Goal: Task Accomplishment & Management: Manage account settings

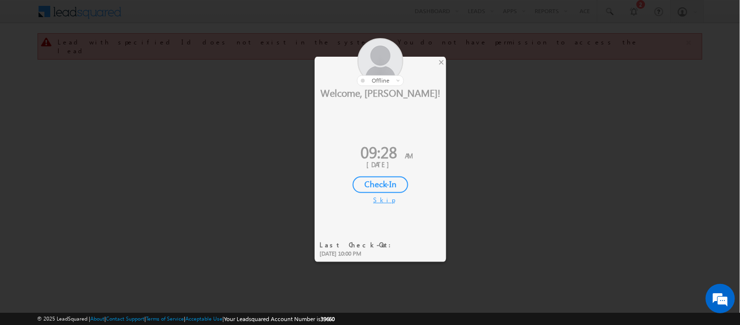
click at [376, 179] on div "Check-In" at bounding box center [381, 184] width 56 height 17
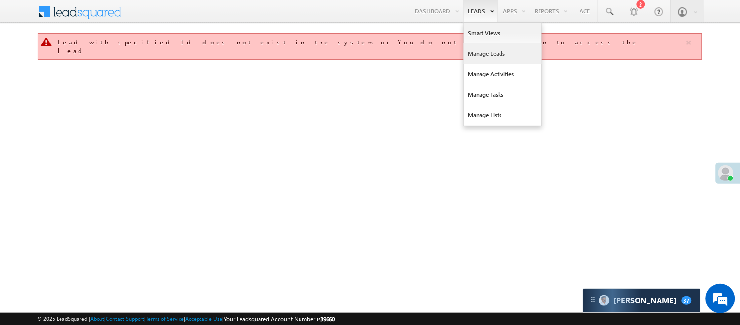
click at [492, 52] on link "Manage Leads" at bounding box center [503, 53] width 78 height 21
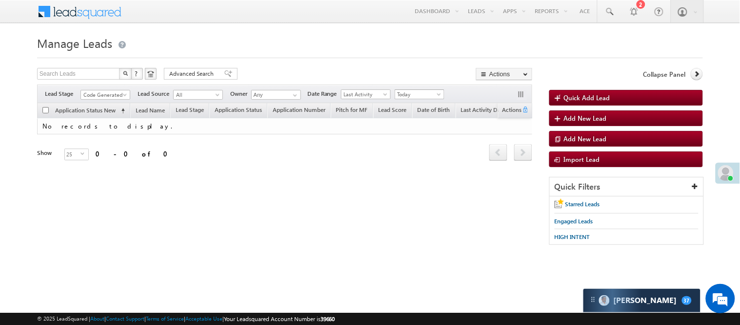
click at [430, 96] on span "Today" at bounding box center [418, 94] width 46 height 9
click at [418, 130] on link "[DATE]" at bounding box center [421, 126] width 49 height 9
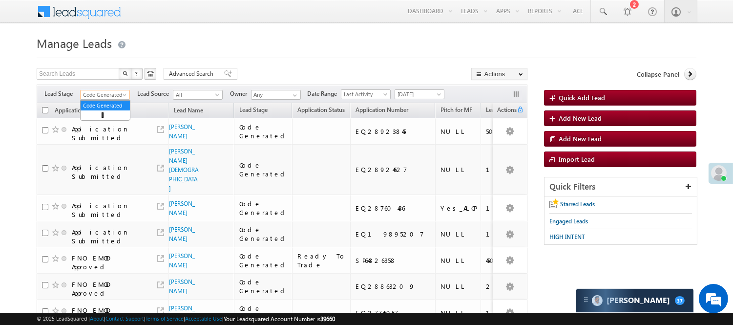
click at [97, 99] on span "Code Generated" at bounding box center [104, 94] width 46 height 9
click at [91, 118] on link "Lead Generated" at bounding box center [105, 115] width 49 height 9
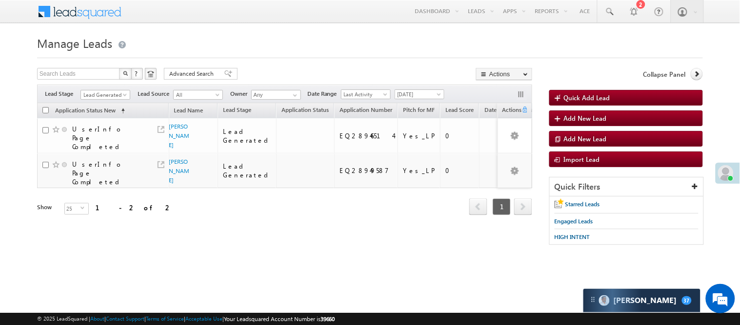
click at [407, 103] on div "Filters Lead Stage All Lead Generated Lead Talked - Pitch Not Done Lead Talked …" at bounding box center [284, 93] width 495 height 19
click at [407, 98] on span "[DATE]" at bounding box center [418, 94] width 46 height 9
click at [411, 132] on ul "All Time Custom Yesterday Today Last Week This Week Last Month This Month Last …" at bounding box center [422, 145] width 50 height 90
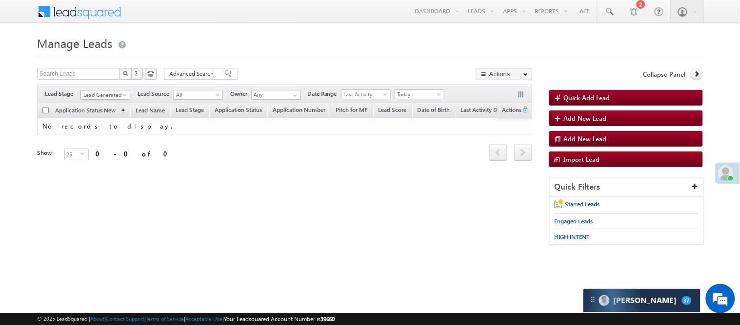
click at [122, 96] on span at bounding box center [126, 97] width 8 height 8
click at [107, 169] on link "Code Generated" at bounding box center [105, 165] width 49 height 9
click at [113, 88] on div "Filters Lead Stage All Lead Generated Lead Talked - Pitch Not Done Lead Talked …" at bounding box center [284, 93] width 495 height 19
click at [92, 93] on span "Code Generated" at bounding box center [104, 94] width 46 height 9
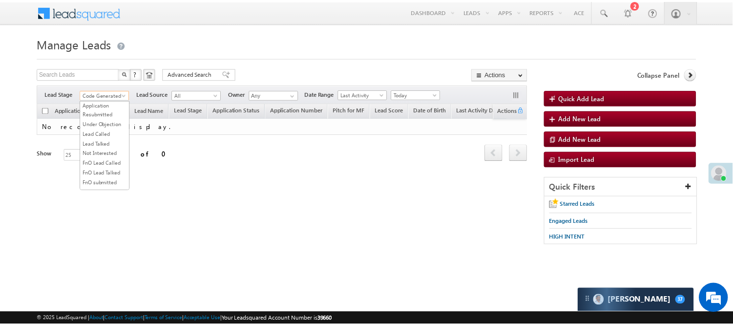
scroll to position [108, 0]
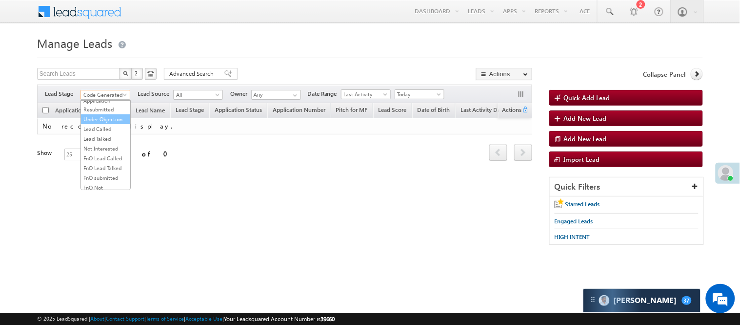
click at [95, 123] on link "Under Objection" at bounding box center [105, 119] width 49 height 9
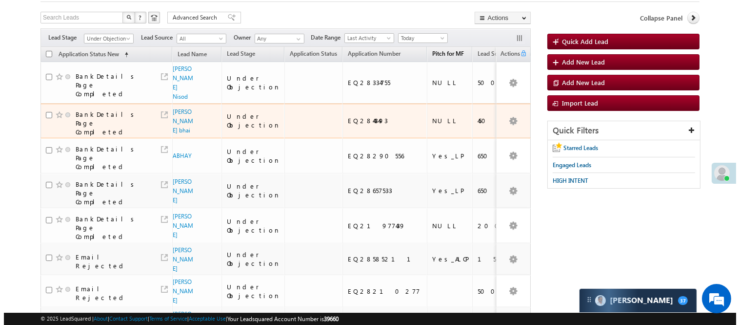
scroll to position [0, 0]
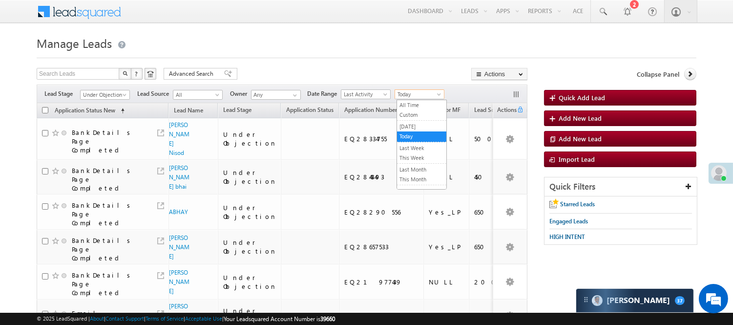
click at [421, 98] on span "Today" at bounding box center [418, 94] width 46 height 9
click at [430, 125] on link "[DATE]" at bounding box center [421, 126] width 49 height 9
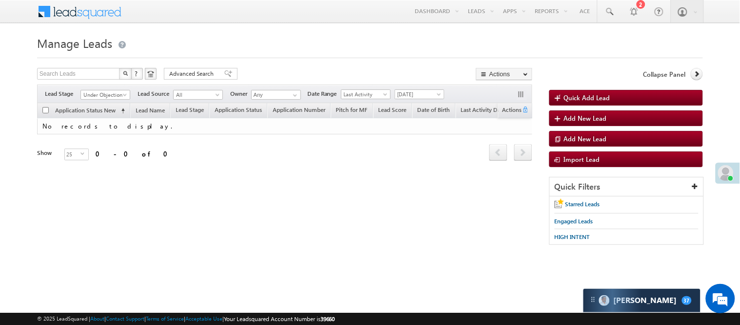
click at [105, 89] on div "Filters Lead Stage All Lead Generated Lead Talked - Pitch Not Done Lead Talked …" at bounding box center [284, 93] width 495 height 19
click at [104, 89] on div "Filters Lead Stage All Lead Generated Lead Talked - Pitch Not Done Lead Talked …" at bounding box center [284, 93] width 495 height 19
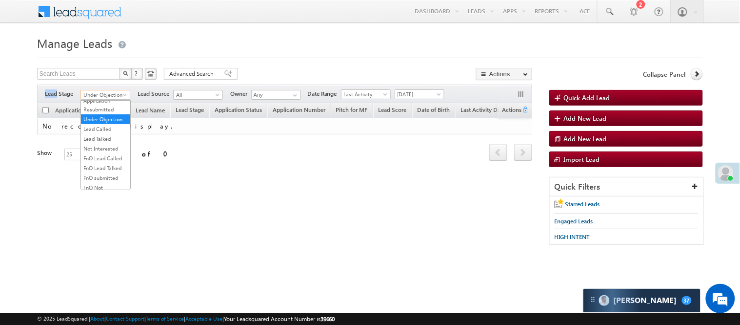
click at [104, 95] on span "Under Objection" at bounding box center [104, 94] width 46 height 9
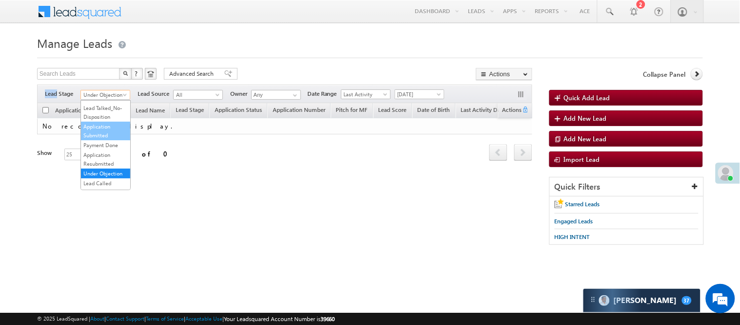
click at [107, 140] on link "Application Submitted" at bounding box center [105, 131] width 49 height 18
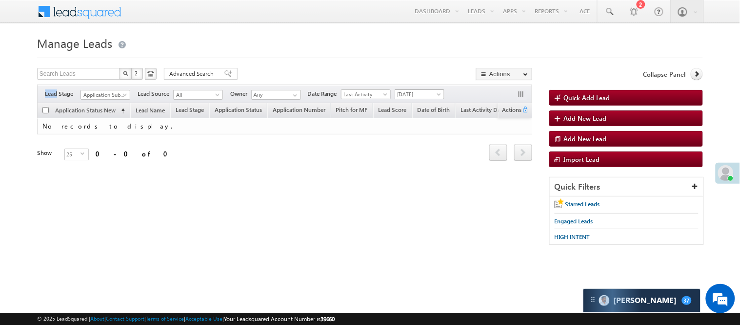
click at [418, 93] on span "[DATE]" at bounding box center [418, 94] width 46 height 9
click at [407, 132] on ul "All Time Custom Yesterday Today Last Week This Week Last Month This Month Last …" at bounding box center [422, 145] width 50 height 90
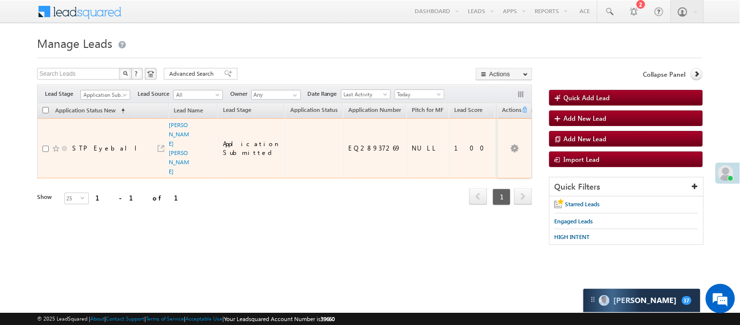
click at [349, 144] on div "EQ28937269" at bounding box center [376, 148] width 54 height 9
copy div "EQ28937269"
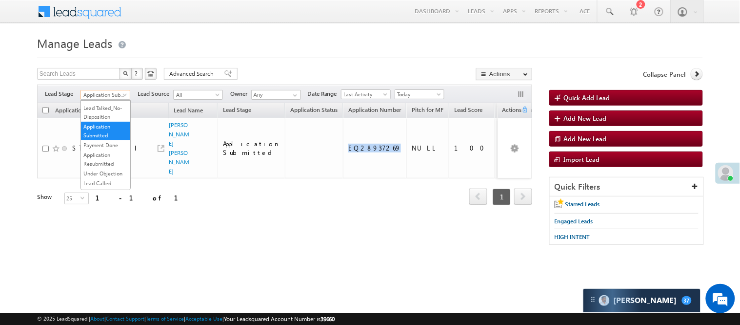
drag, startPoint x: 99, startPoint y: 92, endPoint x: 102, endPoint y: 100, distance: 8.8
click at [98, 93] on span "Application Submitted" at bounding box center [104, 94] width 46 height 9
click at [95, 120] on link "Lead Generated" at bounding box center [105, 115] width 49 height 9
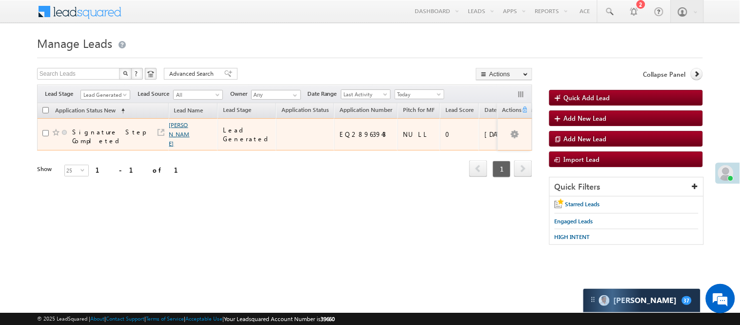
click at [177, 144] on link "[PERSON_NAME]" at bounding box center [179, 134] width 21 height 26
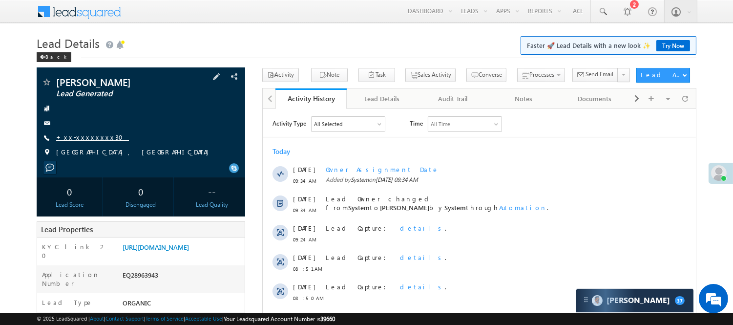
click at [82, 140] on link "+xx-xxxxxxxx30" at bounding box center [92, 137] width 73 height 8
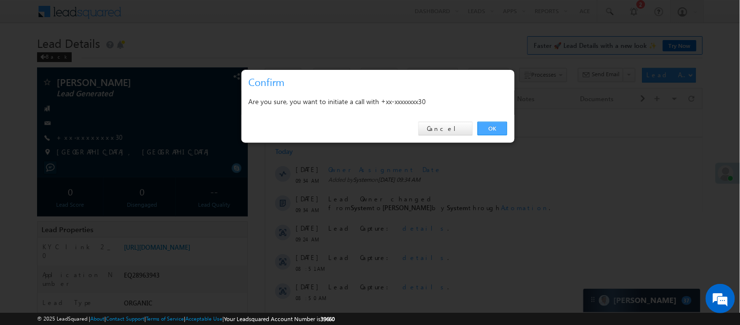
click at [485, 128] on link "OK" at bounding box center [493, 129] width 30 height 14
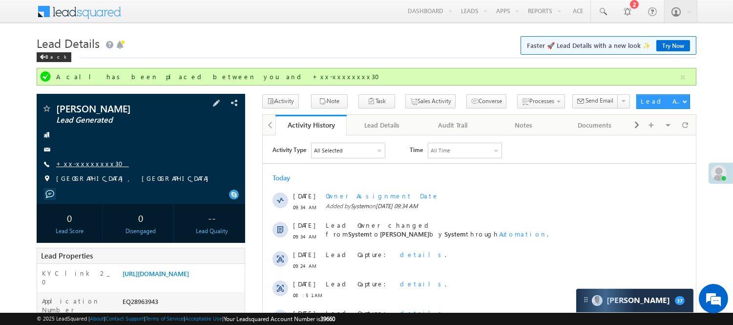
click at [71, 162] on link "+xx-xxxxxxxx30" at bounding box center [92, 163] width 73 height 8
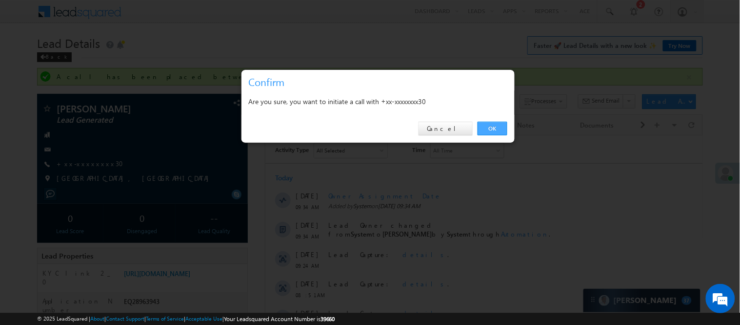
click at [497, 128] on link "OK" at bounding box center [493, 129] width 30 height 14
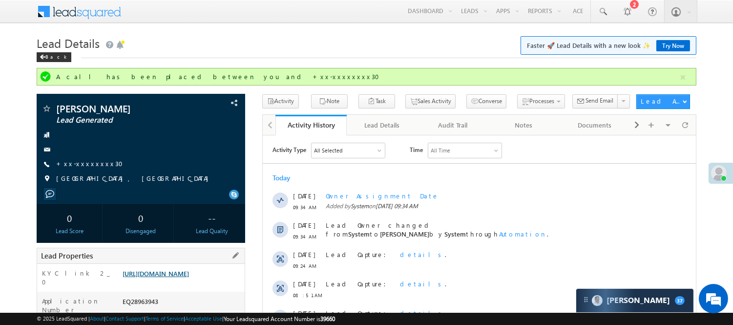
click at [158, 277] on link "https://angelbroking1-pk3em7sa.customui-test.leadsquared.com?leadId=0ee201d2-7d…" at bounding box center [156, 273] width 66 height 8
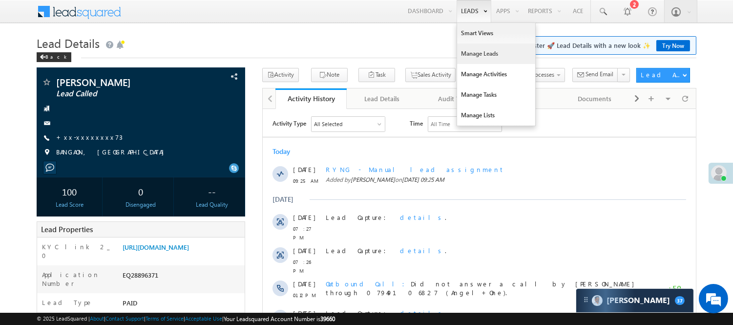
click at [475, 49] on link "Manage Leads" at bounding box center [496, 53] width 78 height 21
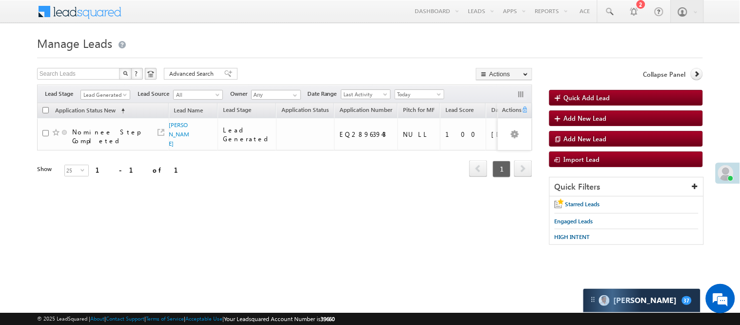
click at [106, 89] on div "Filters Lead Stage Lead Generated Lead Generated Lead Source All All Owner Any …" at bounding box center [284, 93] width 495 height 19
click at [91, 95] on span "Lead Generated" at bounding box center [104, 94] width 46 height 9
click at [106, 164] on link "Code Generated" at bounding box center [105, 165] width 49 height 9
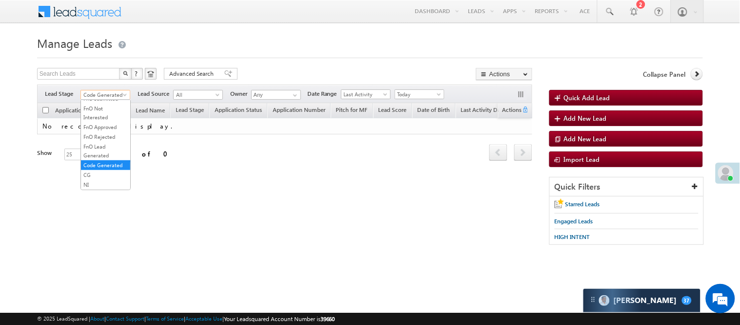
click at [121, 92] on span "Code Generated" at bounding box center [104, 94] width 46 height 9
click at [108, 162] on link "Lead Called" at bounding box center [105, 157] width 49 height 9
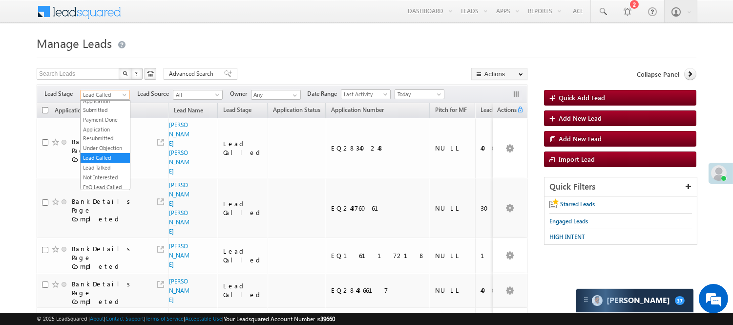
click at [100, 96] on span "Lead Called" at bounding box center [104, 94] width 46 height 9
click at [412, 86] on div "Filters Lead Stage All Lead Generated Lead Talked - Pitch Not Done Lead Talked …" at bounding box center [282, 93] width 491 height 19
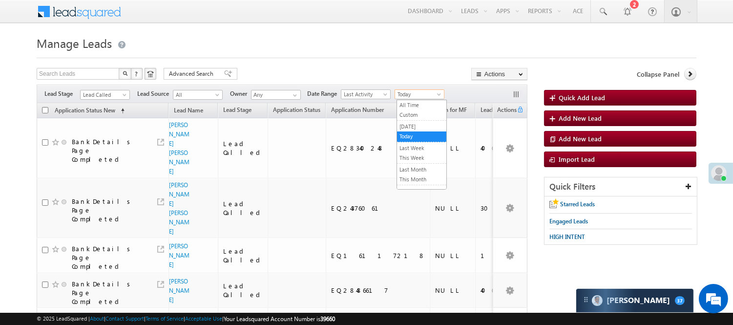
click at [412, 98] on span "Today" at bounding box center [418, 94] width 46 height 9
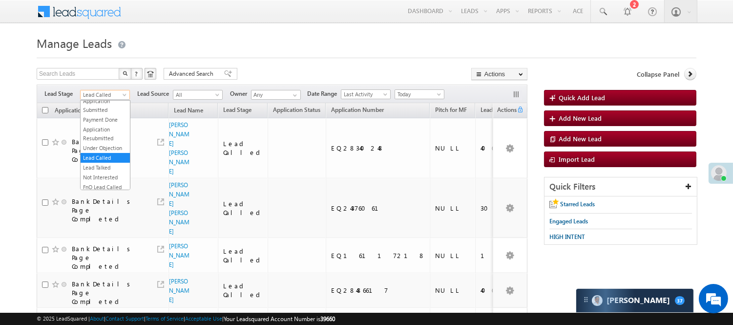
click at [94, 96] on span "Lead Called" at bounding box center [104, 94] width 46 height 9
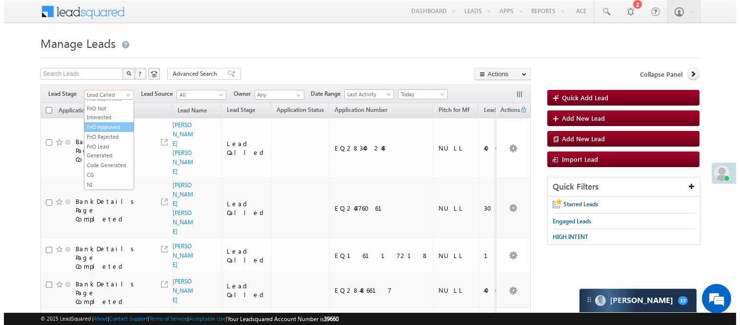
scroll to position [242, 0]
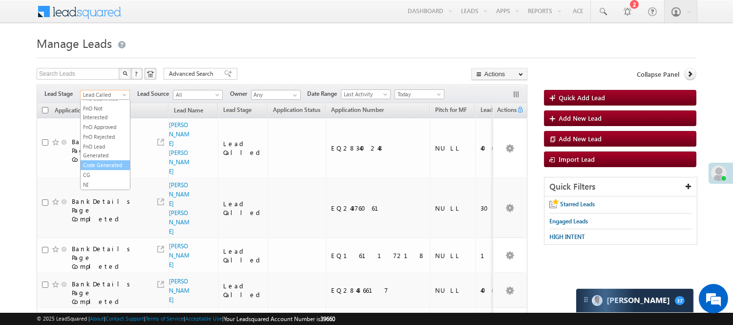
click at [106, 161] on link "Code Generated" at bounding box center [105, 165] width 49 height 9
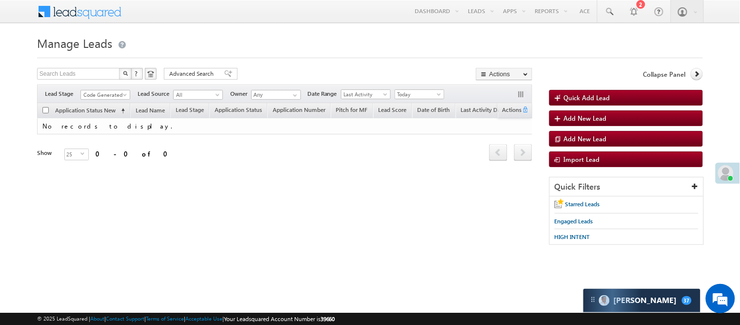
click at [94, 101] on div "Filters Lead Stage All Lead Generated Lead Talked - Pitch Not Done Lead Talked …" at bounding box center [284, 93] width 495 height 19
click at [96, 94] on span "Code Generated" at bounding box center [104, 94] width 46 height 9
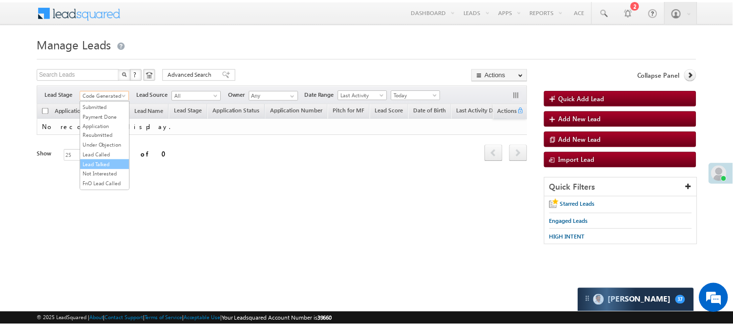
scroll to position [80, 0]
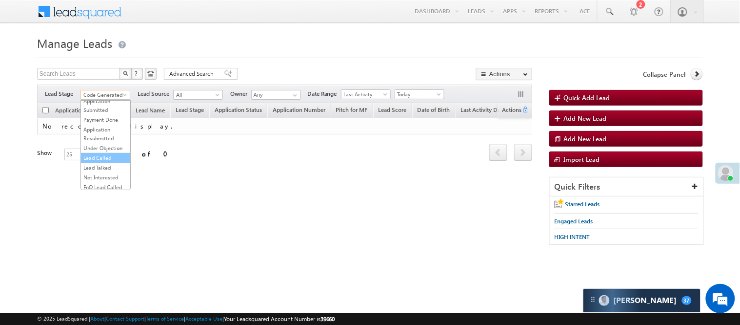
click at [108, 162] on link "Lead Called" at bounding box center [105, 157] width 49 height 9
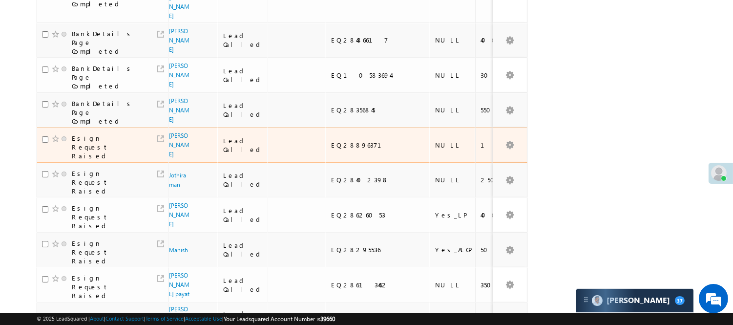
scroll to position [433, 0]
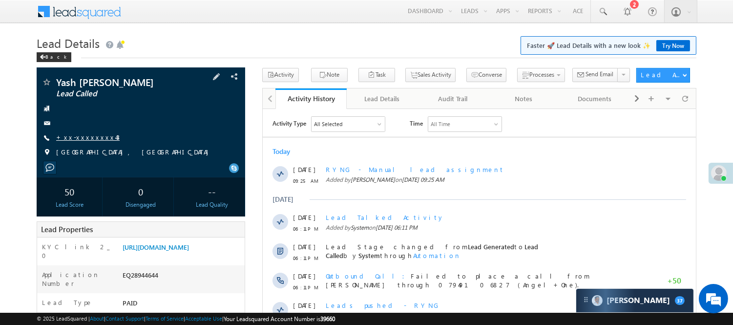
click at [85, 137] on link "+xx-xxxxxxxx43" at bounding box center [87, 137] width 63 height 8
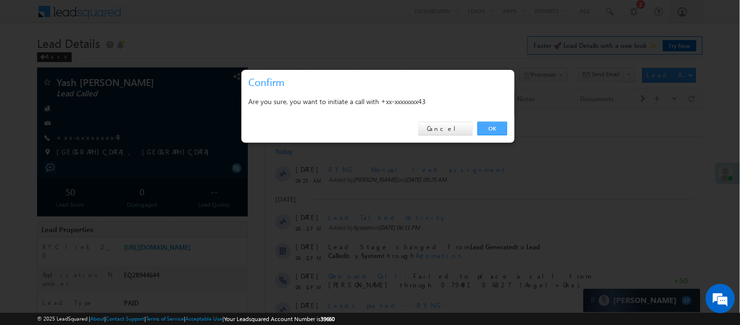
click at [493, 124] on link "OK" at bounding box center [493, 129] width 30 height 14
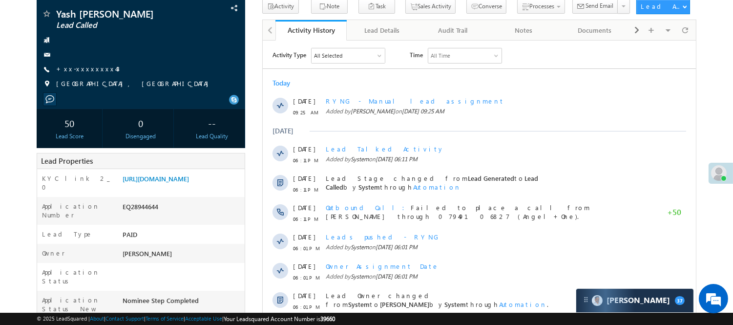
scroll to position [67, 0]
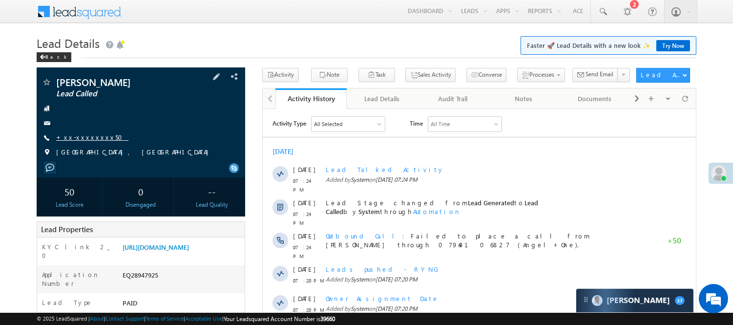
click at [70, 145] on div "Narottambhai patel Lead Called +xx-xxxxxxxx50" at bounding box center [140, 119] width 199 height 85
click at [72, 139] on link "+xx-xxxxxxxx50" at bounding box center [92, 137] width 72 height 8
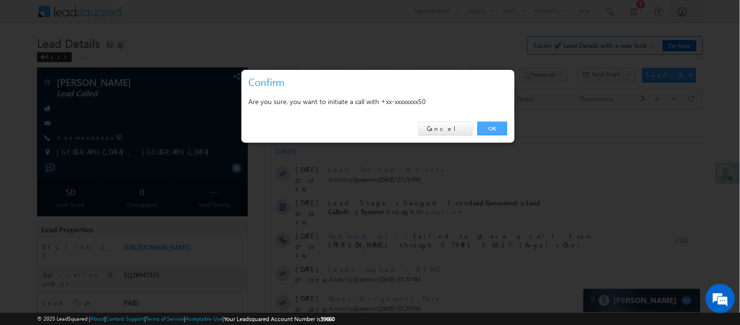
click at [500, 125] on link "OK" at bounding box center [493, 129] width 30 height 14
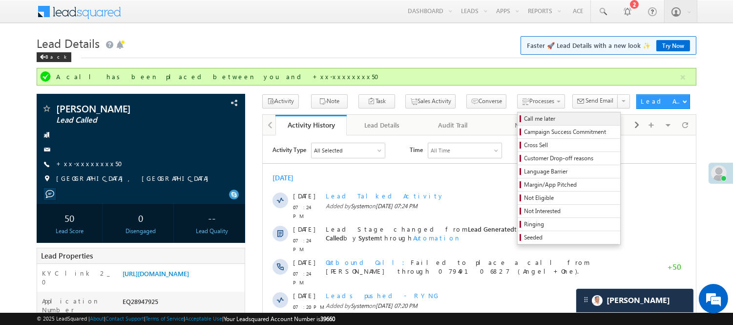
click at [524, 115] on span "Call me later" at bounding box center [570, 118] width 93 height 9
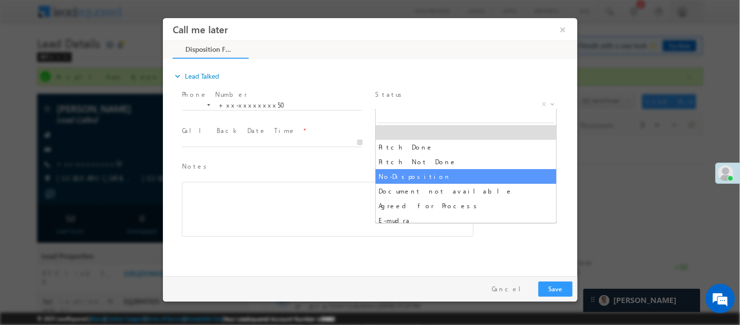
select select "Pitch Not Done"
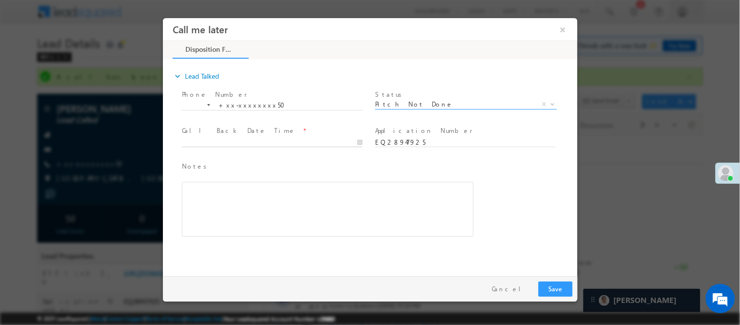
click at [295, 142] on input "text" at bounding box center [272, 142] width 181 height 10
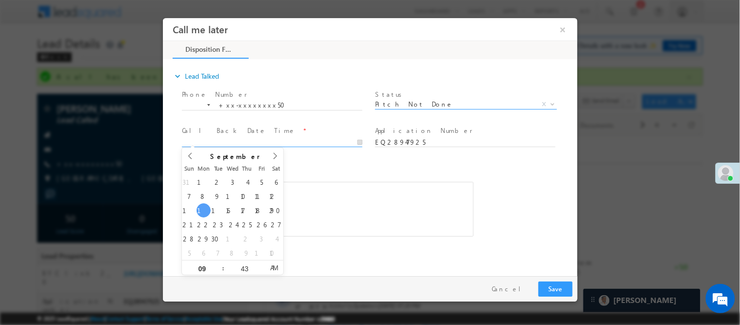
type input "09/15/25 9:43 AM"
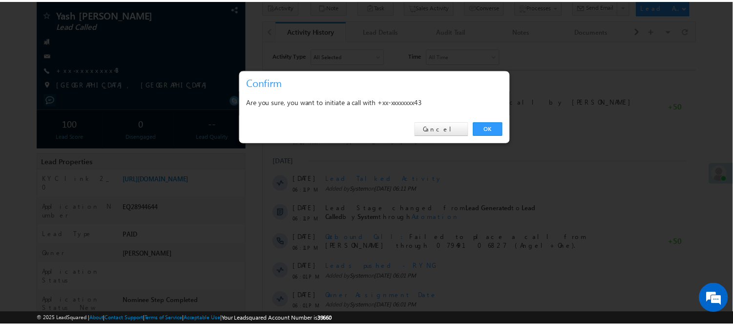
scroll to position [67, 0]
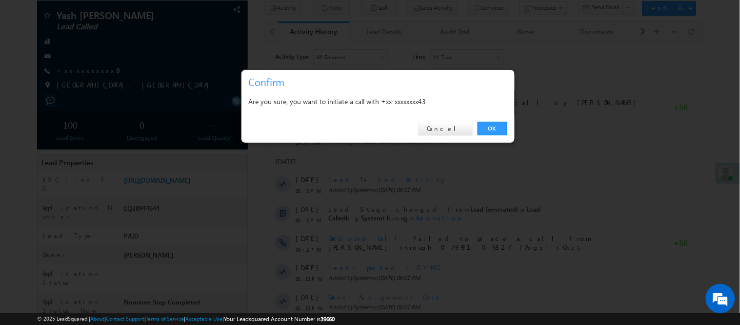
click at [496, 136] on div "OK Cancel" at bounding box center [378, 129] width 273 height 28
click at [494, 123] on link "OK" at bounding box center [493, 129] width 30 height 14
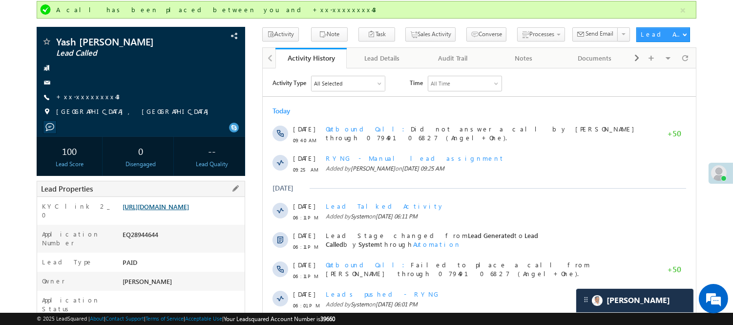
scroll to position [0, 0]
click at [166, 207] on link "https://angelbroking1-pk3em7sa.customui-test.leadsquared.com?leadId=4410db94-1d…" at bounding box center [156, 206] width 66 height 8
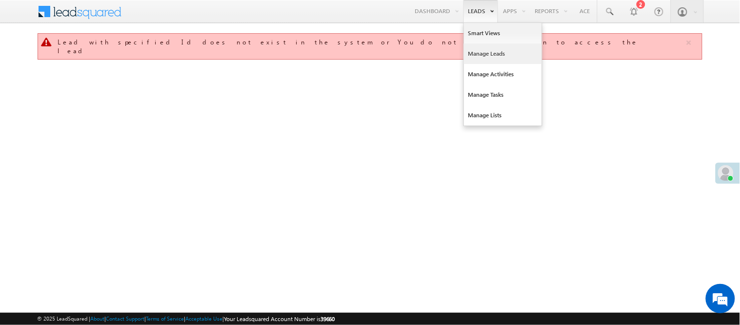
click at [477, 50] on link "Manage Leads" at bounding box center [503, 53] width 78 height 21
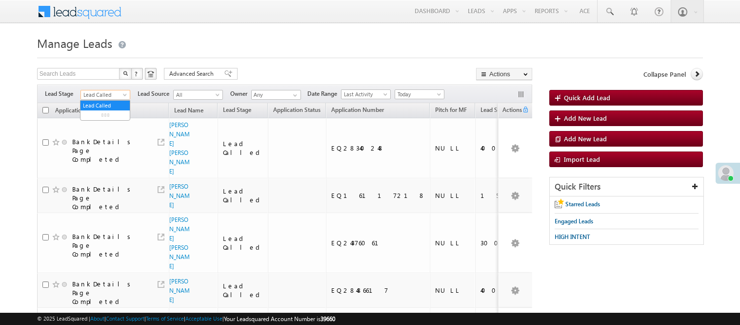
click at [90, 93] on span "Lead Called" at bounding box center [104, 94] width 46 height 9
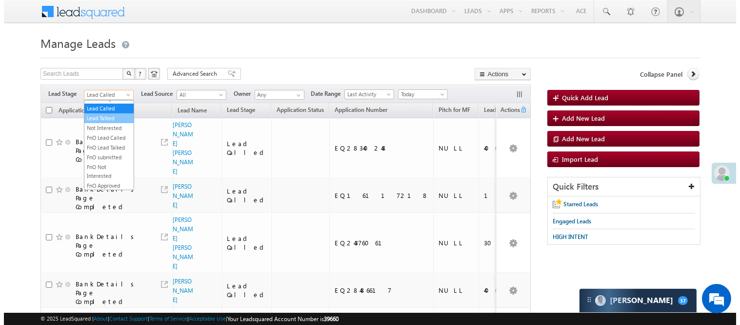
scroll to position [242, 0]
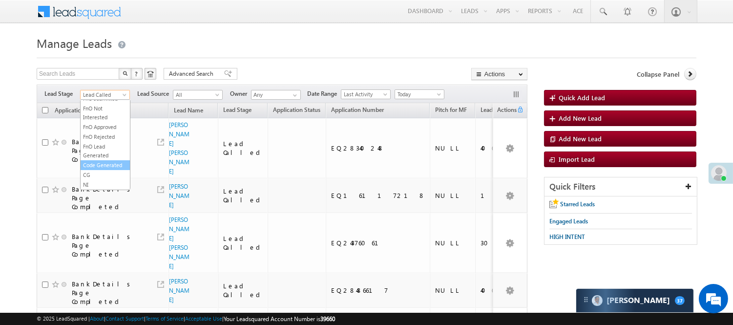
click at [98, 168] on link "Code Generated" at bounding box center [105, 165] width 49 height 9
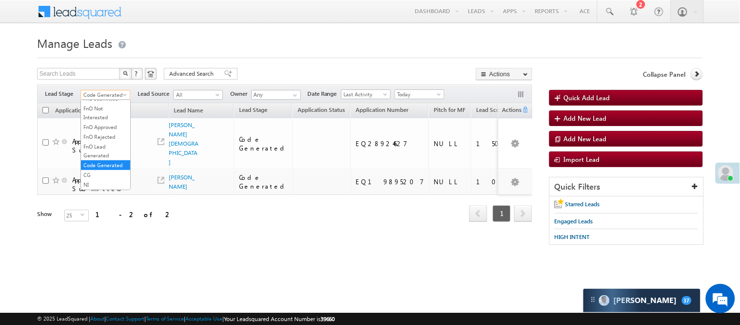
click at [113, 90] on span "Code Generated" at bounding box center [104, 94] width 46 height 9
click at [94, 120] on link "Lead Generated" at bounding box center [105, 115] width 49 height 9
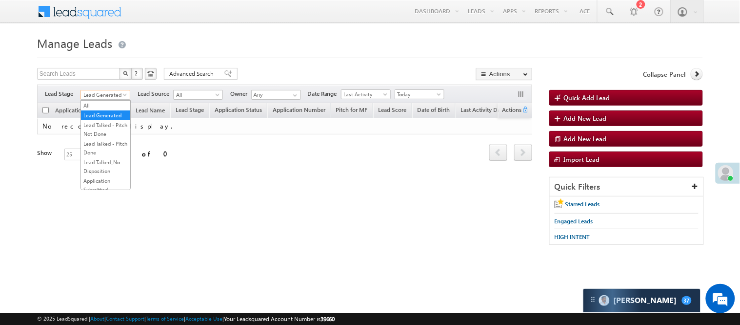
click at [99, 98] on span "Lead Generated" at bounding box center [104, 94] width 46 height 9
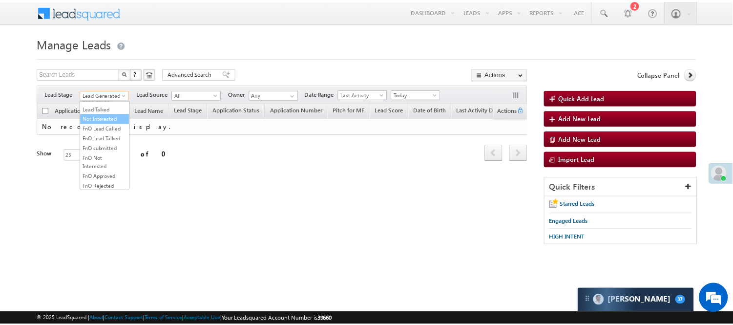
scroll to position [134, 0]
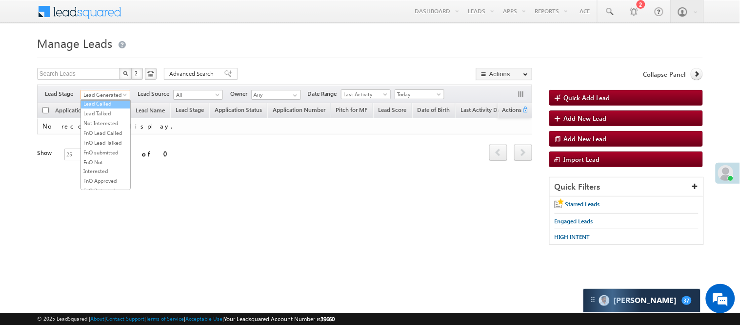
click at [109, 108] on link "Lead Called" at bounding box center [105, 103] width 49 height 9
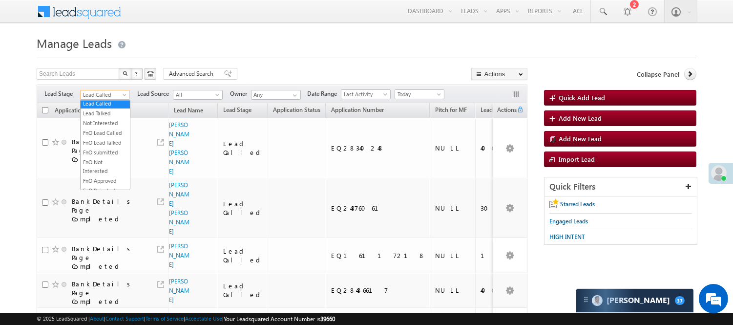
click at [98, 94] on span "Lead Called" at bounding box center [104, 94] width 46 height 9
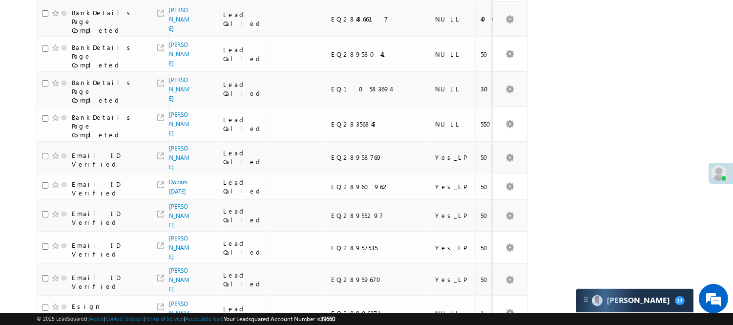
scroll to position [0, 0]
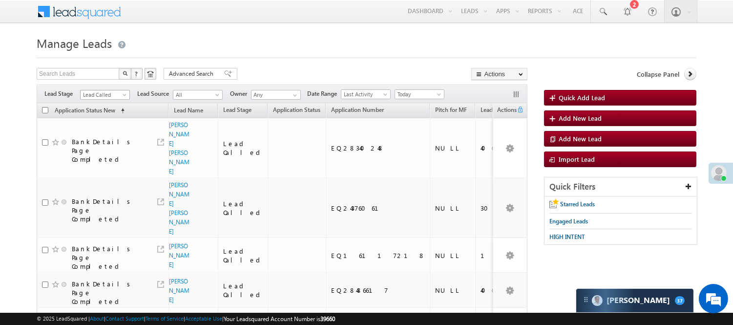
click at [89, 93] on span "Lead Called" at bounding box center [104, 94] width 46 height 9
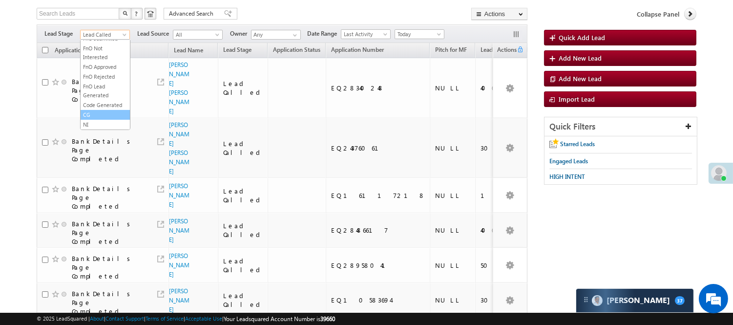
scroll to position [54, 0]
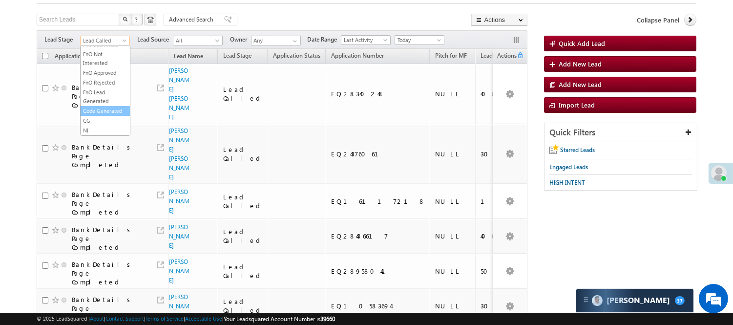
click at [87, 106] on link "Code Generated" at bounding box center [105, 110] width 49 height 9
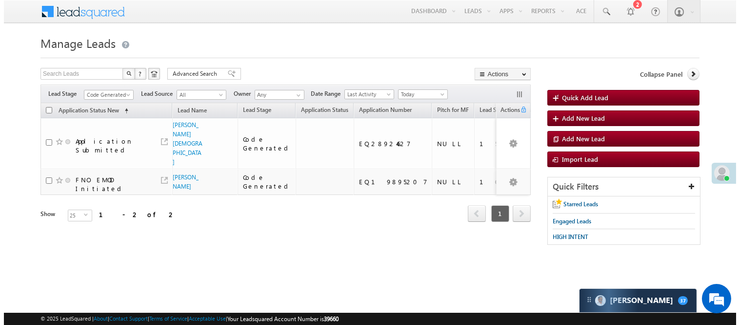
scroll to position [0, 0]
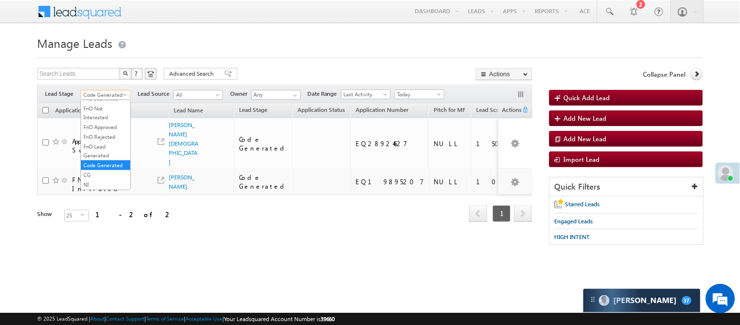
click at [93, 95] on span "Code Generated" at bounding box center [104, 94] width 46 height 9
click at [94, 120] on link "Lead Generated" at bounding box center [105, 115] width 49 height 9
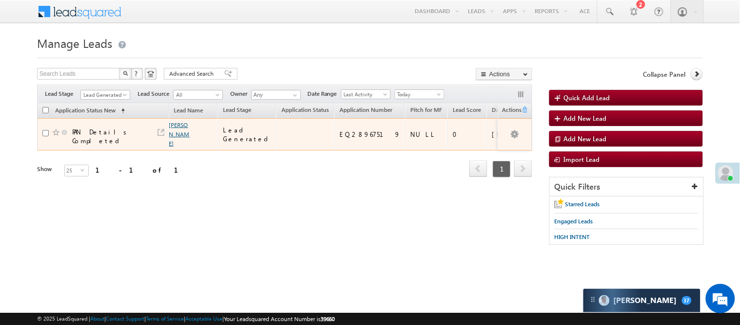
click at [177, 126] on link "Sandeep Beniwal" at bounding box center [179, 134] width 21 height 26
click at [178, 128] on link "Sandeep Beniwal" at bounding box center [179, 134] width 21 height 26
click at [171, 143] on link "Sandeep Beniwal" at bounding box center [179, 134] width 21 height 26
click at [172, 142] on link "Sandeep Beniwal" at bounding box center [179, 134] width 21 height 26
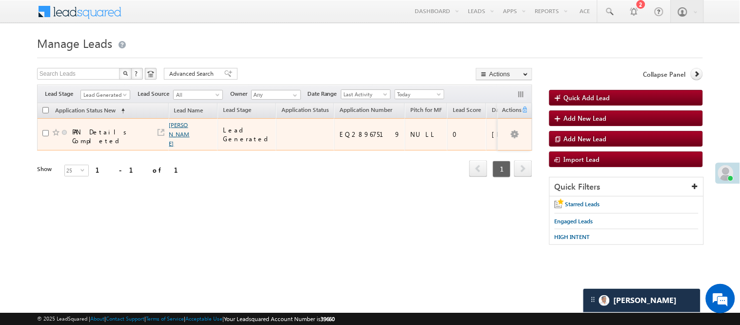
click at [172, 136] on link "Sandeep Beniwal" at bounding box center [179, 134] width 21 height 26
click at [171, 123] on link "Sandeep Beniwal" at bounding box center [179, 134] width 21 height 26
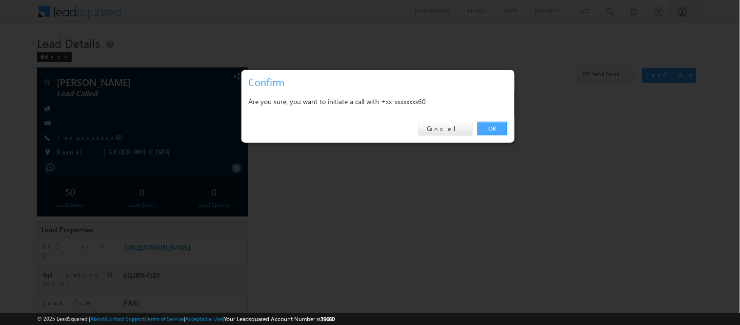
click at [488, 123] on link "OK" at bounding box center [493, 129] width 30 height 14
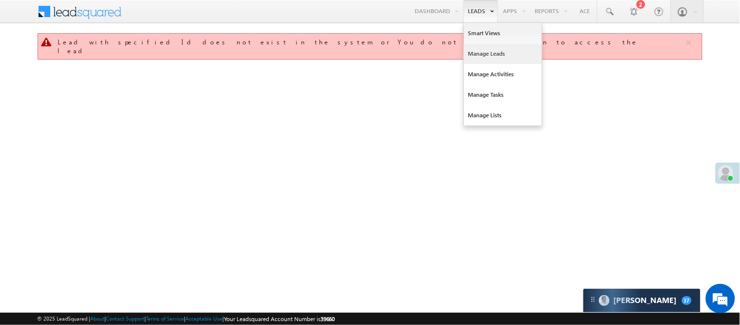
click at [486, 51] on link "Manage Leads" at bounding box center [503, 53] width 78 height 21
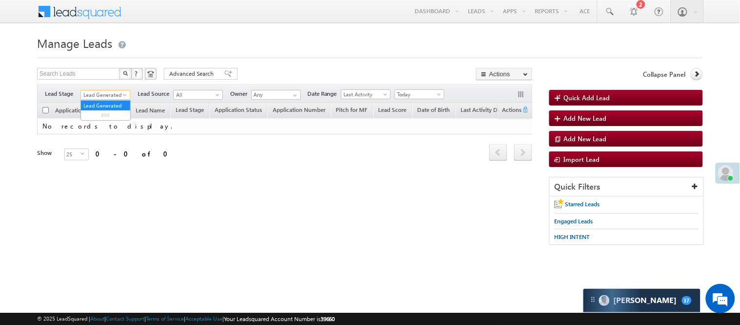
click at [109, 96] on span "Lead Generated" at bounding box center [104, 94] width 46 height 9
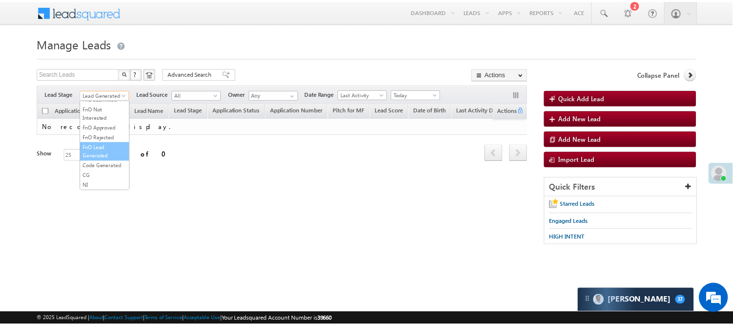
scroll to position [80, 0]
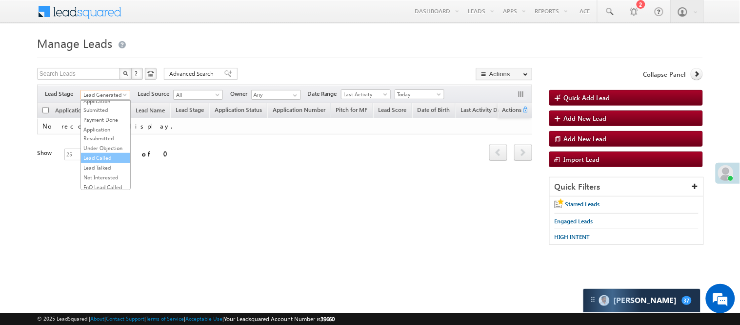
click at [116, 162] on link "Lead Called" at bounding box center [105, 157] width 49 height 9
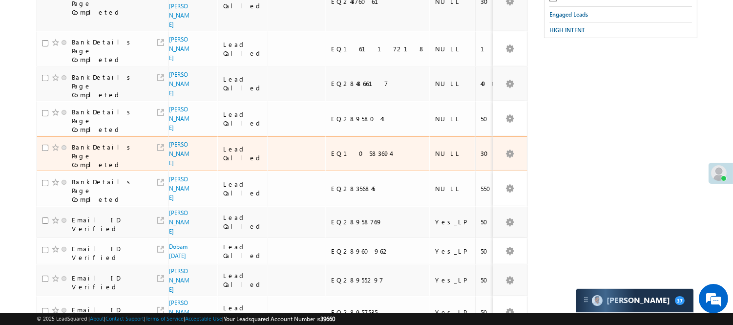
scroll to position [217, 0]
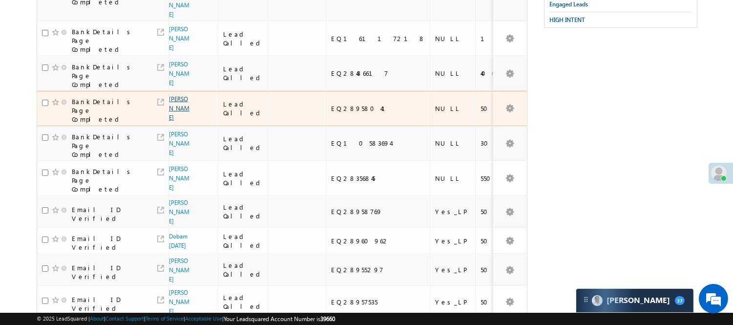
click at [174, 96] on link "[PERSON_NAME]" at bounding box center [179, 108] width 21 height 26
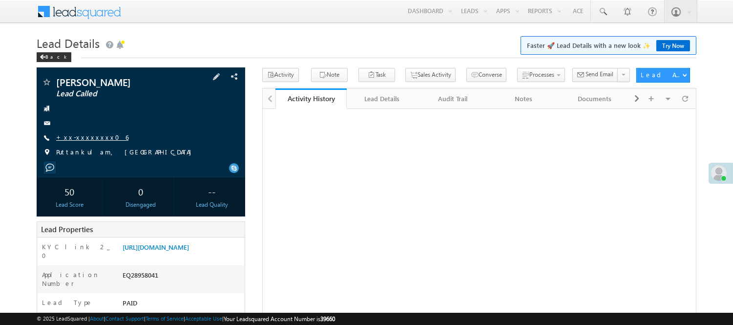
click at [89, 133] on link "+xx-xxxxxxxx06" at bounding box center [92, 137] width 72 height 8
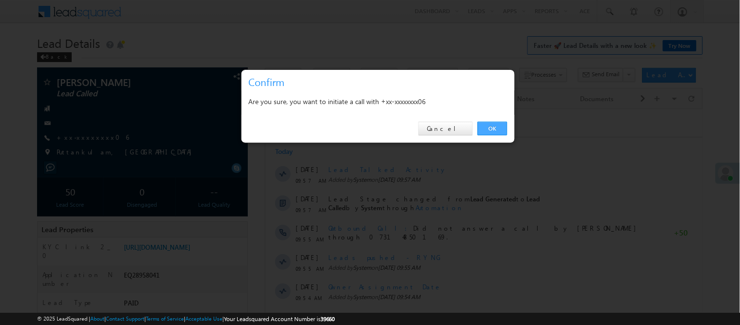
click at [486, 127] on link "OK" at bounding box center [493, 129] width 30 height 14
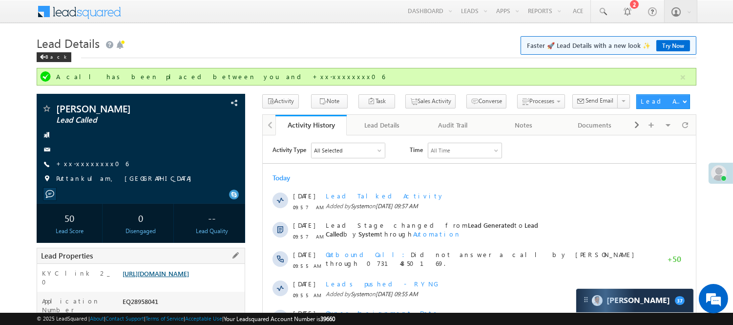
click at [189, 276] on link "https://angelbroking1-pk3em7sa.customui-test.leadsquared.com?leadId=254747a1-f3…" at bounding box center [156, 273] width 66 height 8
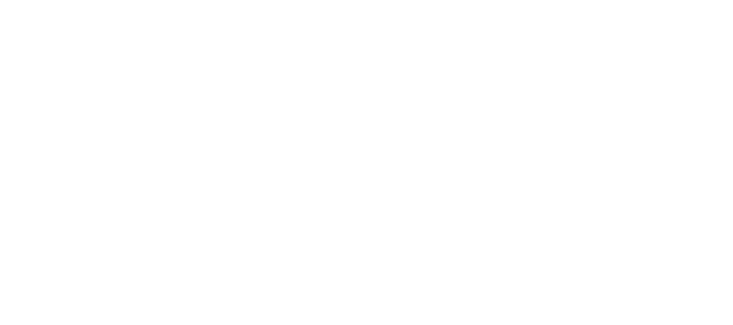
scroll to position [67, 0]
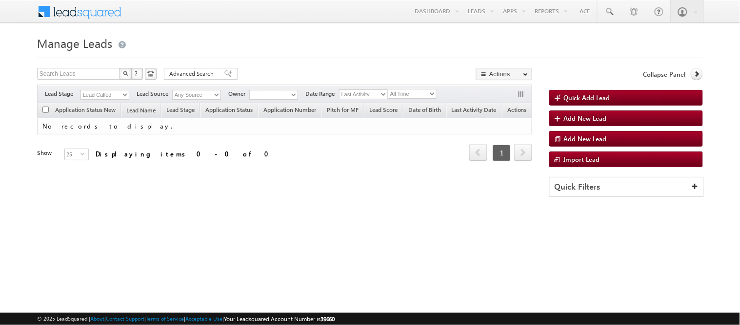
click at [111, 96] on select "Lead Called" at bounding box center [105, 95] width 49 height 10
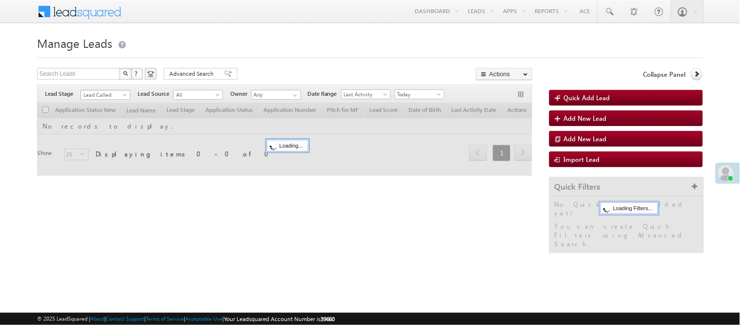
click at [96, 98] on span "Lead Called" at bounding box center [104, 94] width 46 height 9
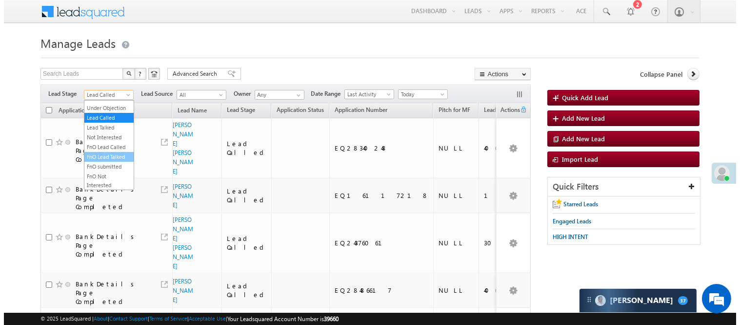
scroll to position [242, 0]
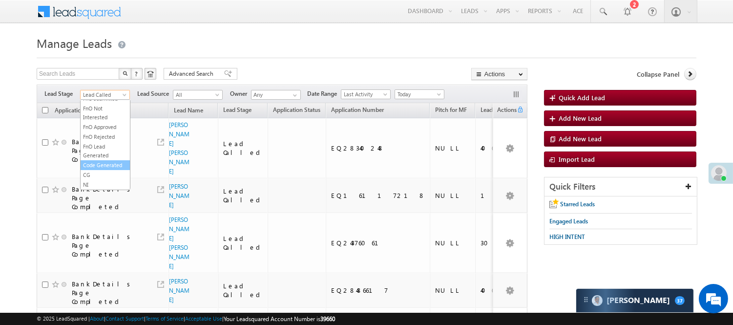
click at [103, 166] on link "Code Generated" at bounding box center [105, 165] width 49 height 9
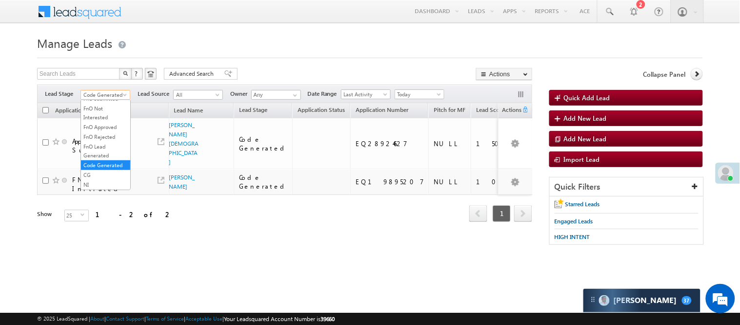
click at [101, 96] on span "Code Generated" at bounding box center [104, 94] width 46 height 9
click at [91, 120] on link "Lead Generated" at bounding box center [105, 115] width 49 height 9
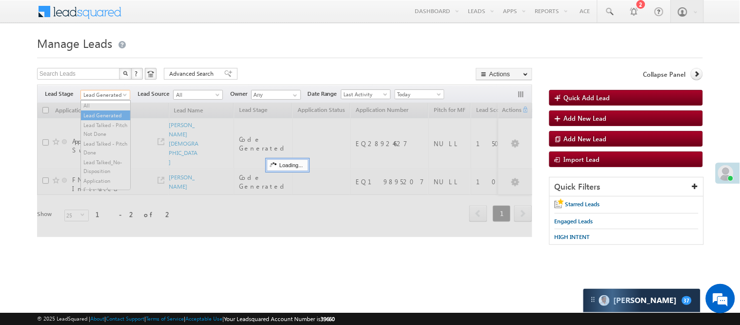
click at [104, 96] on span "Lead Generated" at bounding box center [104, 94] width 46 height 9
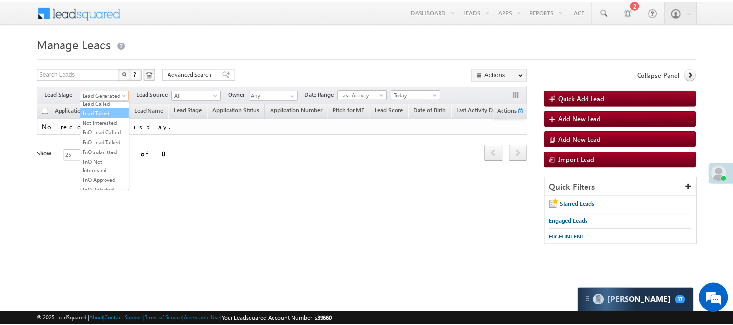
scroll to position [134, 0]
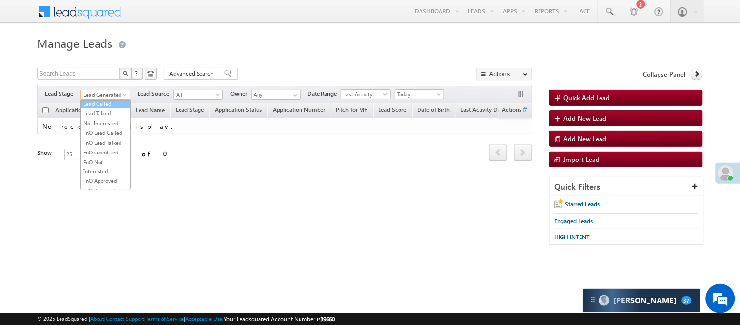
click at [111, 108] on link "Lead Called" at bounding box center [105, 103] width 49 height 9
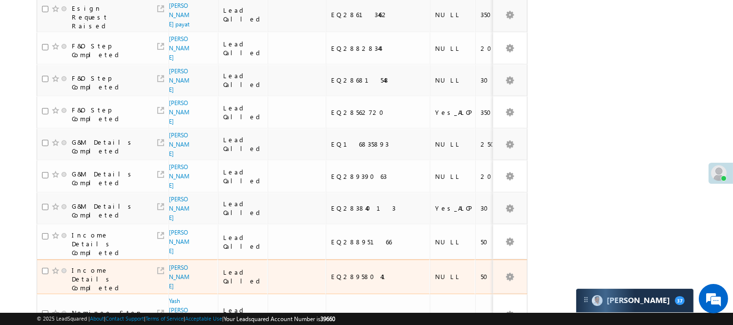
scroll to position [726, 0]
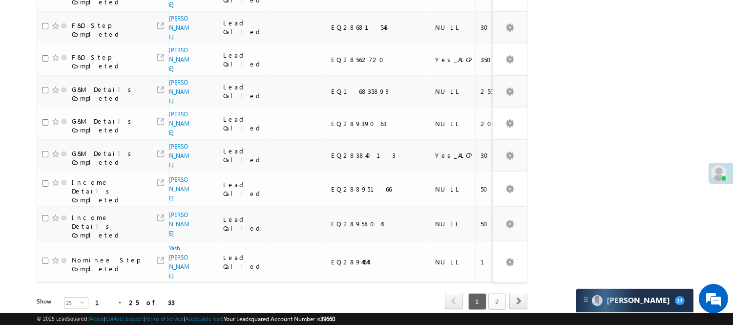
click at [500, 293] on link "2" at bounding box center [497, 301] width 18 height 17
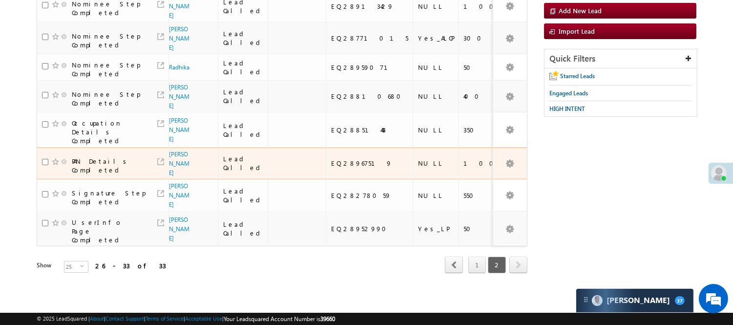
scroll to position [113, 0]
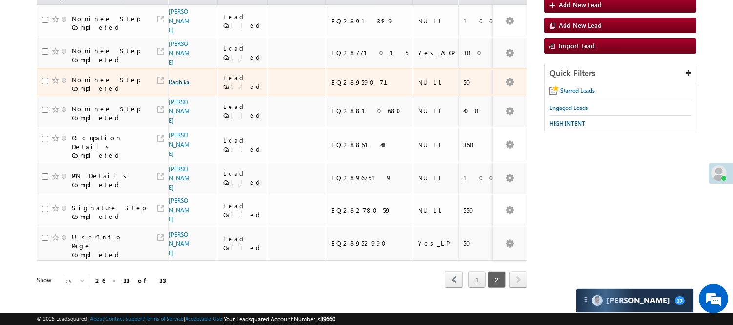
click at [176, 78] on link "Radhika" at bounding box center [179, 81] width 21 height 7
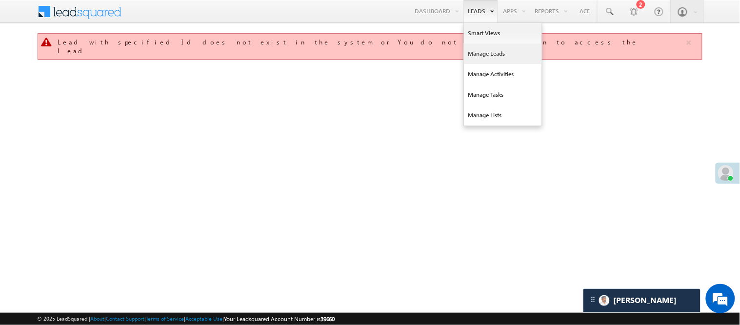
click at [496, 54] on link "Manage Leads" at bounding box center [503, 53] width 78 height 21
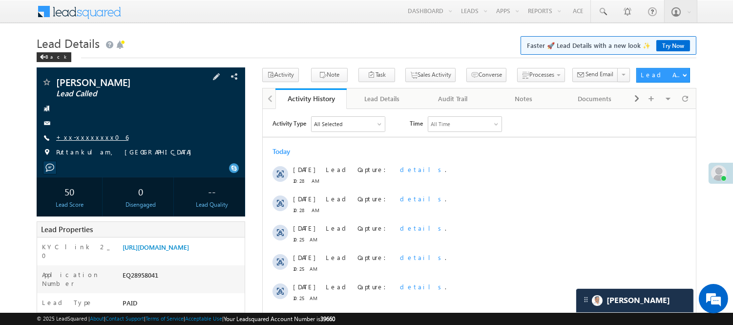
click at [85, 137] on link "+xx-xxxxxxxx06" at bounding box center [92, 137] width 72 height 8
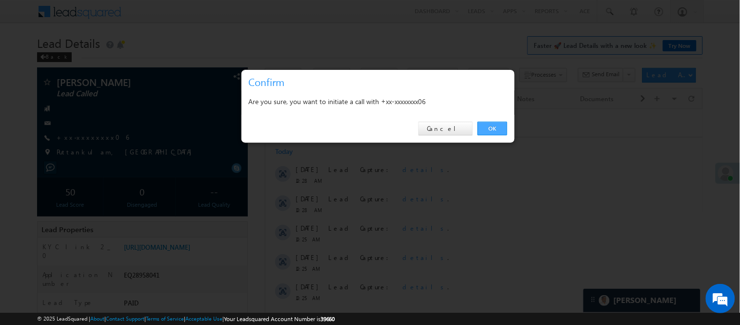
click at [490, 129] on link "OK" at bounding box center [493, 129] width 30 height 14
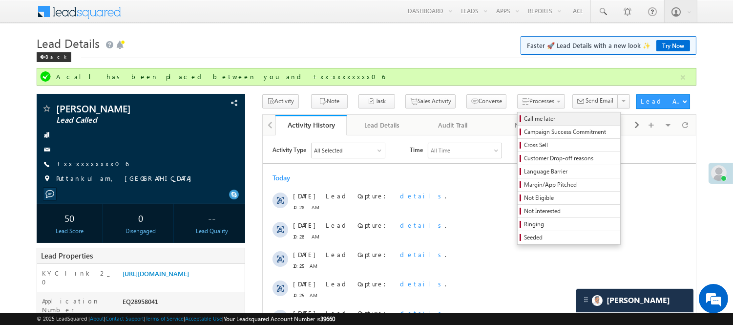
click at [524, 116] on span "Call me later" at bounding box center [570, 118] width 93 height 9
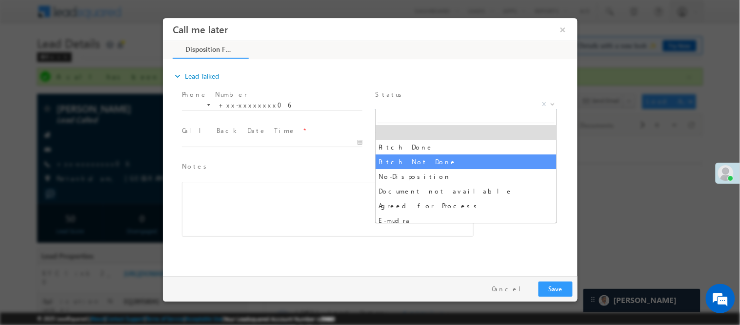
select select "Pitch Not Done"
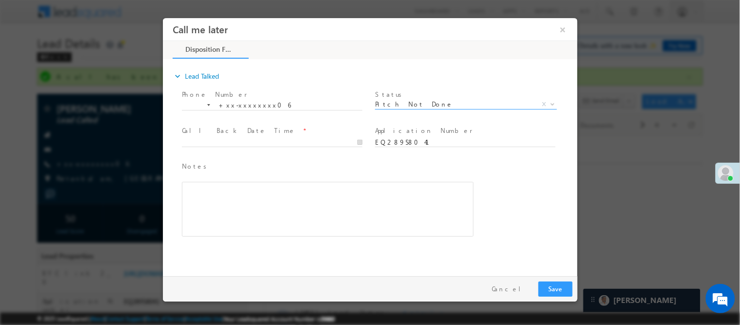
click at [307, 147] on span at bounding box center [272, 151] width 180 height 11
type input "09/15/25 10:52 AM"
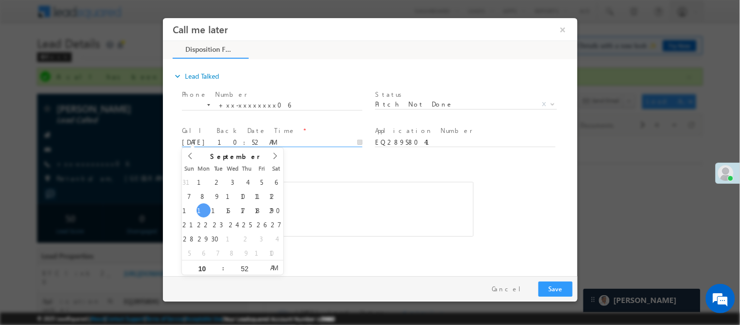
click at [310, 144] on input "09/15/25 10:52 AM" at bounding box center [272, 142] width 181 height 10
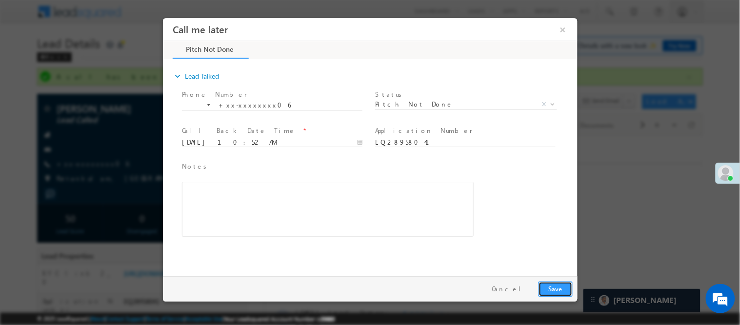
drag, startPoint x: 551, startPoint y: 287, endPoint x: 463, endPoint y: 18, distance: 283.4
click at [551, 287] on button "Save" at bounding box center [555, 288] width 34 height 15
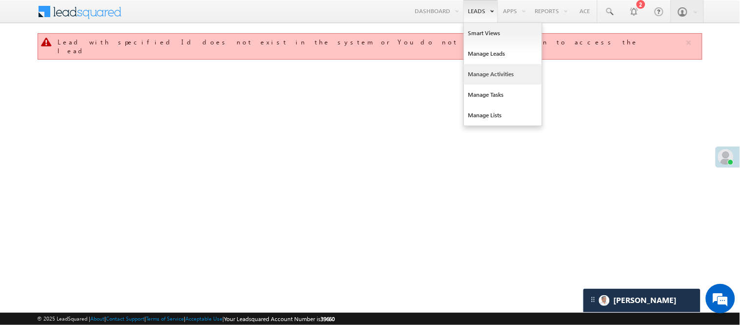
click at [494, 76] on link "Manage Activities" at bounding box center [503, 74] width 78 height 21
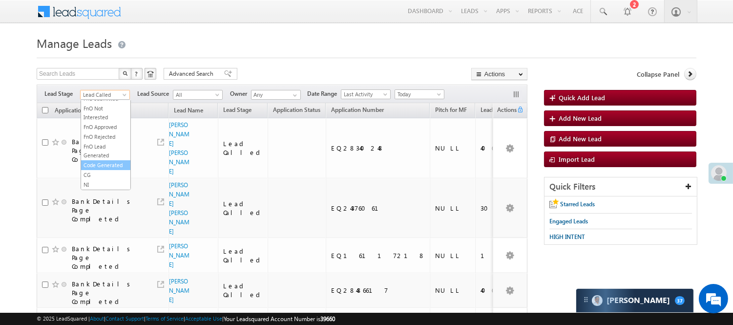
click at [102, 161] on link "Code Generated" at bounding box center [105, 165] width 49 height 9
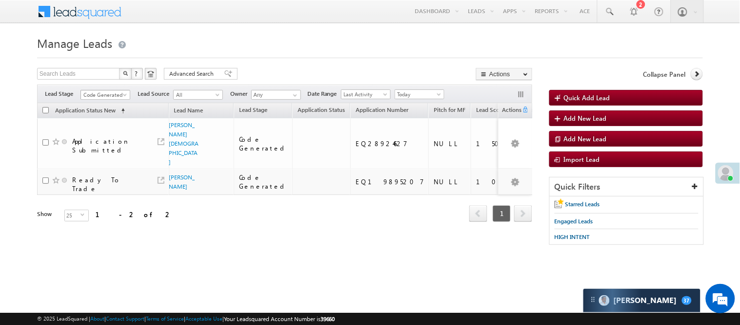
click at [121, 99] on span "Code Generated" at bounding box center [104, 94] width 46 height 9
click at [96, 120] on link "Lead Generated" at bounding box center [105, 115] width 49 height 9
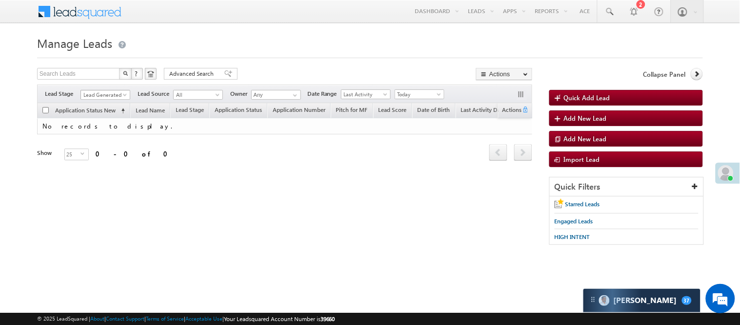
click at [101, 93] on span "Lead Generated" at bounding box center [104, 94] width 46 height 9
click at [89, 164] on link "Code Generated" at bounding box center [105, 165] width 49 height 9
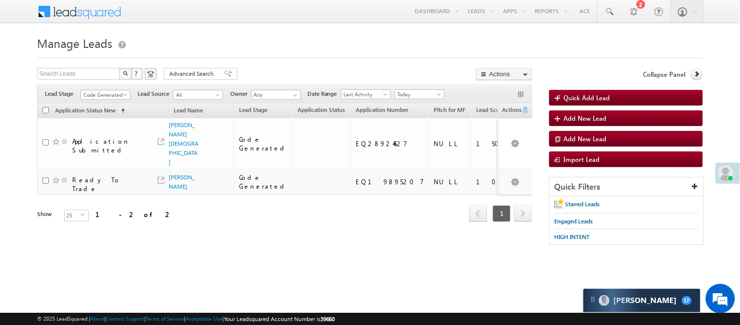
click at [103, 89] on div "Filters Lead Stage All Lead Generated Lead Talked - Pitch Not Done Lead Talked …" at bounding box center [284, 93] width 495 height 19
click at [102, 90] on link "Code Generated" at bounding box center [106, 95] width 50 height 10
click at [110, 120] on link "Lead Generated" at bounding box center [105, 115] width 49 height 9
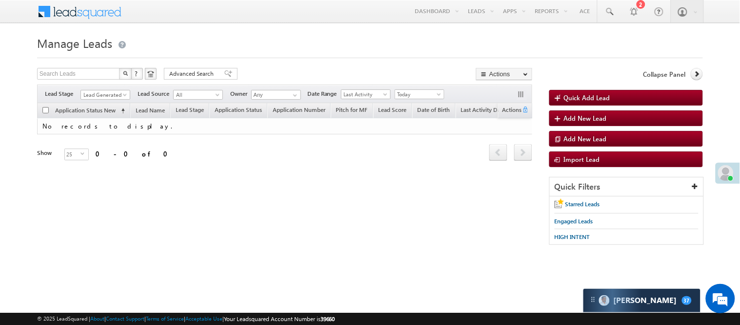
click at [101, 88] on div "Filters Lead Stage All Lead Generated Lead Talked - Pitch Not Done Lead Talked …" at bounding box center [284, 93] width 495 height 19
click at [103, 92] on span "Lead Generated" at bounding box center [104, 94] width 46 height 9
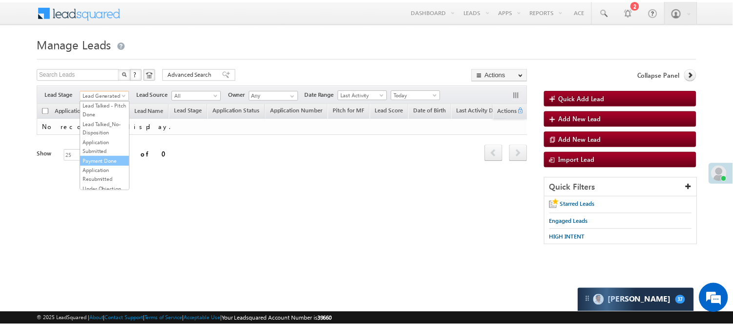
scroll to position [108, 0]
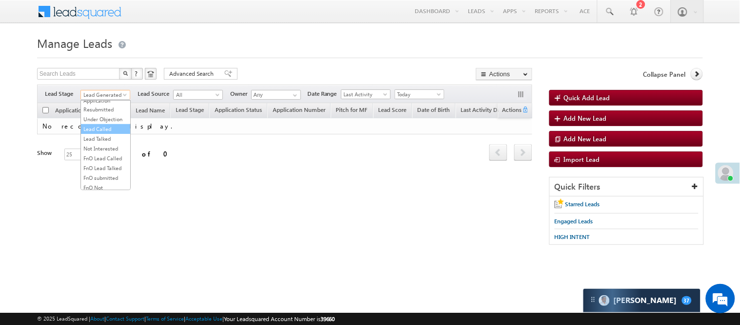
click at [100, 133] on link "Lead Called" at bounding box center [105, 128] width 49 height 9
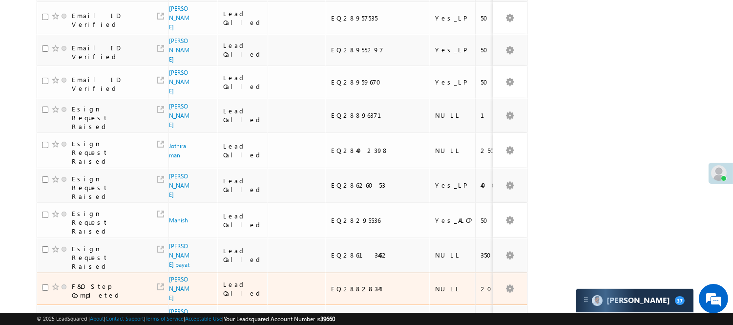
scroll to position [708, 0]
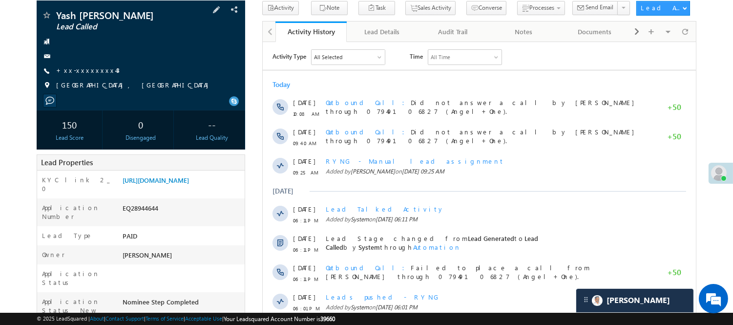
click at [74, 64] on div "Yash sonu ghaloth Lead Called +xx-xxxxxxxx43" at bounding box center [140, 52] width 199 height 85
click at [69, 75] on span "+xx-xxxxxxxx43" at bounding box center [87, 71] width 63 height 10
click at [89, 68] on link "+xx-xxxxxxxx43" at bounding box center [87, 70] width 63 height 8
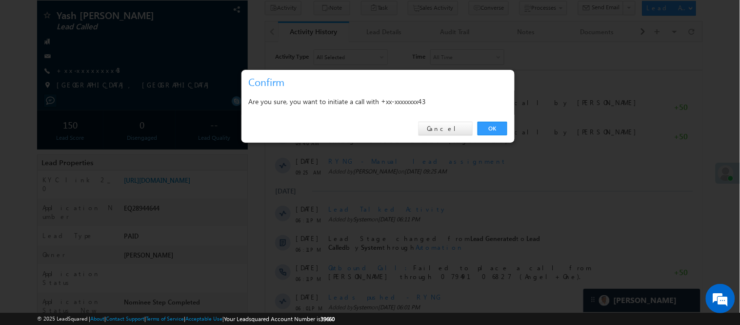
click at [484, 120] on div "OK Cancel" at bounding box center [378, 129] width 273 height 28
click at [492, 124] on link "OK" at bounding box center [493, 129] width 30 height 14
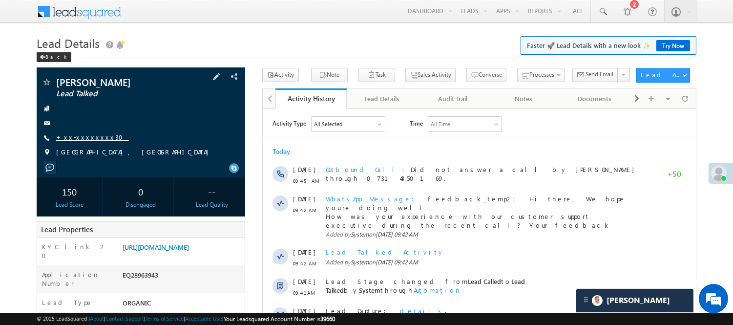
click at [81, 141] on link "+xx-xxxxxxxx30" at bounding box center [92, 137] width 73 height 8
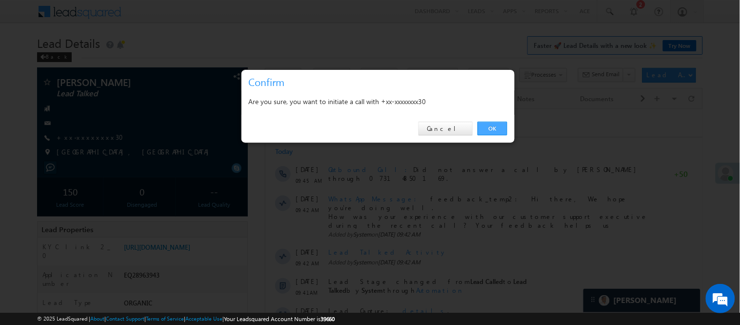
click at [480, 124] on link "OK" at bounding box center [493, 129] width 30 height 14
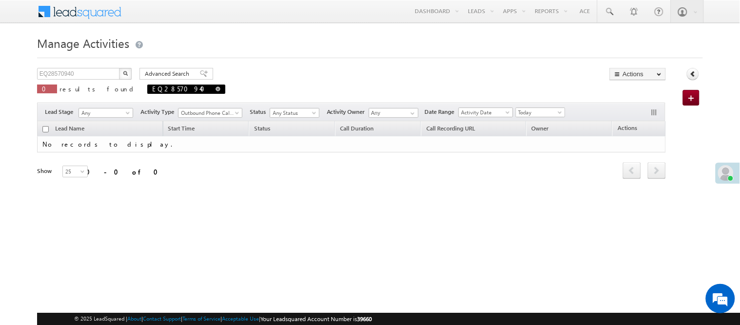
click at [216, 89] on span at bounding box center [218, 88] width 5 height 5
type input "Search Activities"
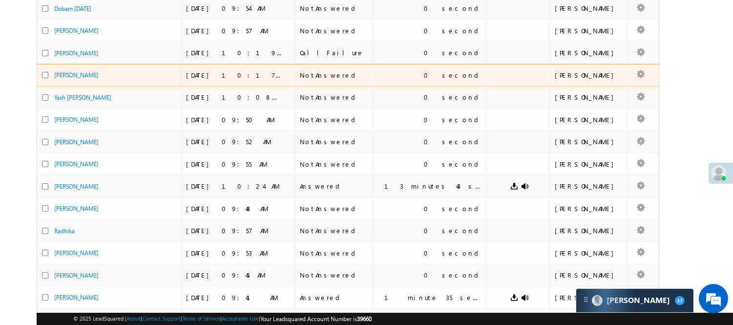
scroll to position [35, 0]
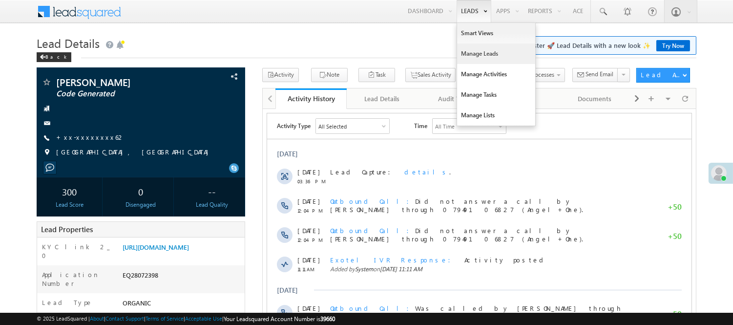
click at [488, 49] on link "Manage Leads" at bounding box center [496, 53] width 78 height 21
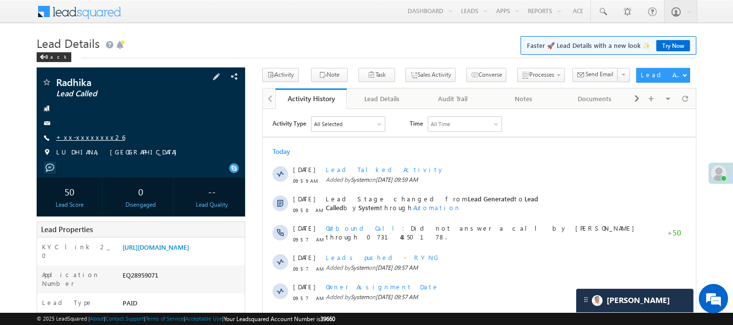
click at [77, 137] on link "+xx-xxxxxxxx26" at bounding box center [90, 137] width 69 height 8
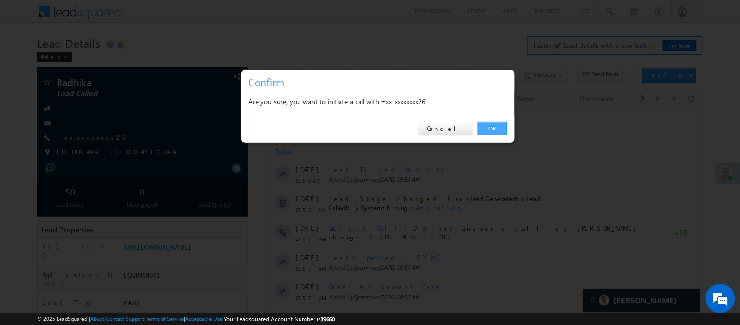
click at [492, 130] on link "OK" at bounding box center [493, 129] width 30 height 14
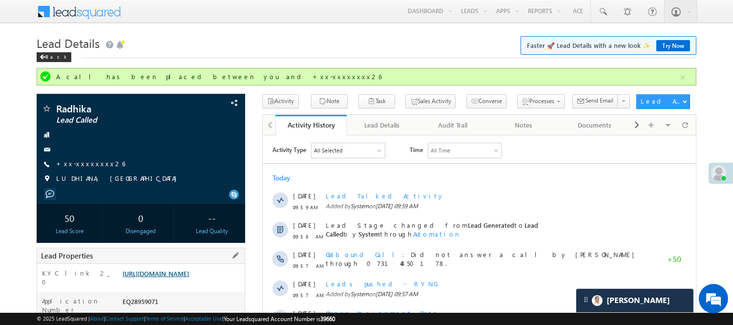
click at [184, 277] on link "[URL][DOMAIN_NAME]" at bounding box center [156, 273] width 66 height 8
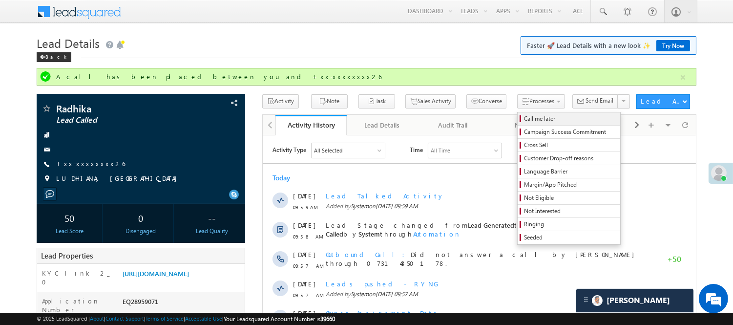
click at [524, 116] on span "Call me later" at bounding box center [570, 118] width 93 height 9
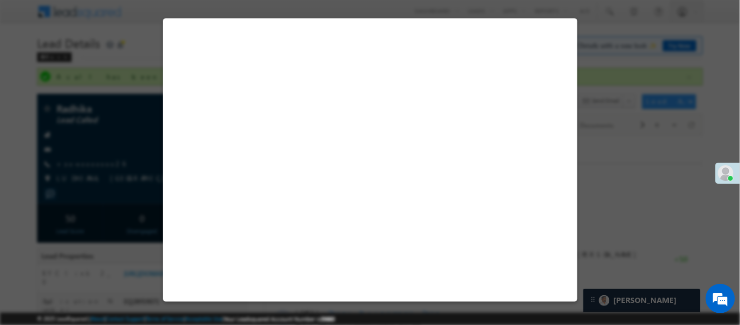
select select "Pitch Not Done"
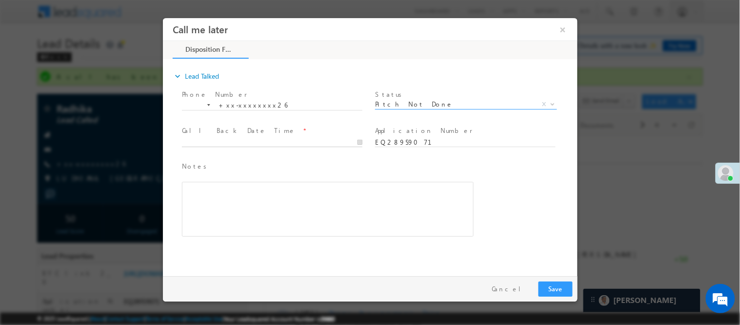
type input "09/15/25 10:56 AM"
click at [313, 137] on input "09/15/25 10:56 AM" at bounding box center [272, 142] width 181 height 10
click at [557, 286] on button "Save" at bounding box center [555, 288] width 34 height 15
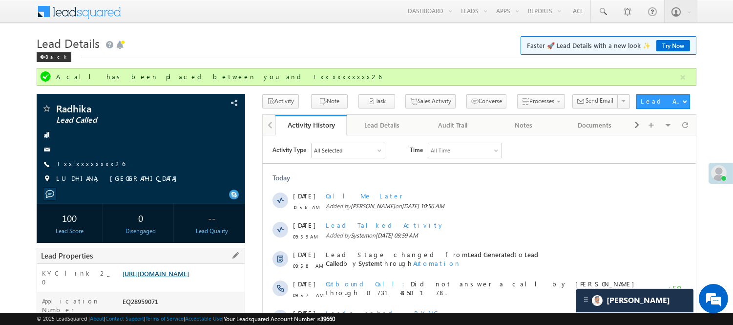
click at [184, 275] on link "https://angelbroking1-pk3em7sa.customui-test.leadsquared.com?leadId=d459da49-a9…" at bounding box center [156, 273] width 66 height 8
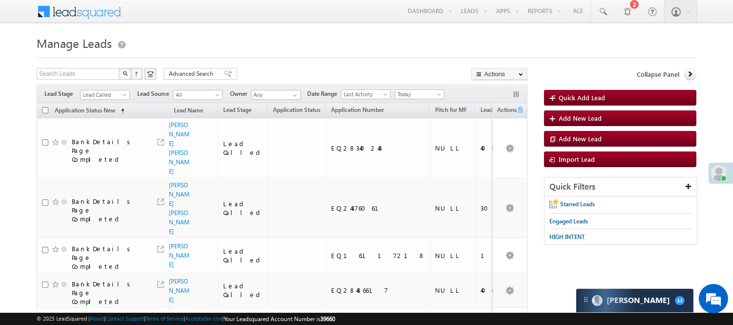
click at [111, 101] on div "Filters Lead Stage Lead Called Lead Called Lead Source All All Owner Any Any Da…" at bounding box center [282, 93] width 491 height 19
click at [110, 100] on div "Filters Lead Stage Lead Called Lead Called Lead Source All All Owner Any Any Da…" at bounding box center [282, 93] width 491 height 19
click at [91, 91] on span "Lead Called" at bounding box center [104, 94] width 46 height 9
click at [92, 91] on span "Lead Called" at bounding box center [104, 94] width 46 height 9
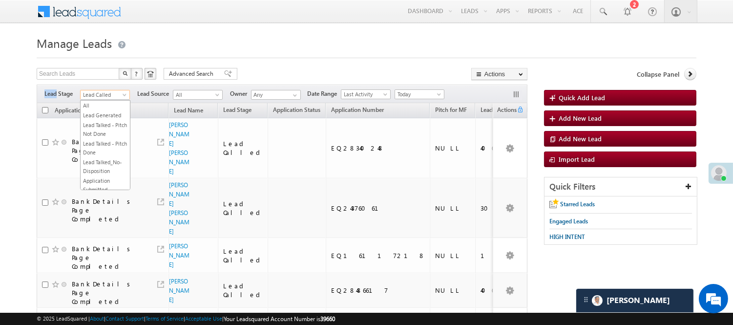
click at [108, 205] on link "Application Resubmitted" at bounding box center [105, 214] width 49 height 18
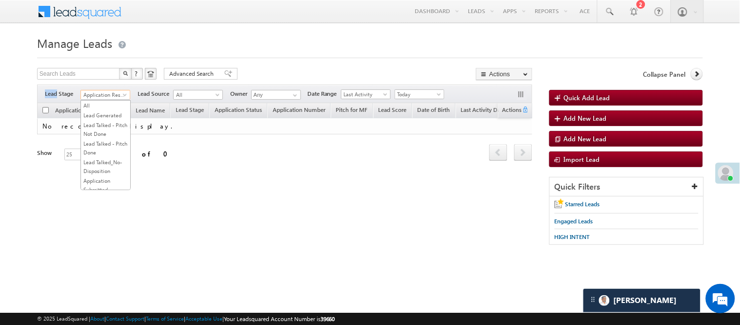
click at [107, 95] on span "Application Resubmitted" at bounding box center [104, 94] width 46 height 9
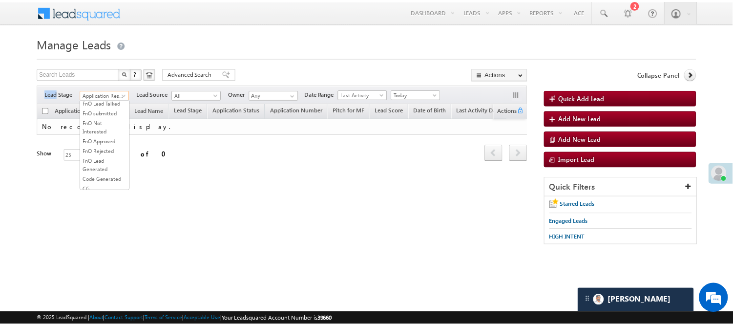
scroll to position [120, 0]
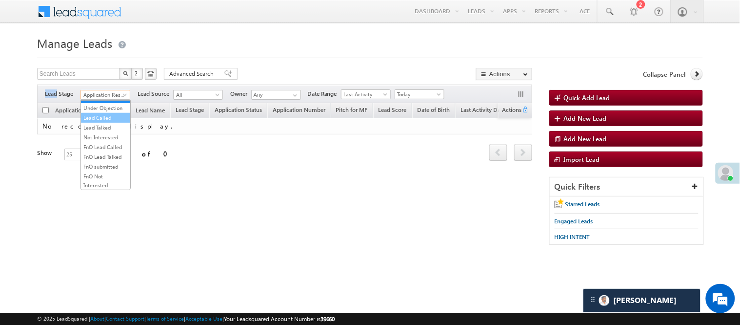
click at [102, 122] on link "Lead Called" at bounding box center [105, 117] width 49 height 9
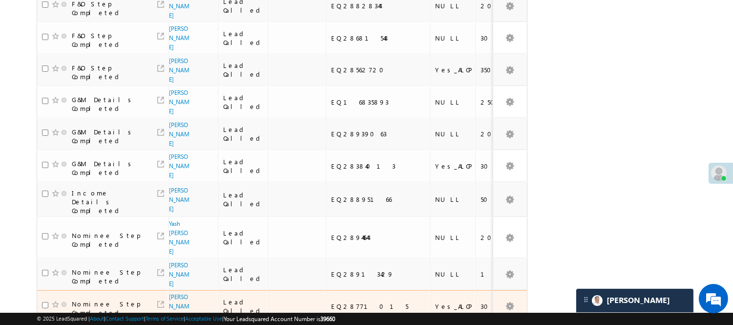
scroll to position [708, 0]
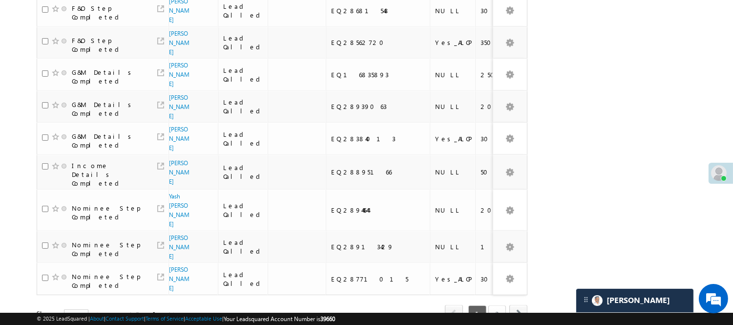
click at [492, 305] on link "2" at bounding box center [497, 313] width 18 height 17
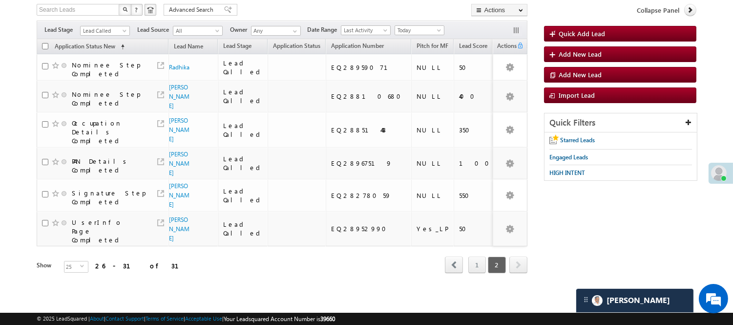
scroll to position [67, 0]
click at [96, 26] on span "Lead Called" at bounding box center [104, 30] width 46 height 9
click at [95, 53] on link "Lead Generated" at bounding box center [105, 51] width 49 height 9
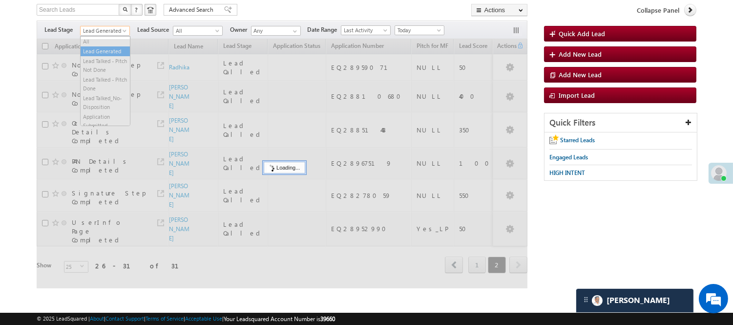
click at [115, 27] on span "Lead Generated" at bounding box center [104, 30] width 46 height 9
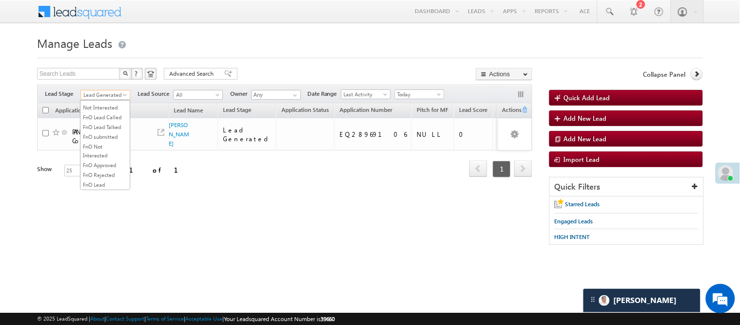
scroll to position [242, 0]
click at [91, 161] on link "Code Generated" at bounding box center [105, 165] width 49 height 9
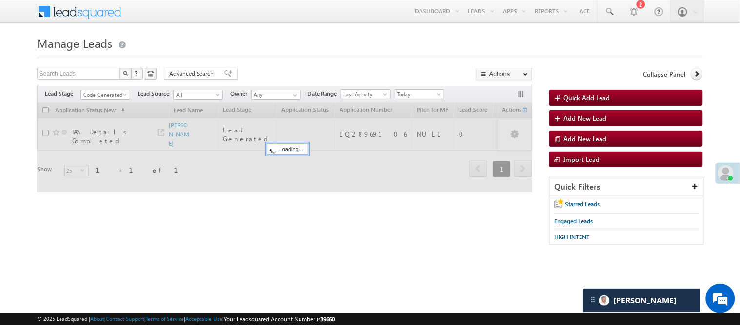
click at [281, 35] on h1 "Manage Leads" at bounding box center [370, 42] width 666 height 19
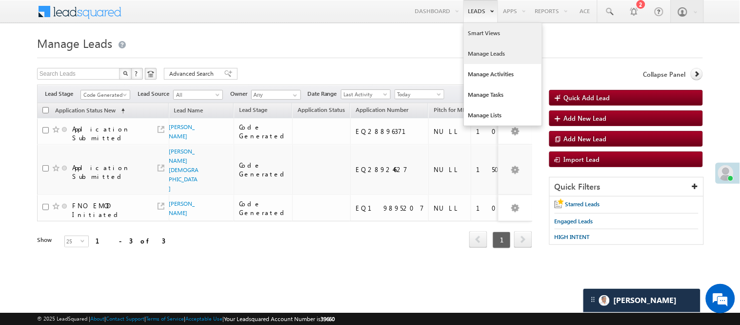
click at [490, 33] on link "Smart Views" at bounding box center [503, 33] width 78 height 21
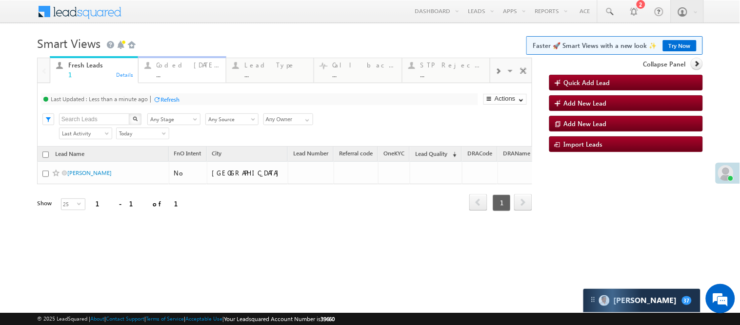
click at [178, 71] on div "..." at bounding box center [188, 74] width 63 height 7
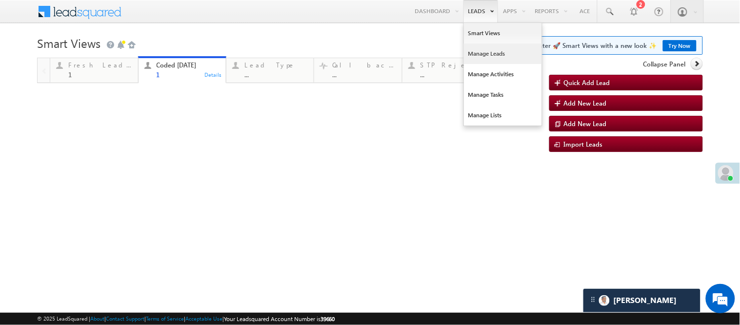
click at [479, 54] on link "Manage Leads" at bounding box center [503, 53] width 78 height 21
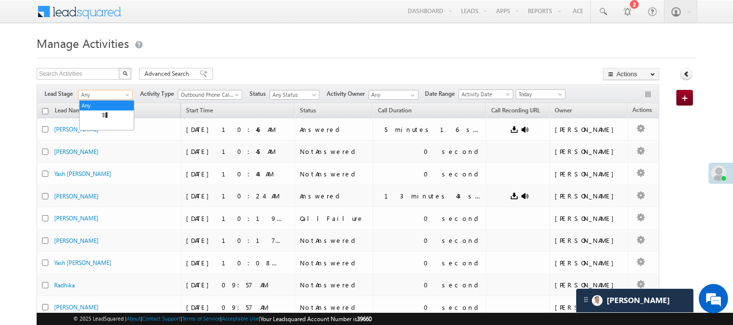
click at [103, 93] on span "Any" at bounding box center [104, 94] width 51 height 9
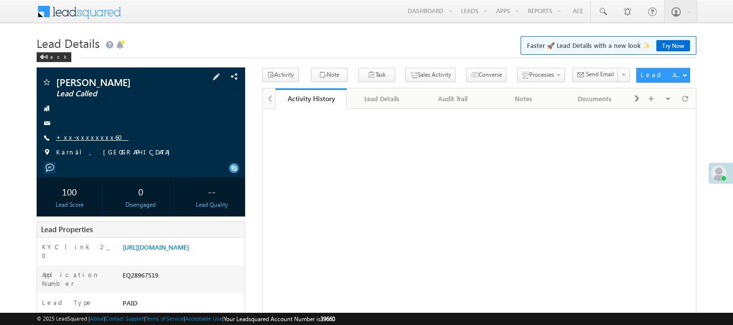
click at [80, 133] on link "+xx-xxxxxxxx60" at bounding box center [92, 137] width 72 height 8
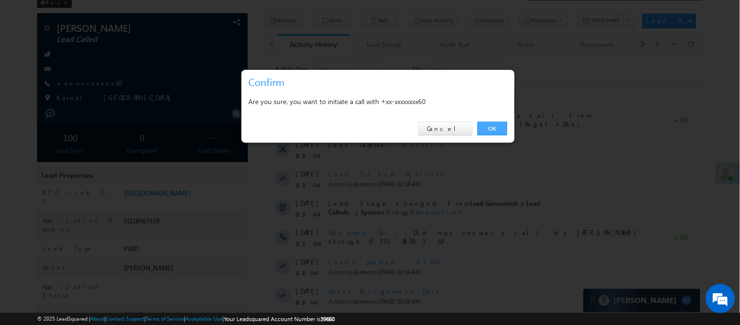
click at [494, 127] on link "OK" at bounding box center [493, 129] width 30 height 14
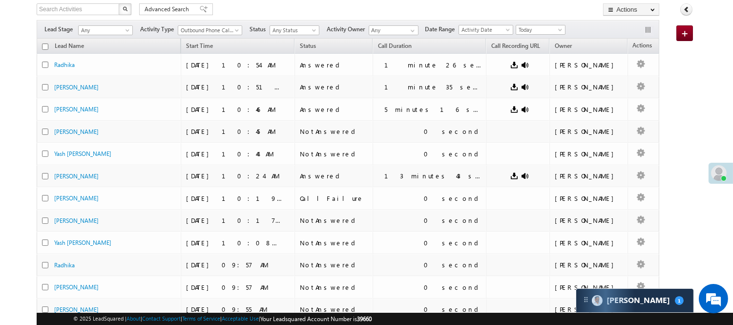
scroll to position [13, 0]
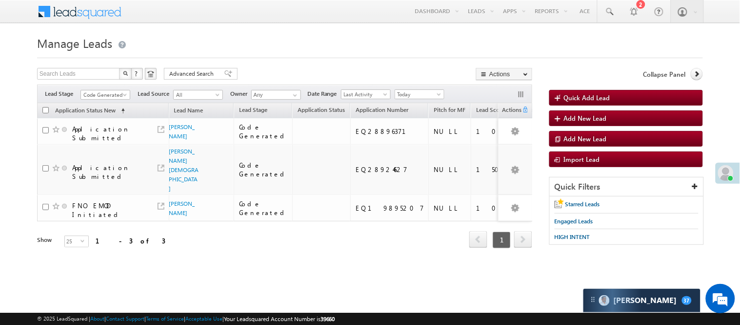
click at [104, 93] on span "Code Generated" at bounding box center [104, 94] width 46 height 9
click at [97, 120] on link "Lead Generated" at bounding box center [105, 115] width 49 height 9
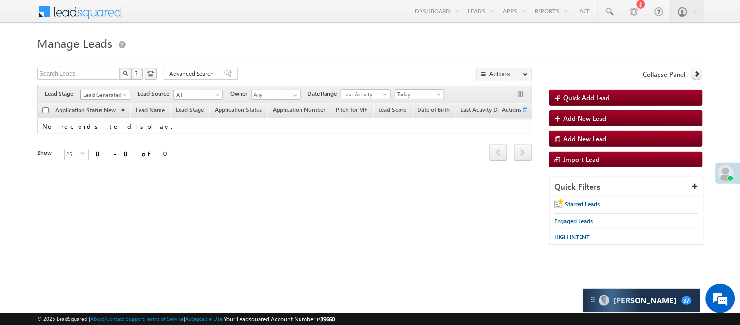
click at [105, 91] on span "Lead Generated" at bounding box center [104, 94] width 46 height 9
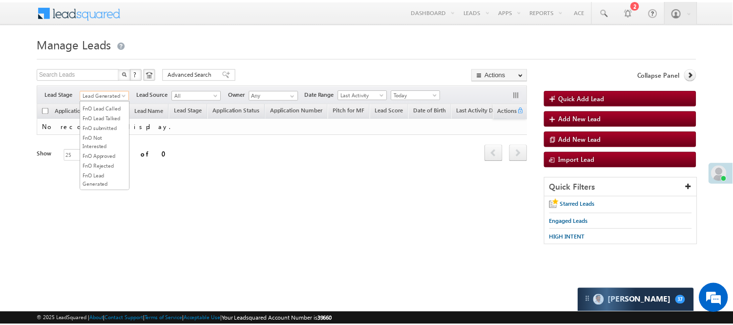
scroll to position [80, 0]
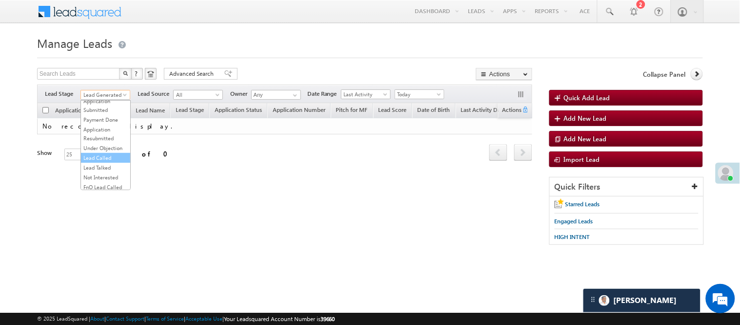
click at [88, 162] on link "Lead Called" at bounding box center [105, 157] width 49 height 9
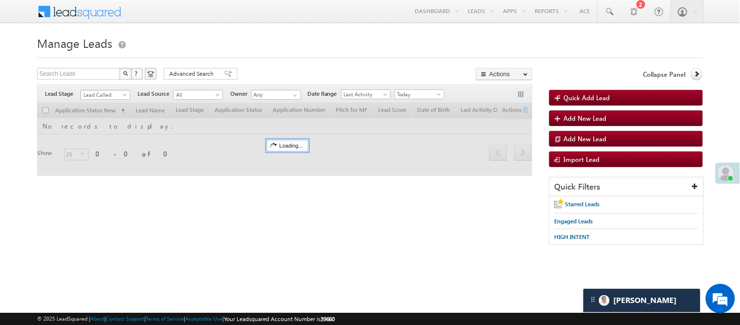
click at [104, 99] on span "Lead Called" at bounding box center [104, 94] width 46 height 9
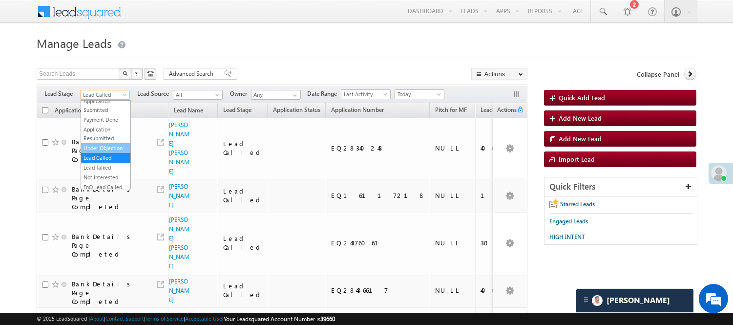
click at [89, 152] on link "Under Objection" at bounding box center [105, 148] width 49 height 9
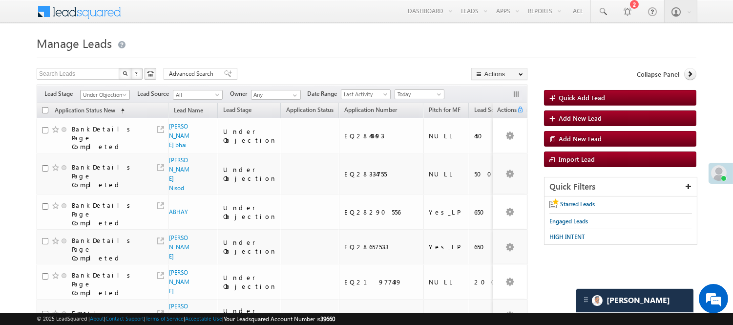
click at [98, 98] on span "Under Objection" at bounding box center [104, 94] width 46 height 9
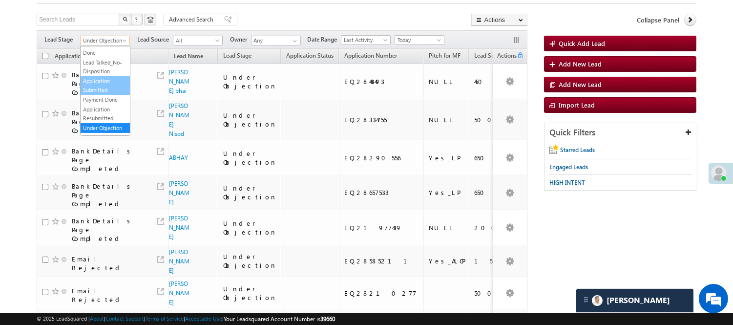
scroll to position [0, 0]
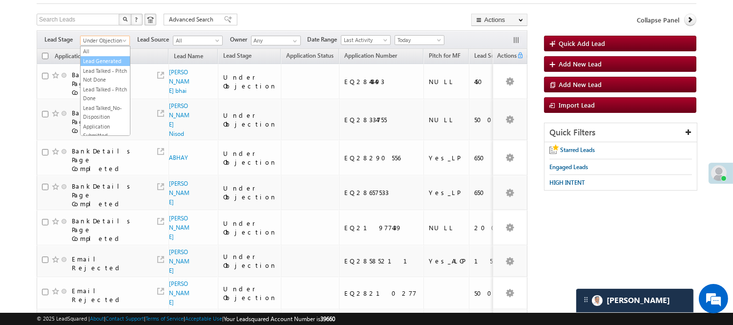
click at [90, 65] on link "Lead Generated" at bounding box center [105, 61] width 49 height 9
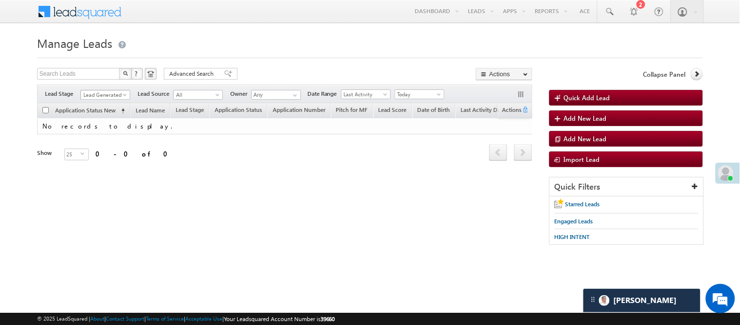
click at [100, 95] on span "Lead Generated" at bounding box center [104, 94] width 46 height 9
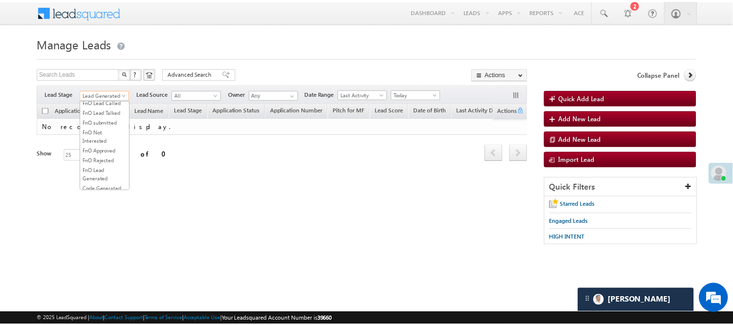
scroll to position [108, 0]
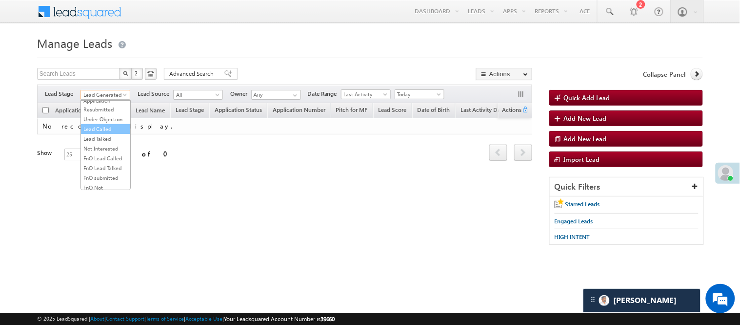
click at [109, 133] on link "Lead Called" at bounding box center [105, 128] width 49 height 9
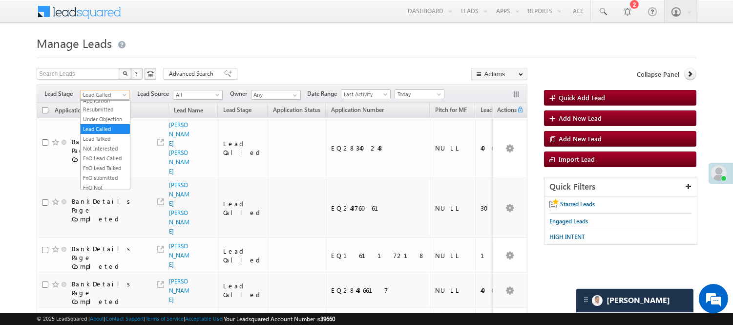
click at [106, 92] on span "Lead Called" at bounding box center [104, 94] width 46 height 9
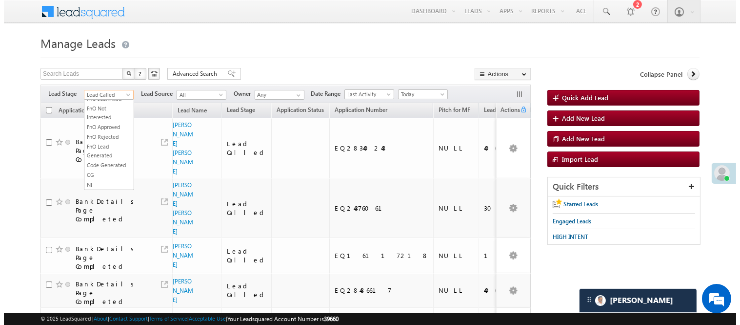
scroll to position [217, 0]
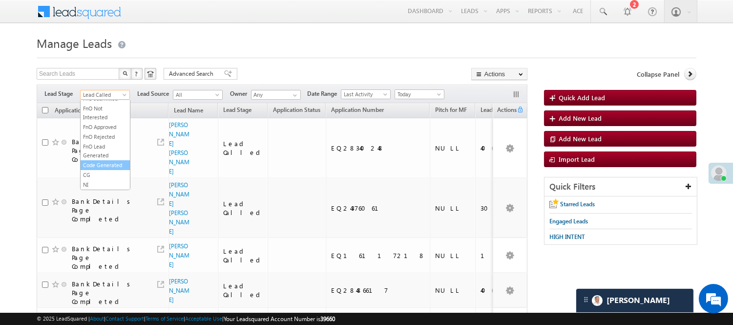
click at [108, 169] on link "Code Generated" at bounding box center [105, 165] width 49 height 9
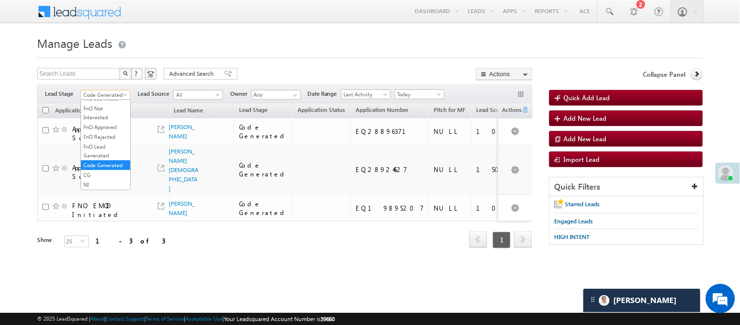
click at [123, 91] on span "Code Generated" at bounding box center [104, 94] width 46 height 9
click at [107, 108] on link "Lead Generated" at bounding box center [105, 109] width 49 height 9
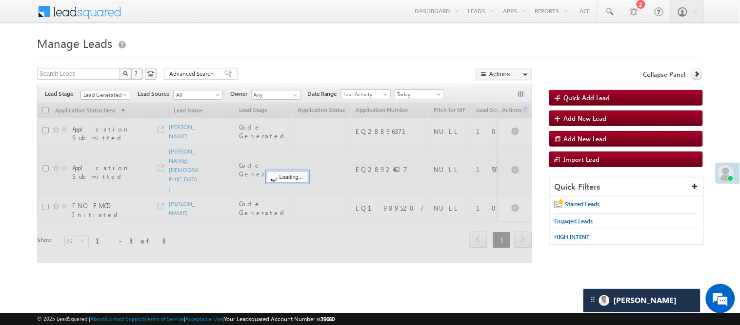
click at [113, 88] on div "Filters Lead Stage All Lead Generated Lead Talked - Pitch Not Done Lead Talked …" at bounding box center [284, 93] width 495 height 19
click at [109, 95] on span "Lead Generated" at bounding box center [104, 94] width 46 height 9
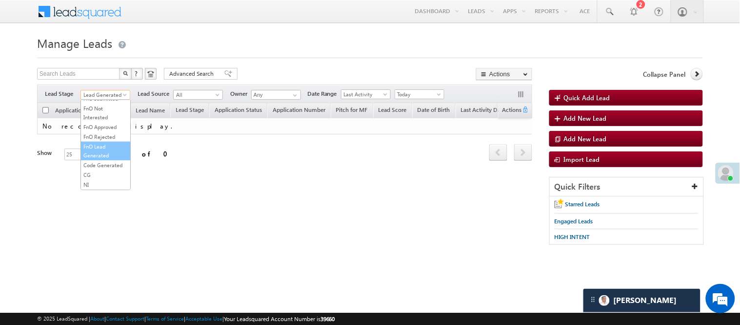
scroll to position [242, 0]
click at [98, 164] on link "Code Generated" at bounding box center [105, 165] width 49 height 9
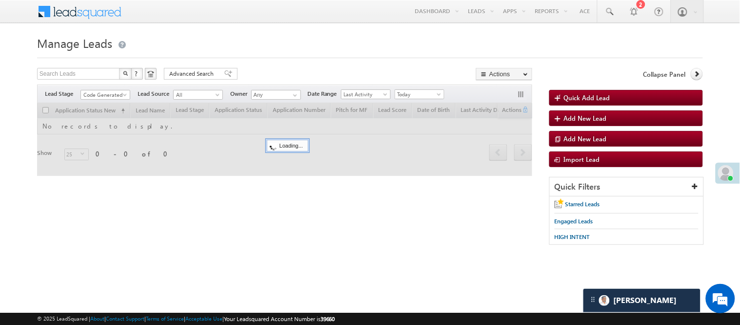
click at [262, 37] on h1 "Manage Leads" at bounding box center [370, 42] width 666 height 19
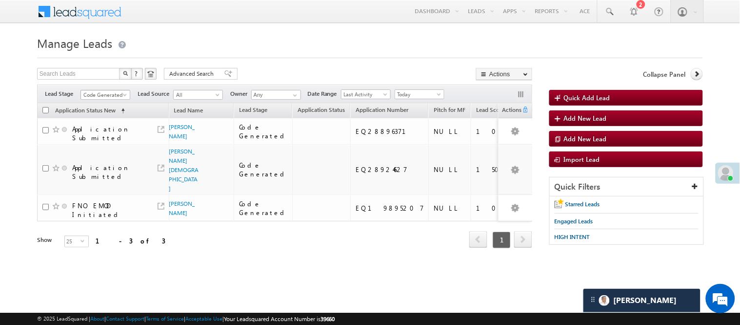
click at [104, 94] on span "Code Generated" at bounding box center [104, 94] width 46 height 9
click at [99, 117] on link "Lead Generated" at bounding box center [105, 115] width 49 height 9
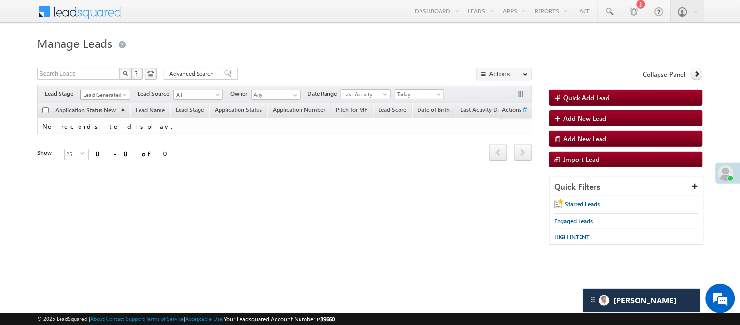
click at [93, 93] on span "Lead Generated" at bounding box center [104, 94] width 46 height 9
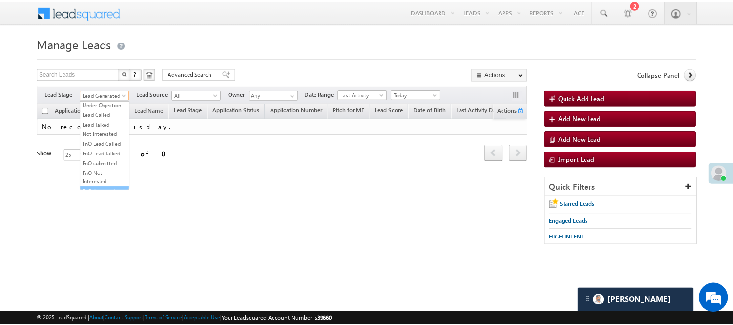
scroll to position [108, 0]
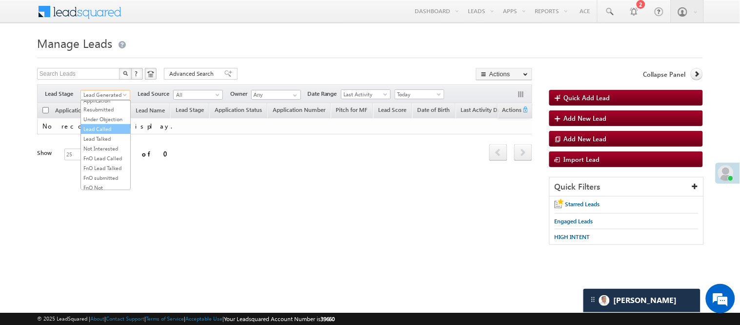
click at [104, 133] on link "Lead Called" at bounding box center [105, 128] width 49 height 9
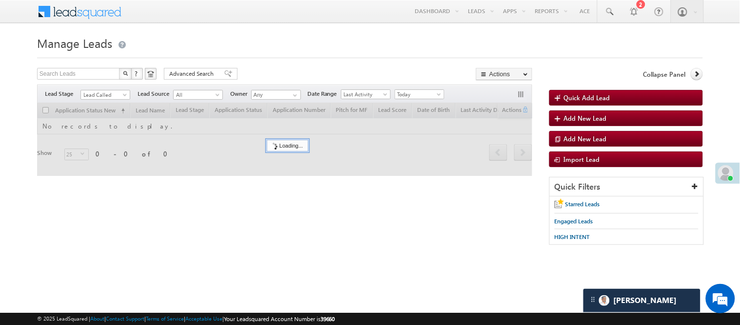
click at [276, 44] on h1 "Manage Leads" at bounding box center [370, 42] width 666 height 19
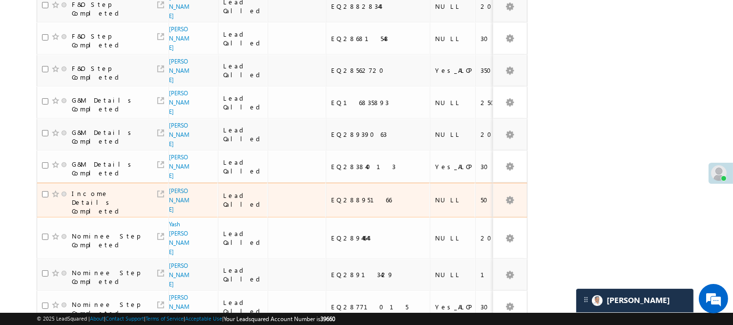
scroll to position [708, 0]
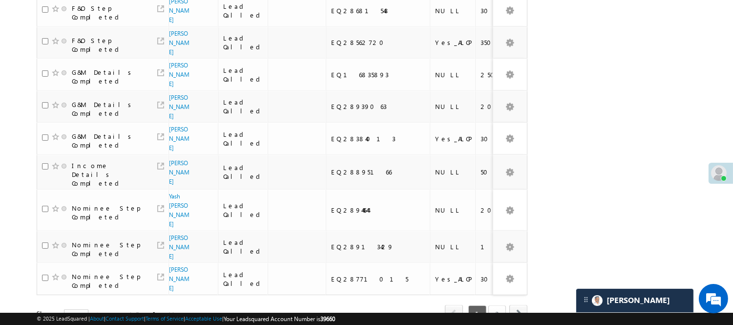
click at [489, 305] on link "2" at bounding box center [497, 313] width 18 height 17
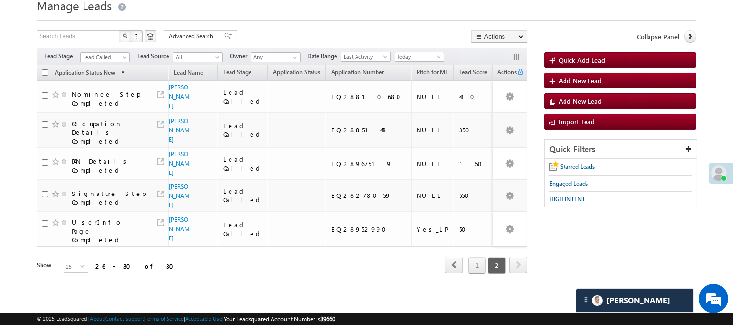
scroll to position [45, 0]
click at [103, 53] on span "Lead Called" at bounding box center [104, 57] width 46 height 9
click at [106, 123] on link "Code Generated" at bounding box center [105, 127] width 49 height 9
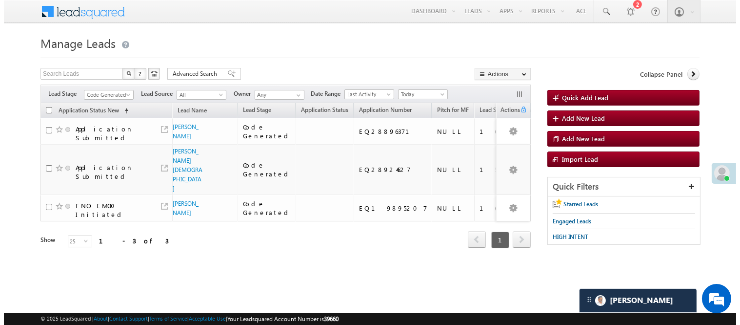
scroll to position [0, 0]
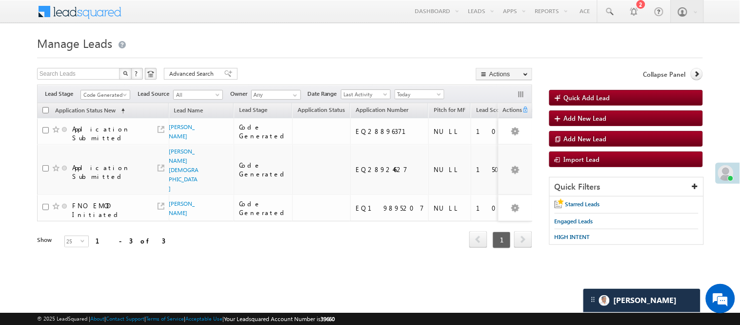
click at [85, 51] on h1 "Manage Leads" at bounding box center [370, 42] width 666 height 19
click at [100, 92] on span "Code Generated" at bounding box center [104, 94] width 46 height 9
click at [90, 120] on link "Lead Generated" at bounding box center [105, 115] width 49 height 9
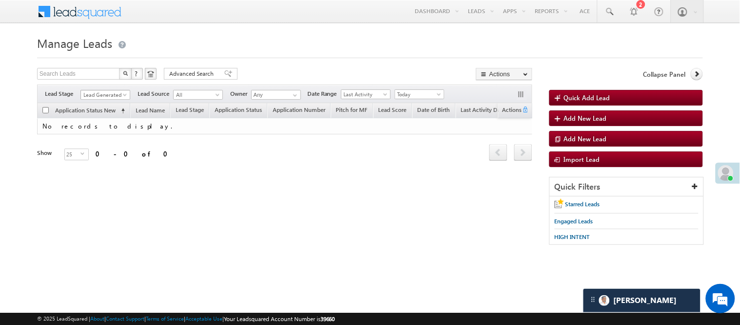
click at [97, 99] on span "Lead Generated" at bounding box center [104, 94] width 46 height 9
click at [94, 164] on link "Code Generated" at bounding box center [105, 165] width 49 height 9
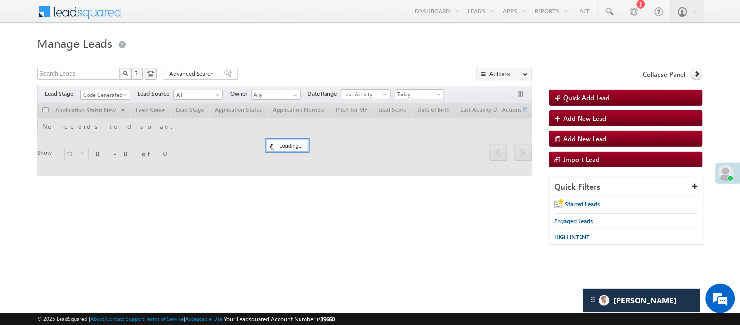
click at [269, 70] on div "Search Leads X ? 0 results found Advanced Search Advanced Search Advanced searc…" at bounding box center [284, 75] width 495 height 14
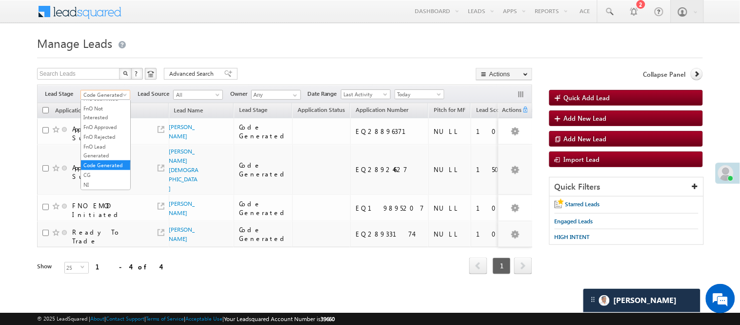
click at [109, 90] on span "Code Generated" at bounding box center [104, 94] width 46 height 9
click at [103, 120] on link "Lead Generated" at bounding box center [105, 115] width 49 height 9
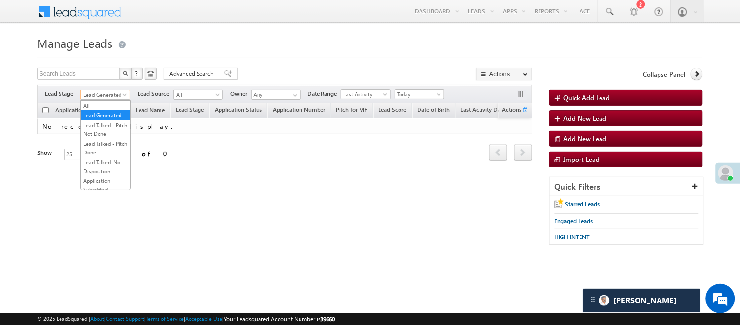
click at [100, 90] on span "Lead Generated" at bounding box center [104, 94] width 46 height 9
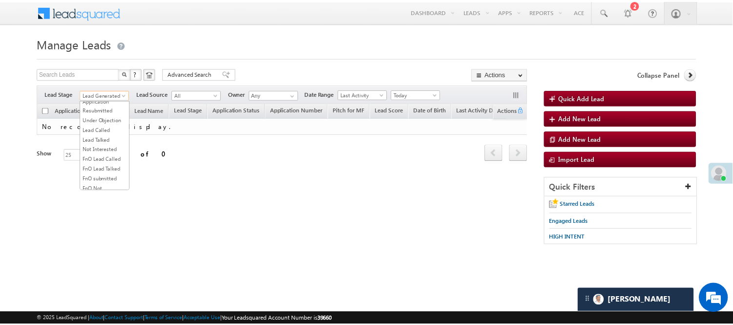
scroll to position [108, 0]
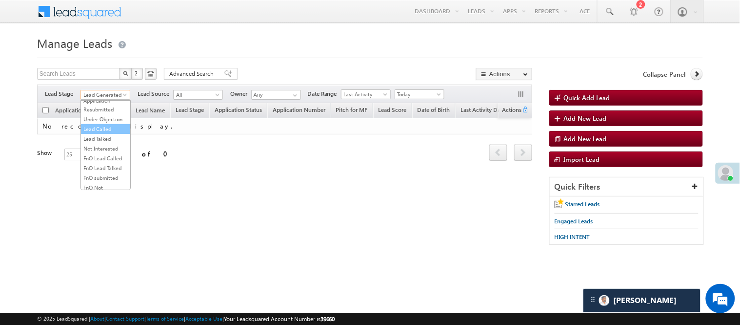
click at [100, 133] on link "Lead Called" at bounding box center [105, 128] width 49 height 9
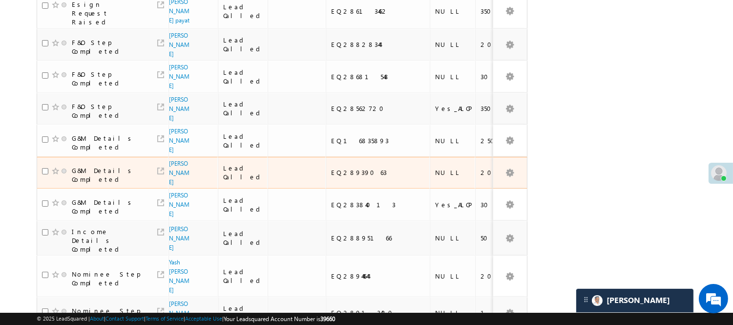
scroll to position [708, 0]
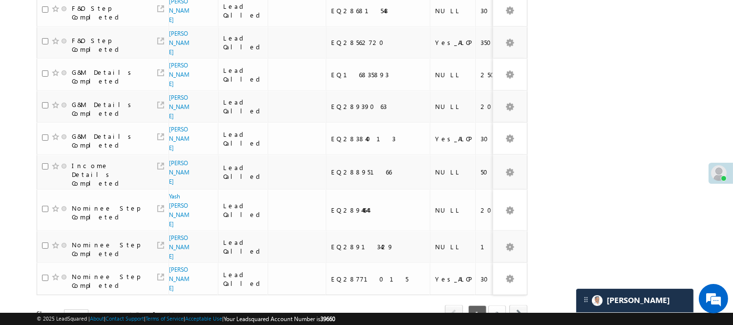
click at [493, 305] on link "2" at bounding box center [497, 313] width 18 height 17
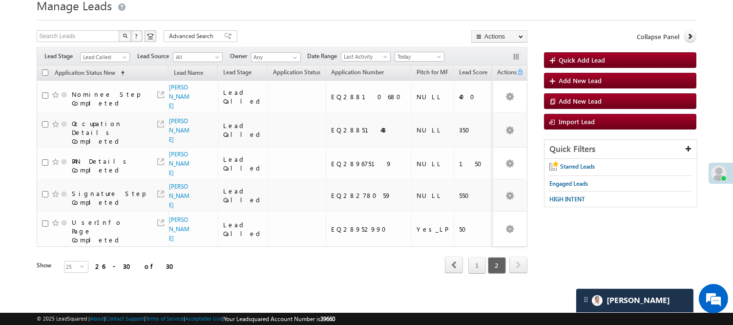
scroll to position [45, 0]
click at [101, 56] on div "Filters Lead Stage All Lead Generated Lead Talked - Pitch Not Done Lead Talked …" at bounding box center [282, 56] width 491 height 19
click at [109, 52] on link "Lead Called" at bounding box center [105, 57] width 50 height 10
click at [86, 123] on link "Code Generated" at bounding box center [105, 127] width 49 height 9
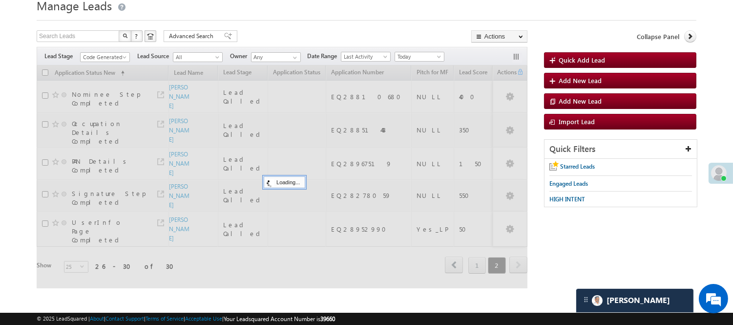
click at [250, 30] on div "Search Leads X ? 30 results found Advanced Search Advanced Search Advanced sear…" at bounding box center [282, 37] width 491 height 14
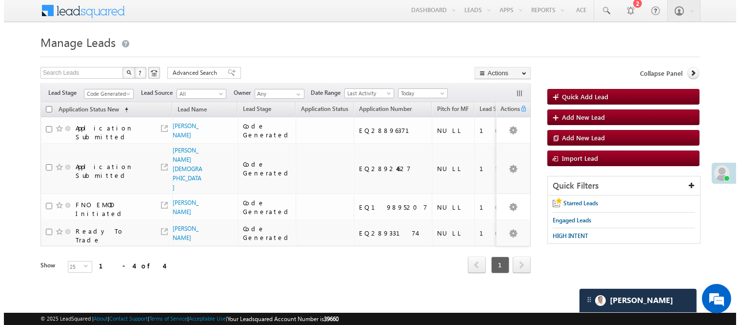
scroll to position [0, 0]
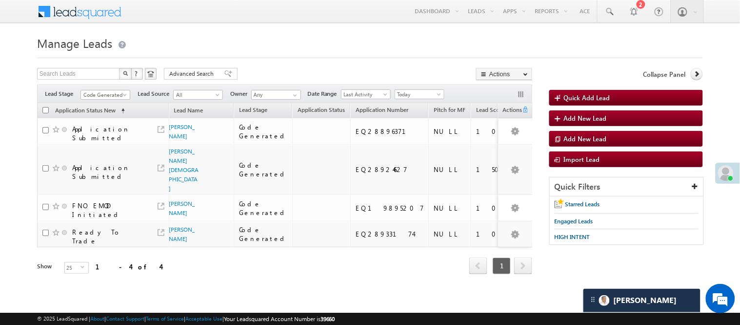
click at [103, 59] on form "Manage Leads Quick Add Lead Search Leads X ? 4 results found Advanced Search Ad…" at bounding box center [370, 167] width 666 height 268
click at [90, 93] on span "Code Generated" at bounding box center [104, 94] width 46 height 9
click at [102, 120] on link "Lead Generated" at bounding box center [105, 115] width 49 height 9
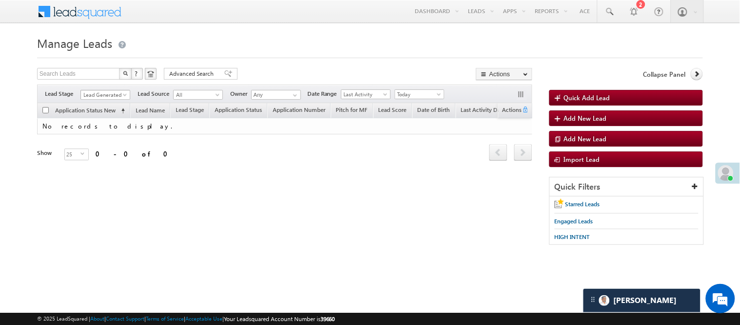
click at [110, 93] on span "Lead Generated" at bounding box center [104, 94] width 46 height 9
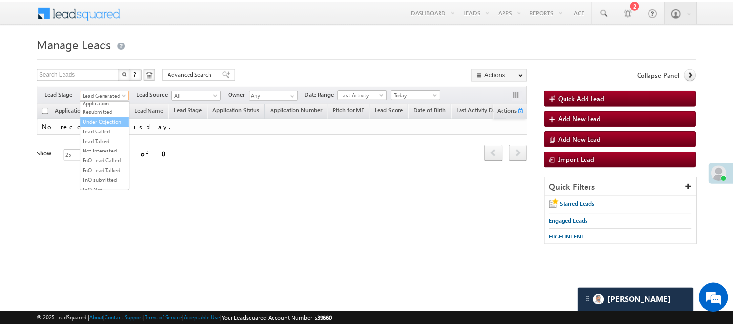
scroll to position [108, 0]
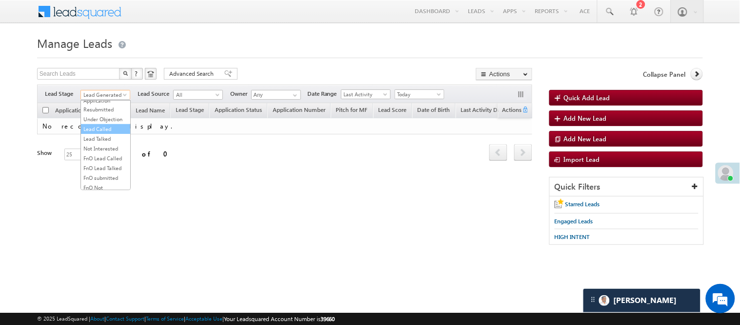
click at [103, 133] on link "Lead Called" at bounding box center [105, 128] width 49 height 9
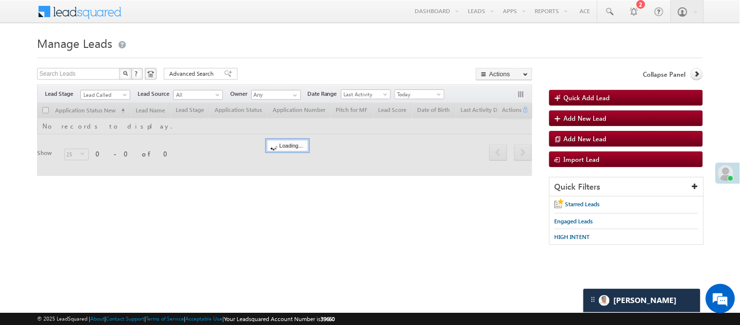
click at [254, 40] on h1 "Manage Leads" at bounding box center [370, 42] width 666 height 19
click at [98, 92] on span "Lead Called" at bounding box center [104, 94] width 46 height 9
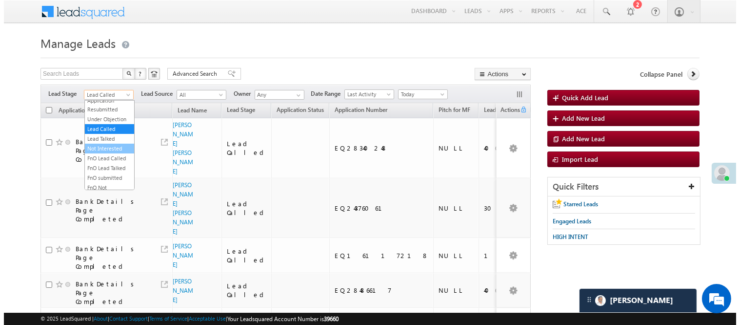
scroll to position [242, 0]
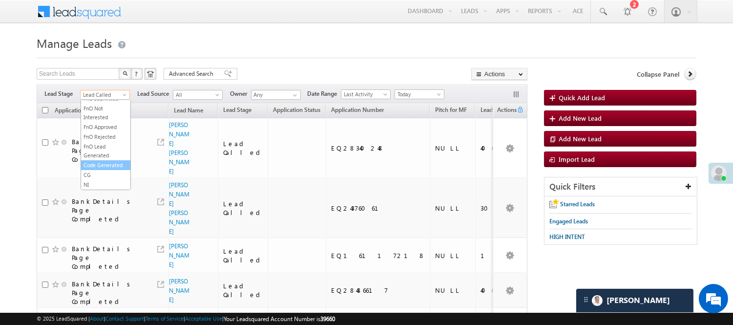
click at [100, 161] on link "Code Generated" at bounding box center [105, 165] width 49 height 9
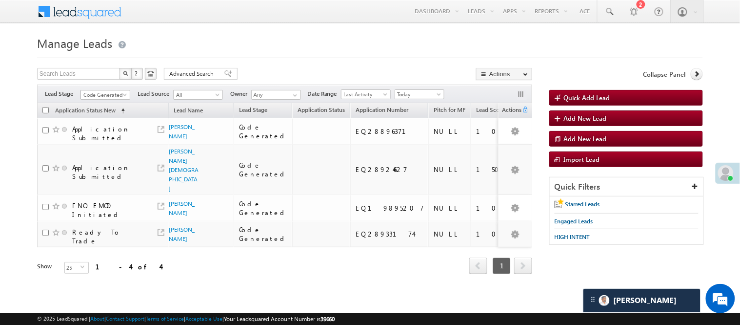
click at [106, 96] on span "Code Generated" at bounding box center [104, 94] width 46 height 9
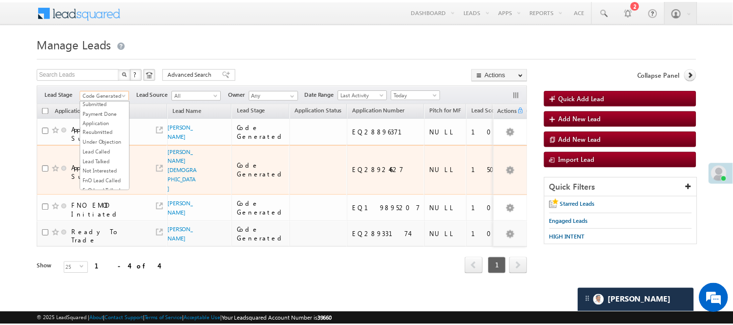
scroll to position [108, 0]
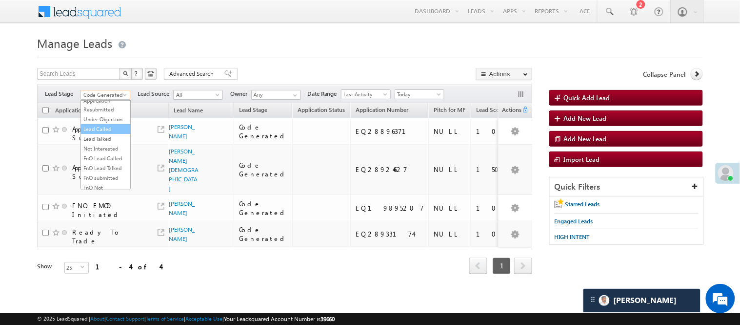
click at [112, 133] on link "Lead Called" at bounding box center [105, 128] width 49 height 9
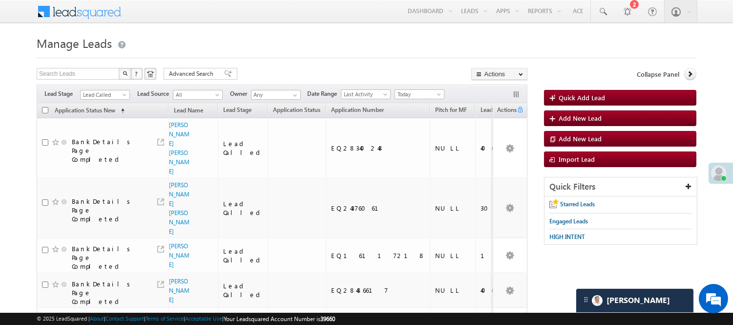
click at [100, 88] on div "Filters Lead Stage All Lead Generated Lead Talked - Pitch Not Done Lead Talked …" at bounding box center [282, 93] width 491 height 19
click at [104, 95] on span "Lead Called" at bounding box center [104, 94] width 46 height 9
click at [94, 162] on link "Code Generated" at bounding box center [105, 165] width 49 height 9
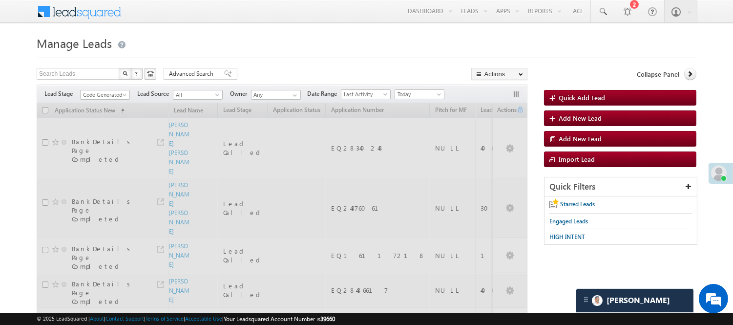
click at [285, 49] on h1 "Manage Leads" at bounding box center [366, 42] width 659 height 19
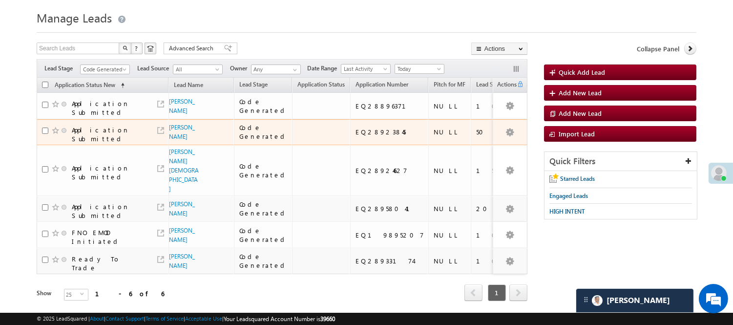
scroll to position [0, 0]
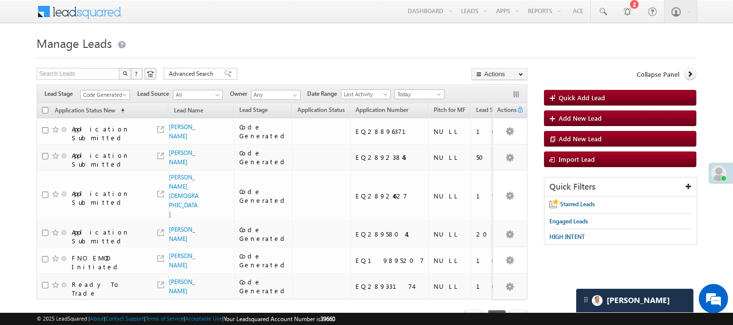
click at [120, 101] on div "Filters Lead Stage All Lead Generated Lead Talked - Pitch Not Done Lead Talked …" at bounding box center [282, 93] width 491 height 19
click at [120, 99] on link "Code Generated" at bounding box center [105, 95] width 50 height 10
click at [103, 120] on link "Lead Generated" at bounding box center [105, 115] width 49 height 9
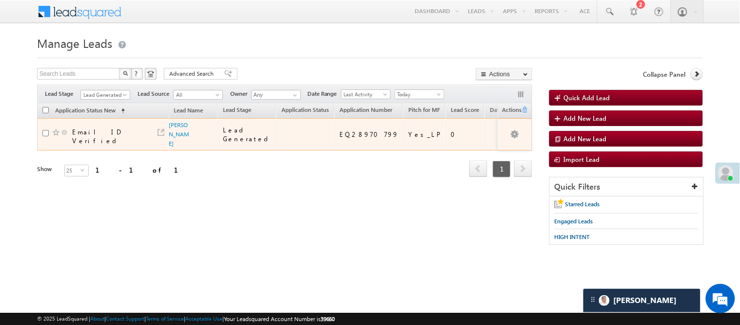
click at [182, 132] on span "Dipika Das" at bounding box center [179, 134] width 21 height 28
click at [176, 125] on link "Dipika Das" at bounding box center [179, 134] width 21 height 26
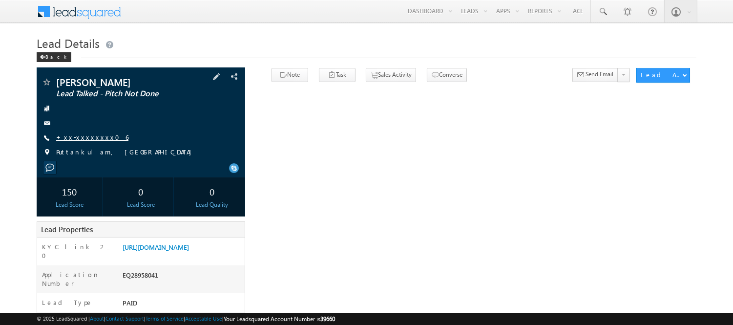
click at [77, 139] on link "+xx-xxxxxxxx06" at bounding box center [92, 137] width 72 height 8
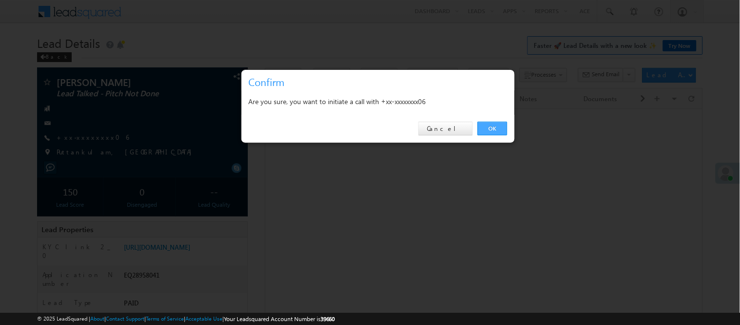
click at [497, 126] on link "OK" at bounding box center [493, 129] width 30 height 14
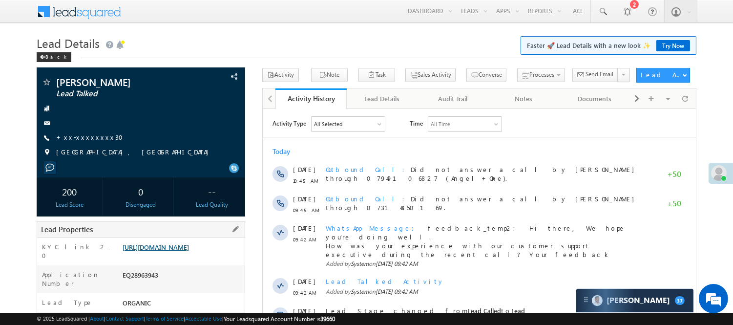
click at [177, 251] on link "https://angelbroking1-pk3em7sa.customui-test.leadsquared.com?leadId=0ee201d2-7d…" at bounding box center [156, 247] width 66 height 8
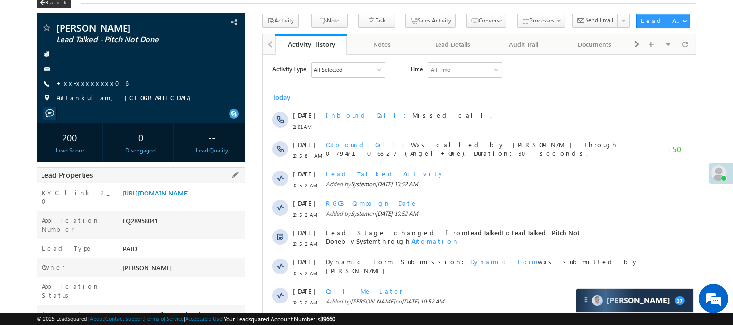
click at [172, 202] on div "[URL][DOMAIN_NAME]" at bounding box center [182, 195] width 124 height 14
click at [169, 197] on link "[URL][DOMAIN_NAME]" at bounding box center [156, 192] width 66 height 8
click at [82, 82] on link "+xx-xxxxxxxx06" at bounding box center [92, 83] width 72 height 8
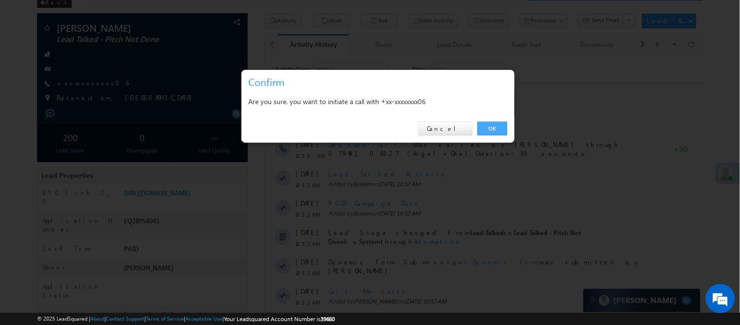
click at [495, 122] on link "OK" at bounding box center [493, 129] width 30 height 14
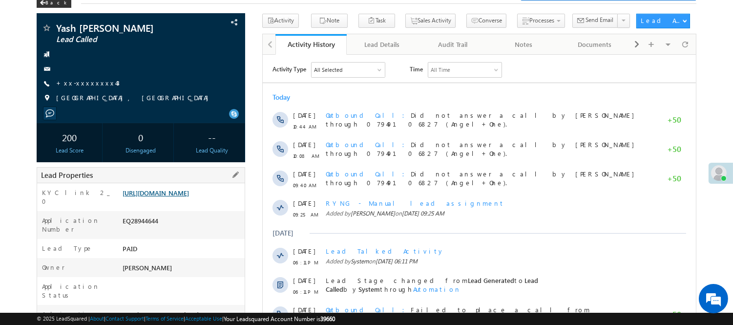
click at [164, 192] on link "https://angelbroking1-pk3em7sa.customui-test.leadsquared.com?leadId=4410db94-1d…" at bounding box center [156, 192] width 66 height 8
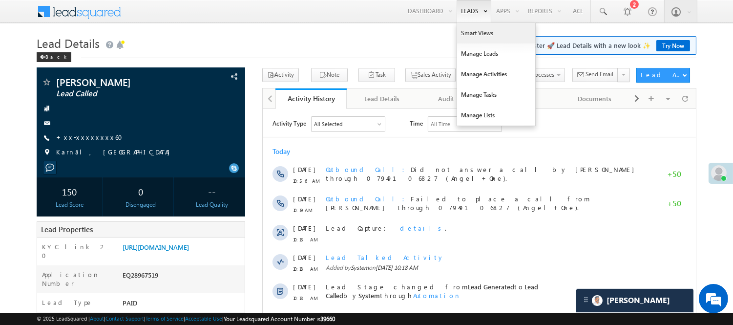
click at [471, 30] on link "Smart Views" at bounding box center [496, 33] width 78 height 21
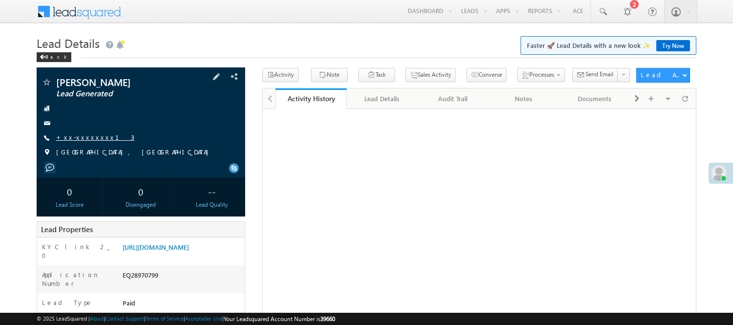
click at [87, 139] on link "+xx-xxxxxxxx13" at bounding box center [95, 137] width 78 height 8
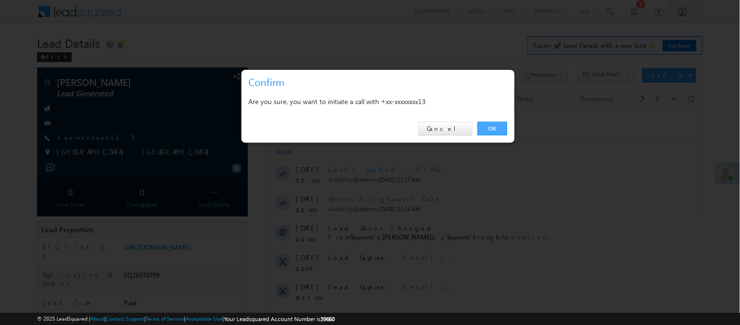
click at [498, 128] on link "OK" at bounding box center [493, 129] width 30 height 14
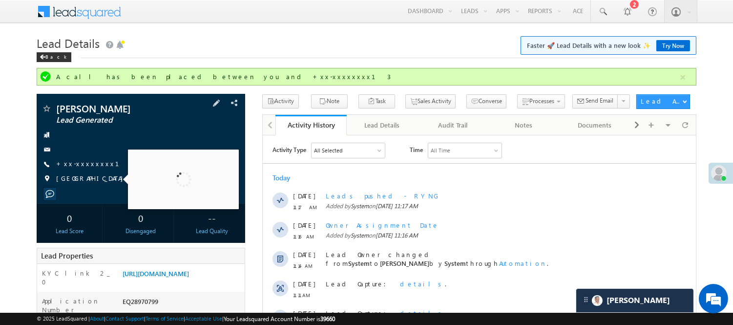
click at [80, 168] on span "+xx-xxxxxxxx13" at bounding box center [95, 164] width 78 height 10
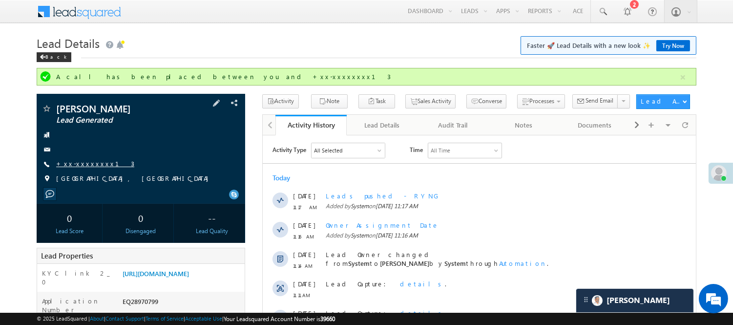
click at [80, 162] on link "+xx-xxxxxxxx13" at bounding box center [95, 163] width 78 height 8
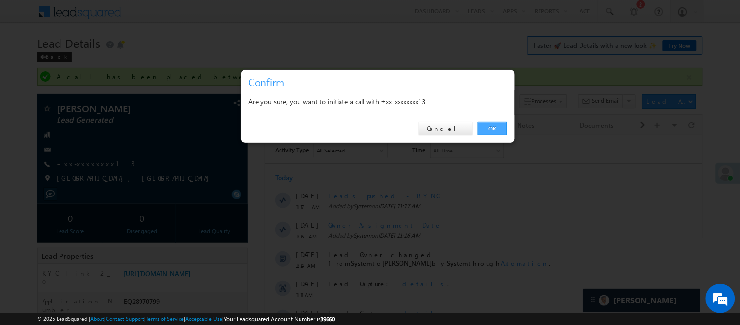
click at [493, 122] on link "OK" at bounding box center [493, 129] width 30 height 14
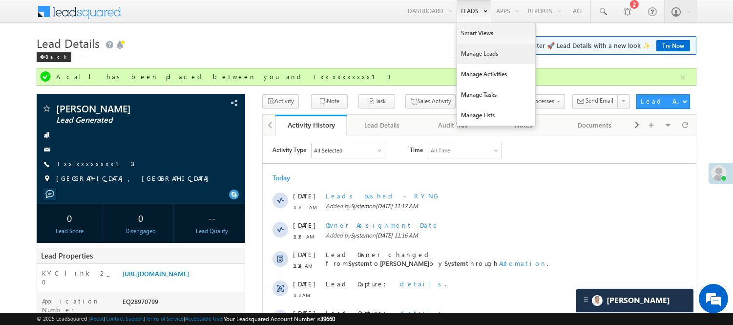
click at [467, 52] on link "Manage Leads" at bounding box center [496, 53] width 78 height 21
click at [468, 53] on link "Manage Leads" at bounding box center [496, 53] width 78 height 21
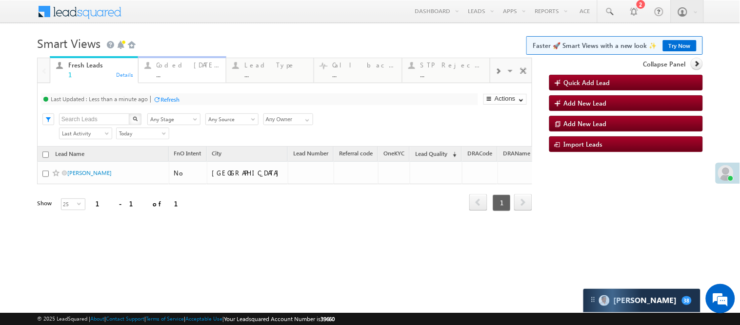
click at [192, 71] on div "..." at bounding box center [188, 74] width 63 height 7
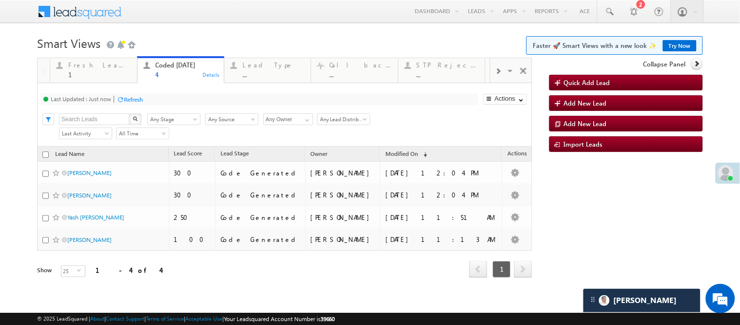
click at [207, 27] on body "Menu Nisha Anand Yadav Nisha .Yada v@ang elbro king. com" at bounding box center [370, 152] width 740 height 305
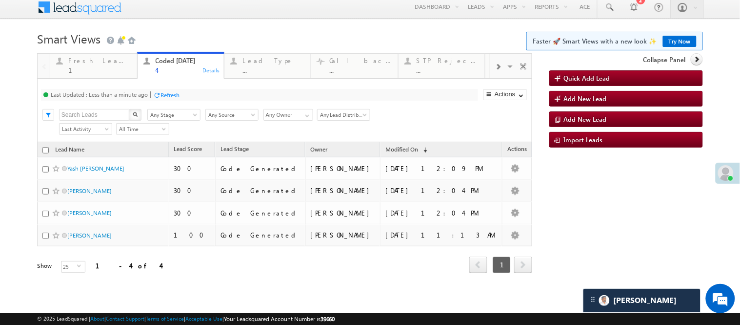
scroll to position [29, 0]
click at [223, 47] on div at bounding box center [370, 50] width 666 height 6
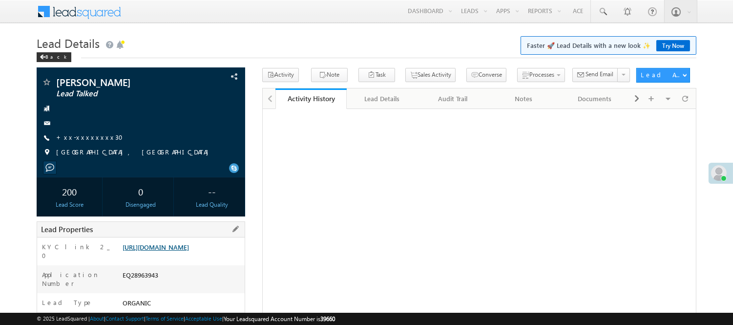
click at [137, 251] on link "https://angelbroking1-pk3em7sa.customui-test.leadsquared.com?leadId=0ee201d2-7d…" at bounding box center [156, 247] width 66 height 8
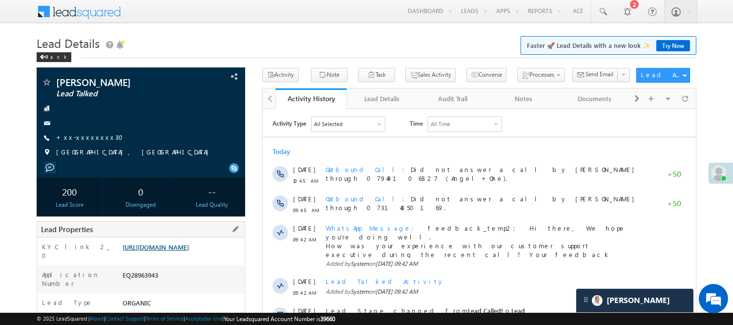
click at [183, 250] on link "https://angelbroking1-pk3em7sa.customui-test.leadsquared.com?leadId=0ee201d2-7d…" at bounding box center [156, 247] width 66 height 8
click at [97, 135] on link "+xx-xxxxxxxx30" at bounding box center [92, 137] width 73 height 8
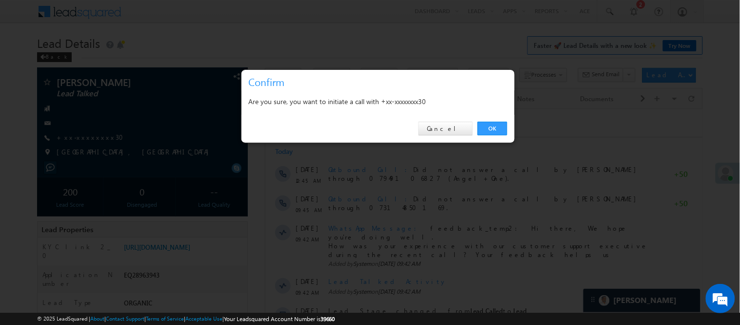
click at [496, 120] on div "OK Cancel" at bounding box center [378, 129] width 273 height 28
click at [483, 127] on link "OK" at bounding box center [493, 129] width 30 height 14
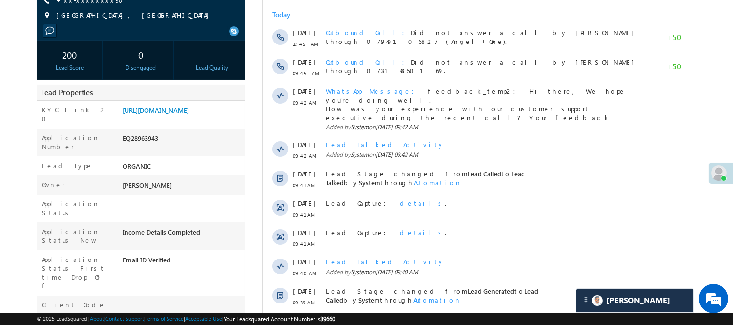
scroll to position [163, 0]
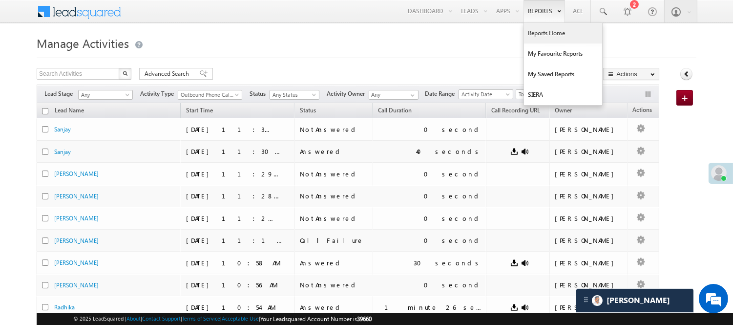
click at [542, 32] on link "Reports Home" at bounding box center [563, 33] width 78 height 21
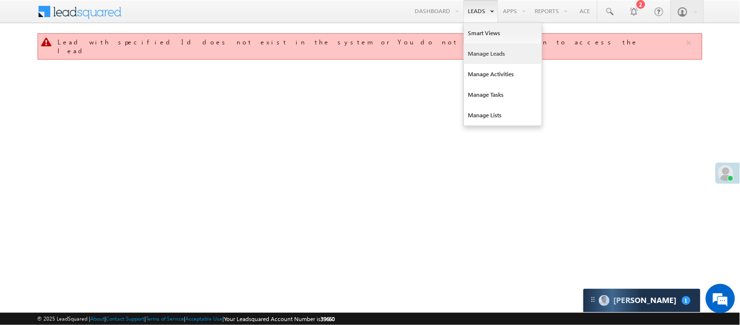
click at [482, 56] on link "Manage Leads" at bounding box center [503, 53] width 78 height 21
click at [490, 49] on link "Manage Leads" at bounding box center [503, 53] width 78 height 21
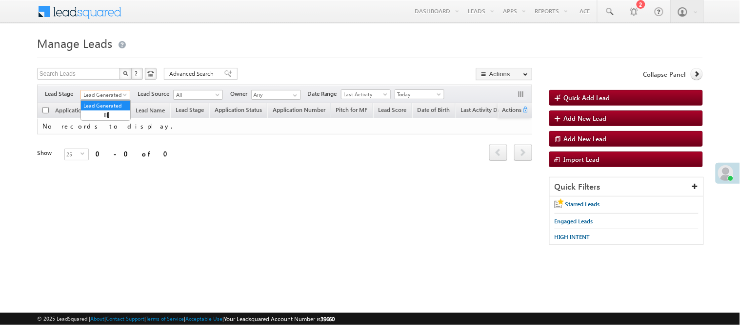
click at [109, 95] on span "Lead Generated" at bounding box center [104, 94] width 46 height 9
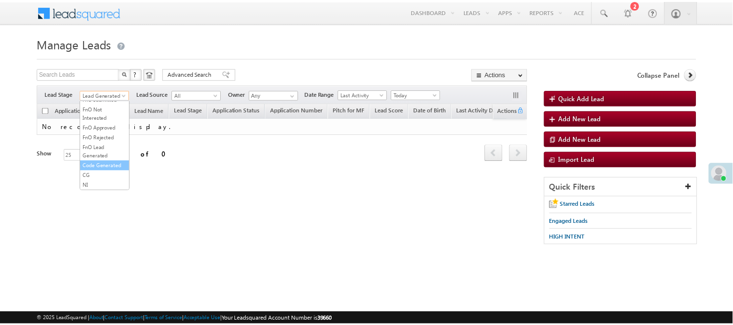
scroll to position [242, 0]
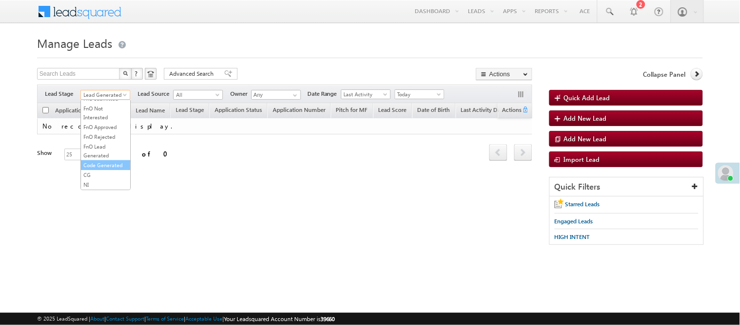
click at [104, 161] on link "Code Generated" at bounding box center [105, 165] width 49 height 9
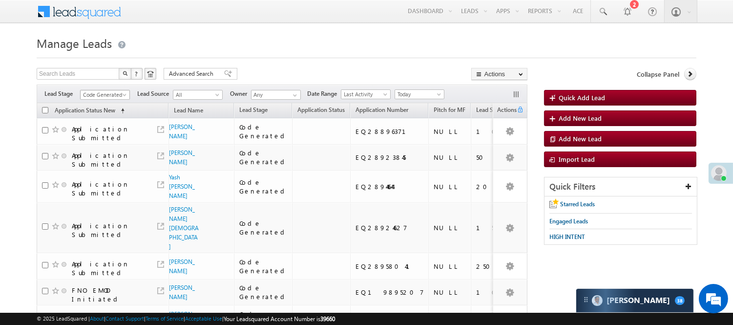
click at [109, 92] on span "Code Generated" at bounding box center [104, 94] width 46 height 9
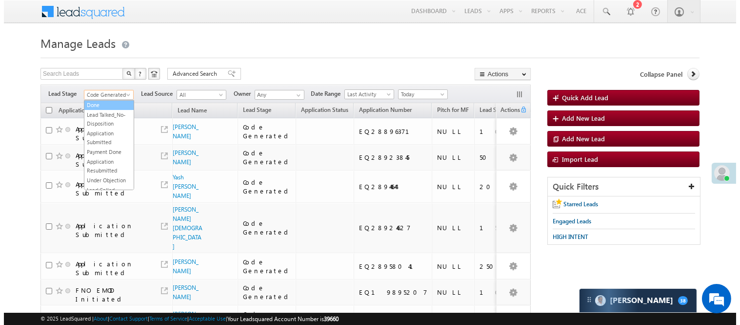
scroll to position [54, 0]
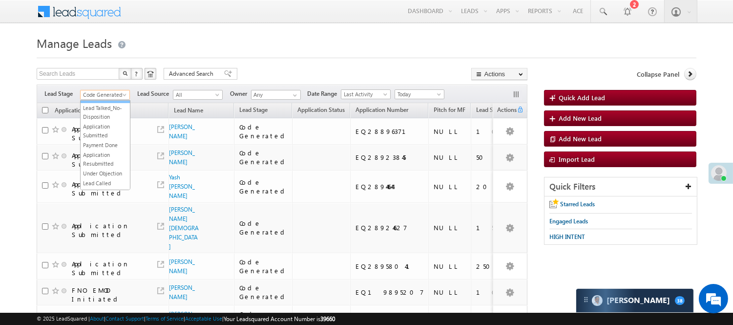
click at [95, 115] on link "Lead Talked_No-Disposition" at bounding box center [105, 112] width 49 height 18
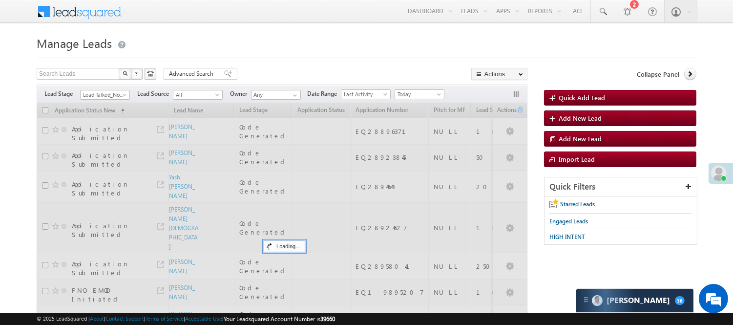
click at [94, 116] on div at bounding box center [282, 238] width 491 height 270
click at [86, 94] on span "Lead Talked_No-Disposition" at bounding box center [104, 94] width 46 height 9
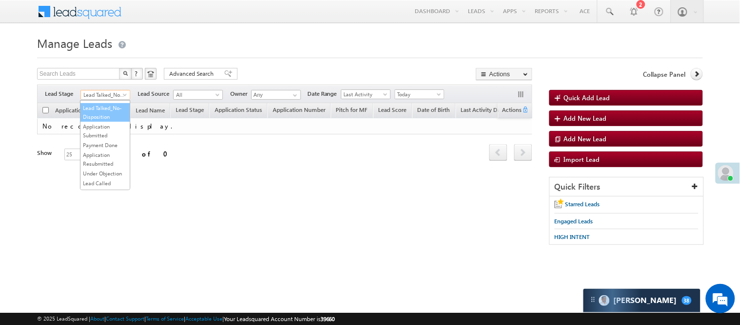
scroll to position [0, 0]
click at [93, 118] on link "Lead Generated" at bounding box center [105, 115] width 49 height 9
click at [108, 95] on span "Lead Generated" at bounding box center [104, 94] width 46 height 9
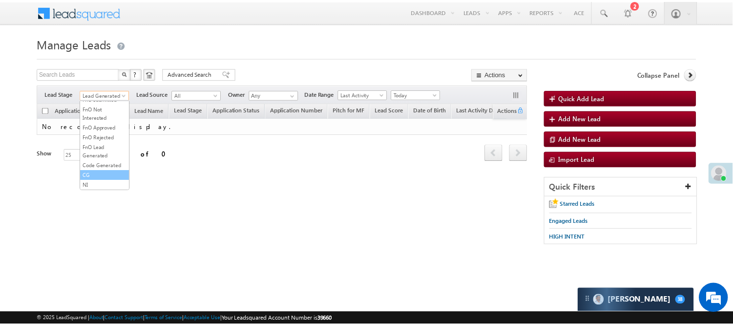
scroll to position [242, 0]
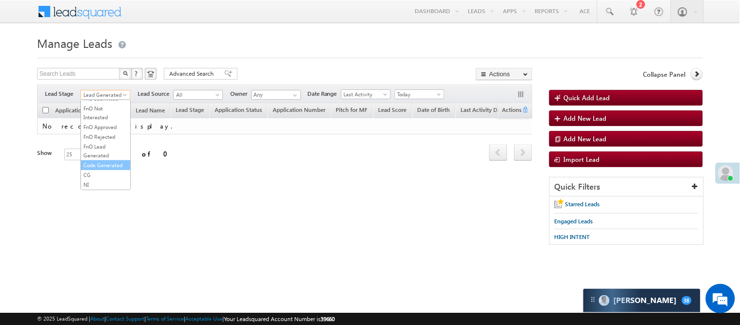
click at [96, 163] on link "Code Generated" at bounding box center [105, 165] width 49 height 9
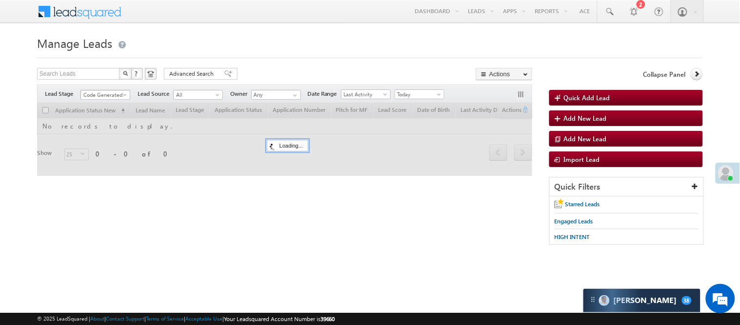
click at [105, 92] on span "Code Generated" at bounding box center [104, 94] width 46 height 9
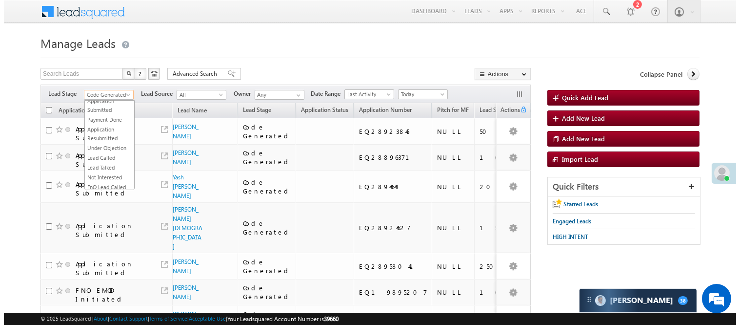
scroll to position [0, 0]
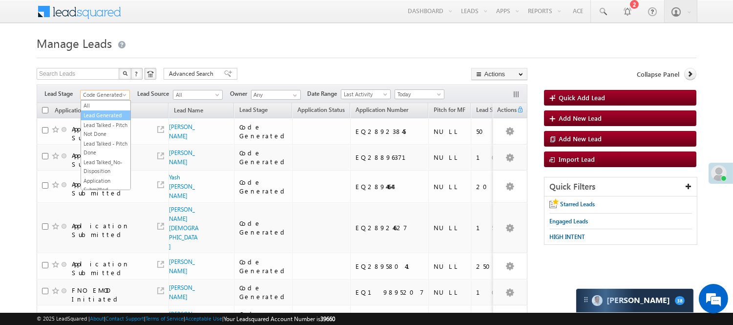
click at [103, 119] on link "Lead Generated" at bounding box center [105, 115] width 49 height 9
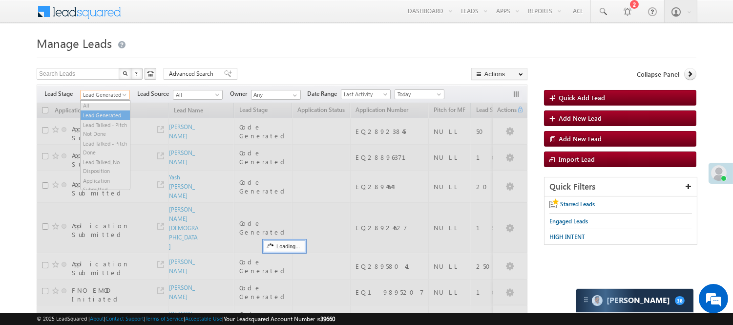
click at [104, 94] on span "Lead Generated" at bounding box center [104, 94] width 46 height 9
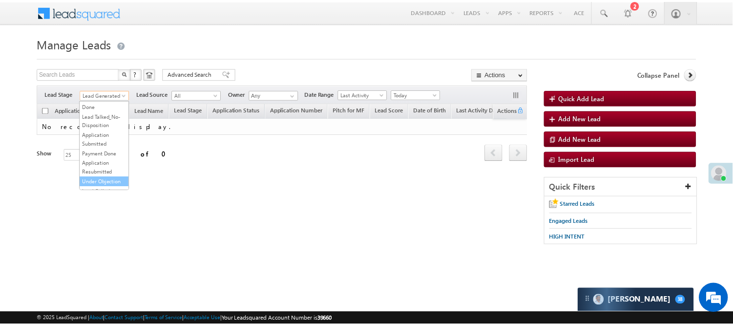
scroll to position [163, 0]
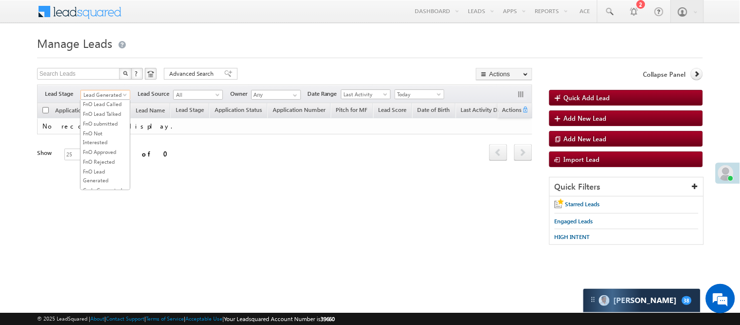
click at [99, 79] on link "Lead Called" at bounding box center [105, 74] width 49 height 9
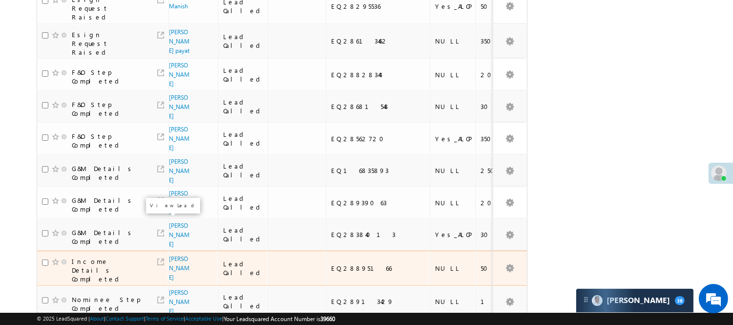
scroll to position [651, 0]
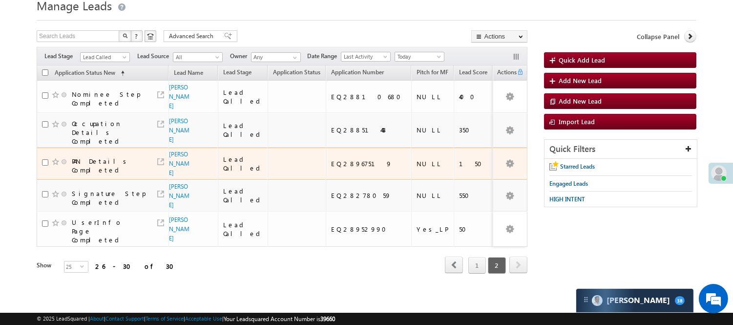
scroll to position [45, 0]
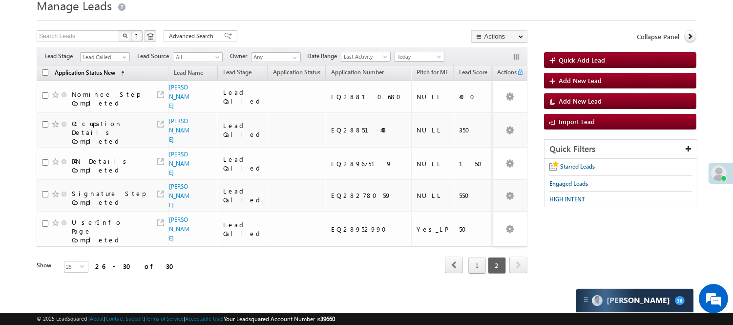
click at [94, 69] on span "Application Status New" at bounding box center [85, 72] width 61 height 7
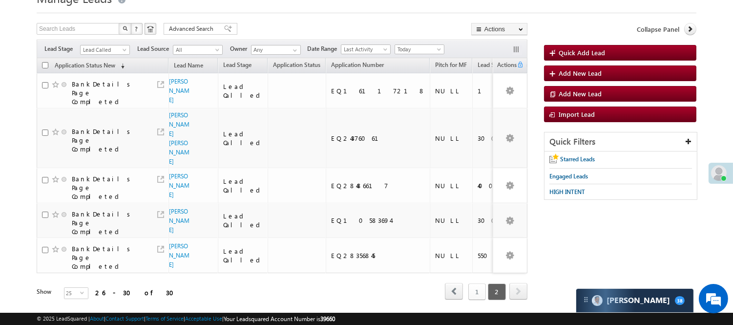
click at [476, 283] on link "1" at bounding box center [477, 291] width 18 height 17
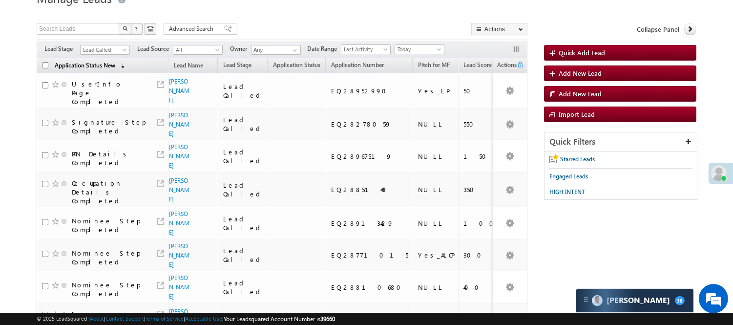
click at [103, 64] on span "Application Status New" at bounding box center [85, 65] width 61 height 7
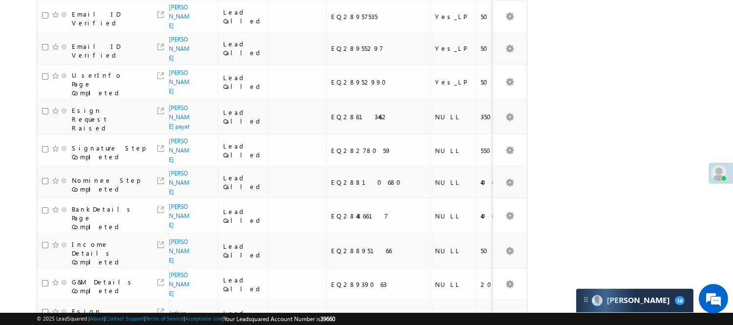
scroll to position [0, 0]
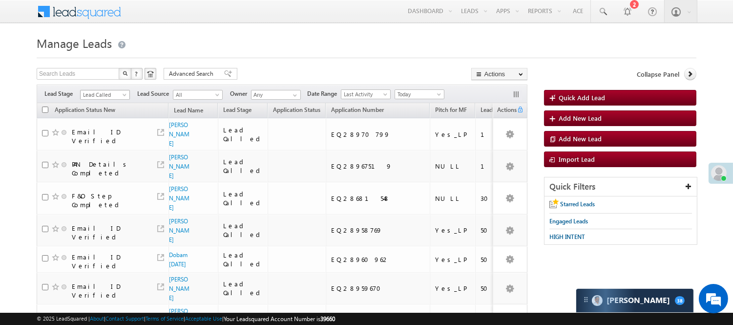
click at [102, 93] on span "Lead Called" at bounding box center [104, 94] width 46 height 9
click at [106, 92] on link "Lead Talked" at bounding box center [105, 87] width 49 height 9
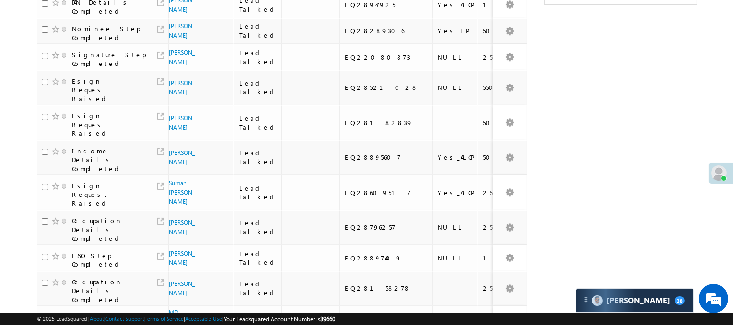
scroll to position [0, 0]
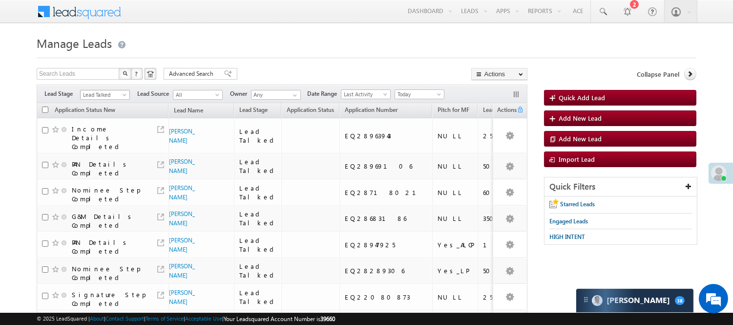
click at [111, 96] on span "Lead Talked" at bounding box center [104, 94] width 46 height 9
click at [98, 120] on link "Lead Generated" at bounding box center [105, 115] width 49 height 9
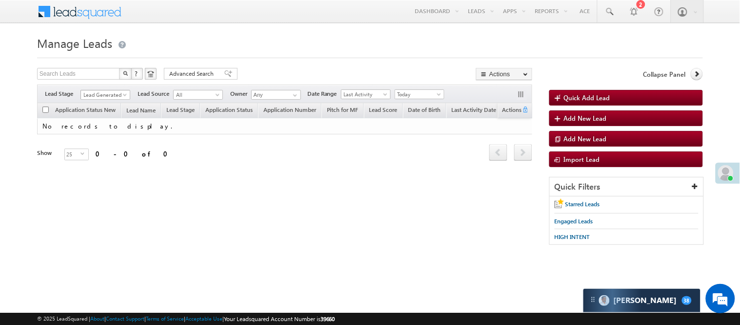
click at [87, 93] on span "Lead Generated" at bounding box center [104, 94] width 46 height 9
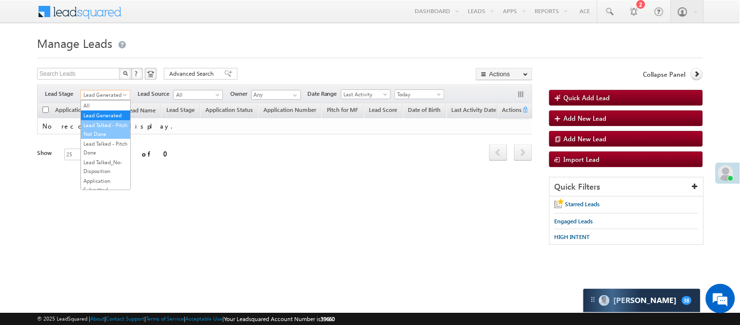
click at [99, 138] on link "Lead Talked - Pitch Not Done" at bounding box center [105, 130] width 49 height 18
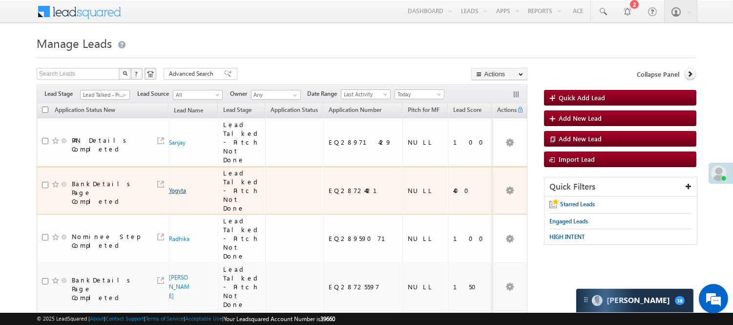
click at [173, 186] on link "Yogyta" at bounding box center [177, 189] width 17 height 7
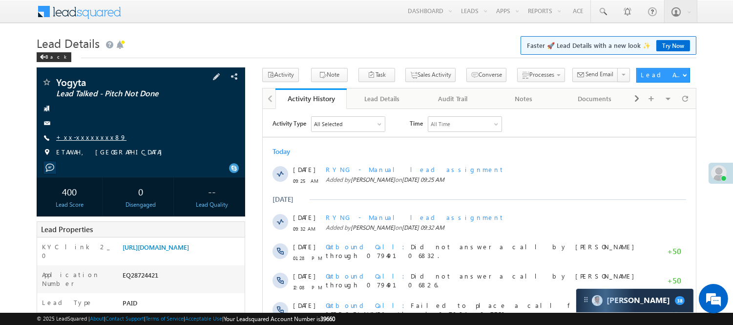
click at [79, 137] on link "+xx-xxxxxxxx89" at bounding box center [91, 137] width 70 height 8
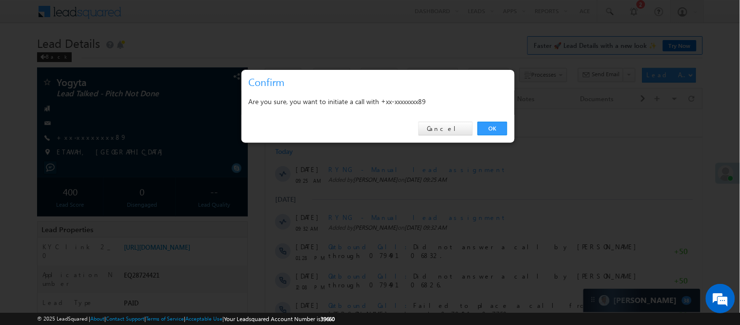
click at [507, 120] on div "OK Cancel" at bounding box center [378, 129] width 273 height 28
click at [502, 127] on link "OK" at bounding box center [493, 129] width 30 height 14
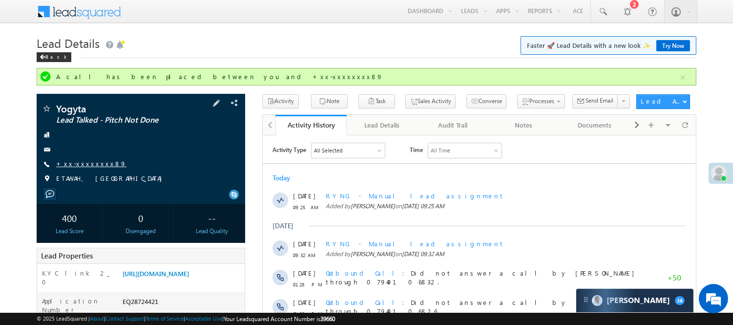
click at [79, 167] on link "+xx-xxxxxxxx89" at bounding box center [91, 163] width 70 height 8
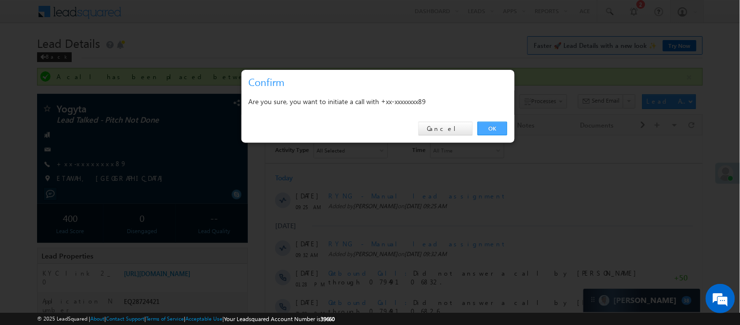
click at [493, 124] on link "OK" at bounding box center [493, 129] width 30 height 14
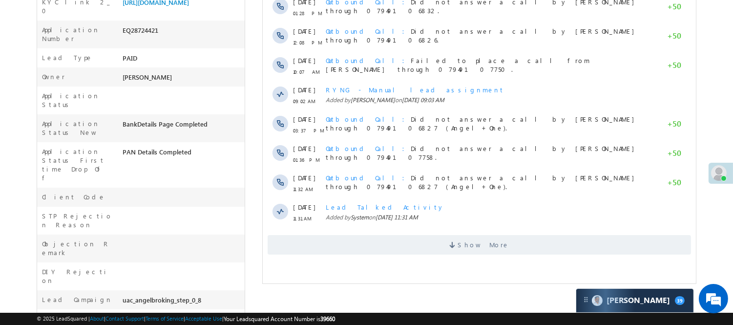
scroll to position [54, 0]
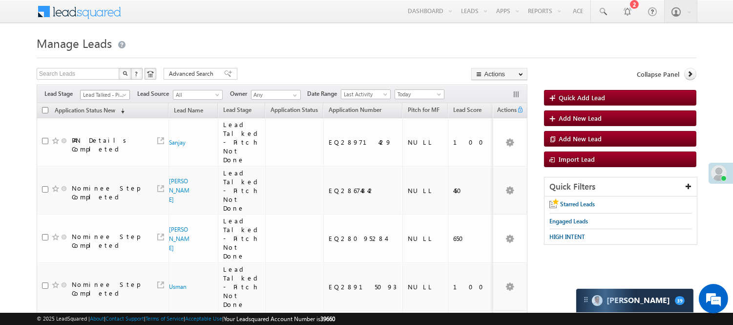
click at [100, 95] on span "Lead Talked - Pitch Not Done" at bounding box center [104, 94] width 46 height 9
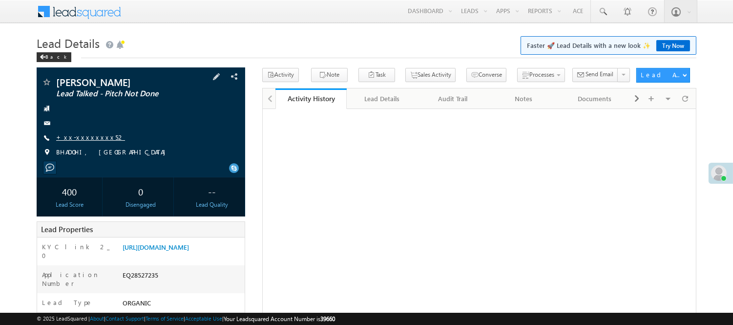
click at [70, 136] on link "+xx-xxxxxxxx52" at bounding box center [90, 137] width 69 height 8
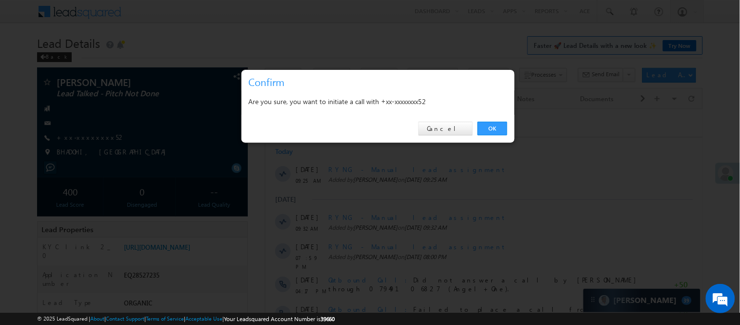
click at [486, 143] on div "OK Cancel" at bounding box center [378, 129] width 273 height 28
click at [487, 120] on div "OK Cancel" at bounding box center [378, 129] width 273 height 28
click at [489, 123] on link "OK" at bounding box center [493, 129] width 30 height 14
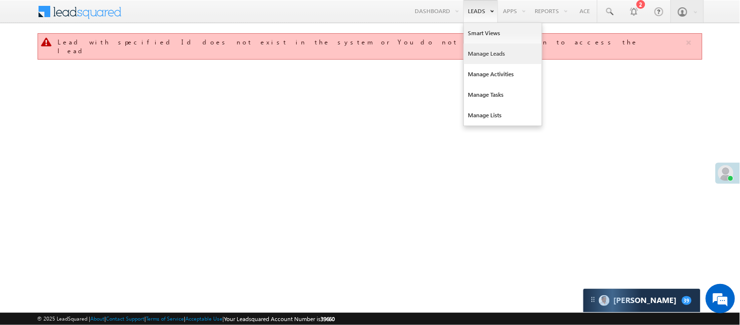
click at [491, 54] on link "Manage Leads" at bounding box center [503, 53] width 78 height 21
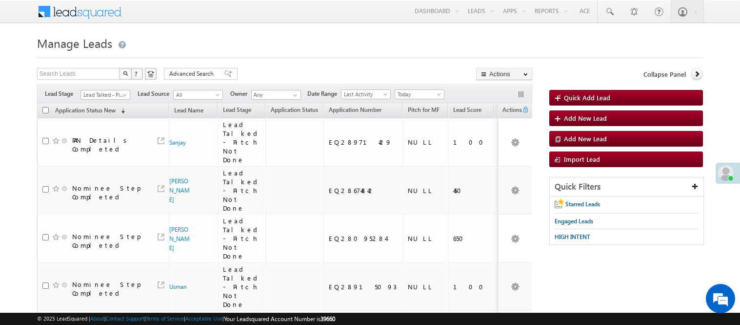
click at [117, 92] on span "Lead Talked - Pitch Not Done" at bounding box center [104, 94] width 46 height 9
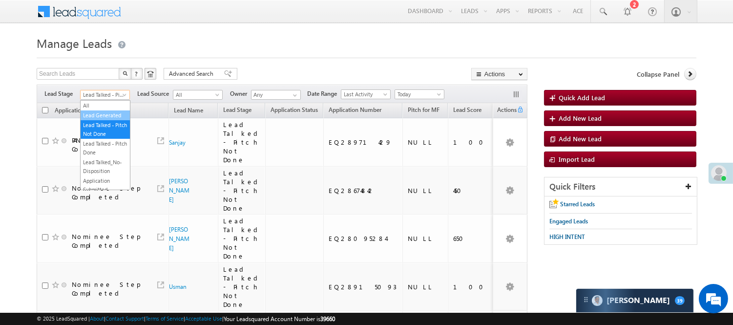
click at [89, 120] on link "Lead Generated" at bounding box center [105, 115] width 49 height 9
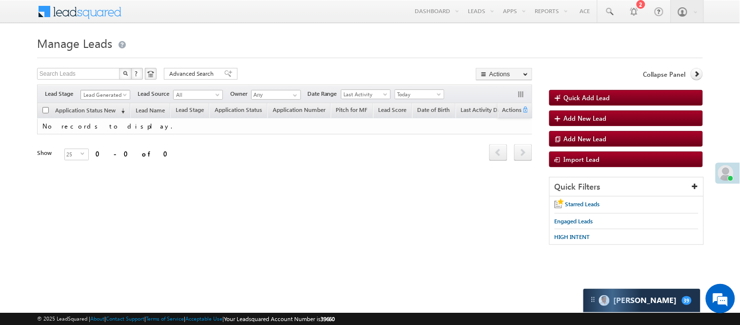
click at [99, 93] on span "Lead Generated" at bounding box center [104, 94] width 46 height 9
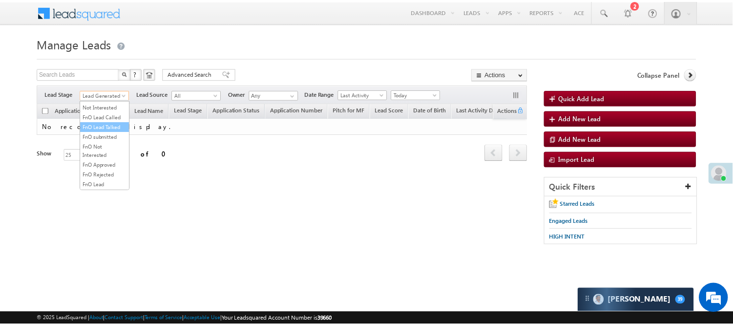
scroll to position [163, 0]
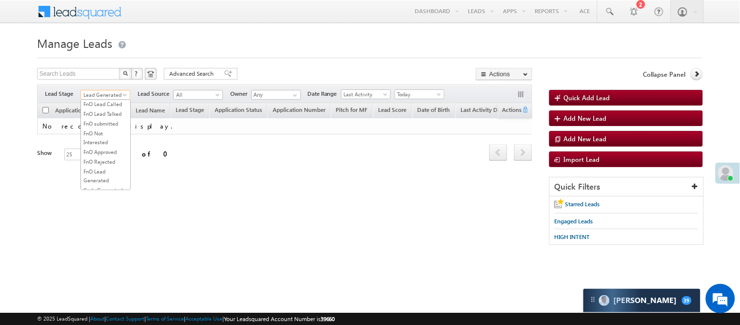
click at [102, 89] on link "Lead Talked" at bounding box center [105, 84] width 49 height 9
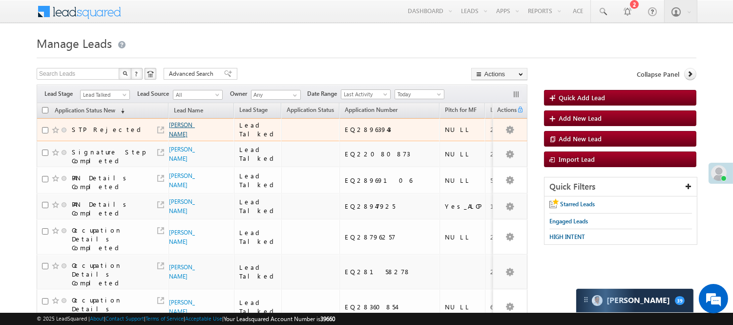
click at [172, 138] on link "[PERSON_NAME]" at bounding box center [182, 129] width 26 height 17
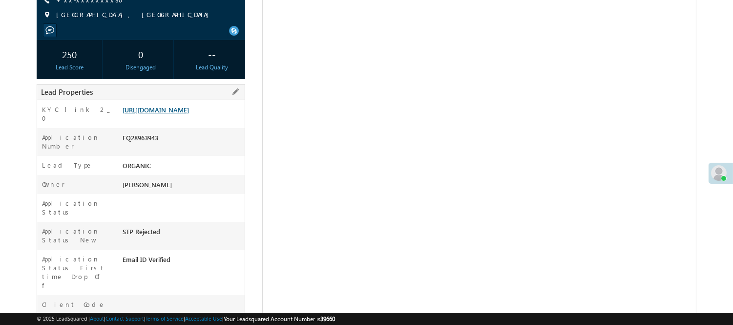
drag, startPoint x: 0, startPoint y: 0, endPoint x: 158, endPoint y: 110, distance: 192.1
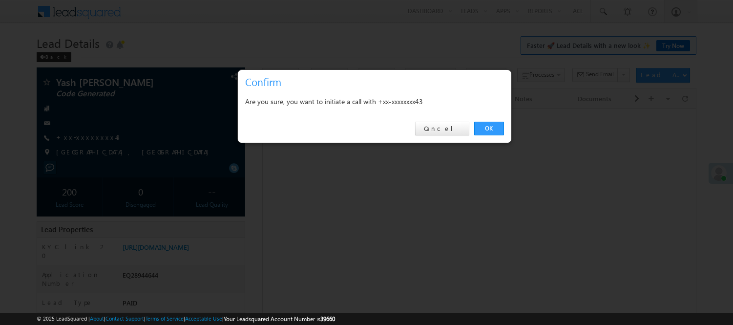
scroll to position [56, 0]
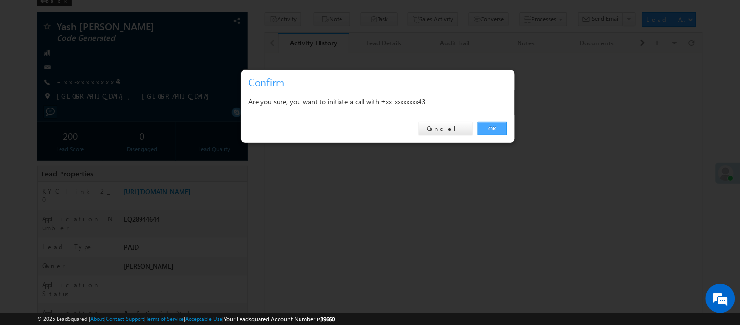
click at [495, 129] on link "OK" at bounding box center [493, 129] width 30 height 14
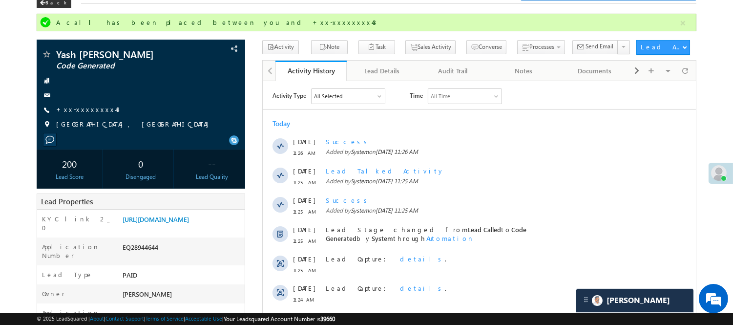
scroll to position [0, 0]
click at [85, 110] on link "+xx-xxxxxxxx43" at bounding box center [87, 109] width 63 height 8
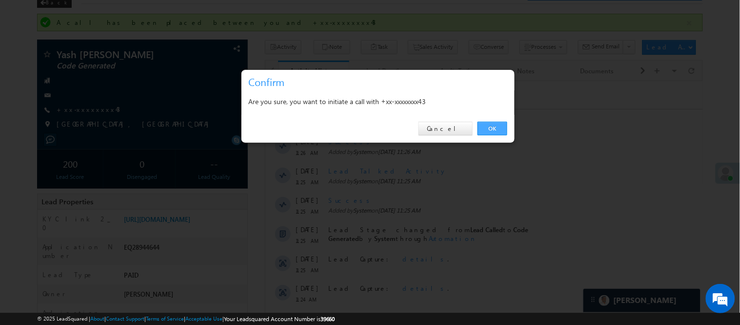
click at [491, 125] on link "OK" at bounding box center [493, 129] width 30 height 14
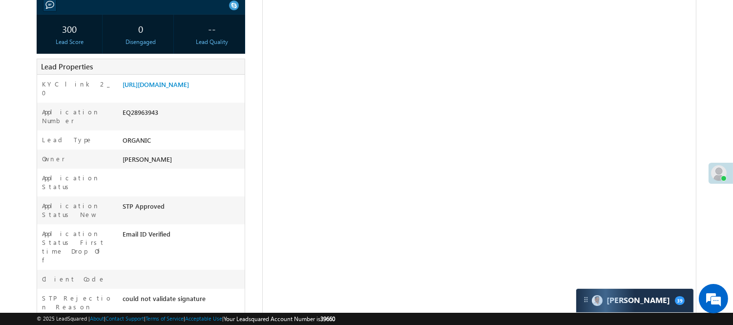
scroll to position [163, 0]
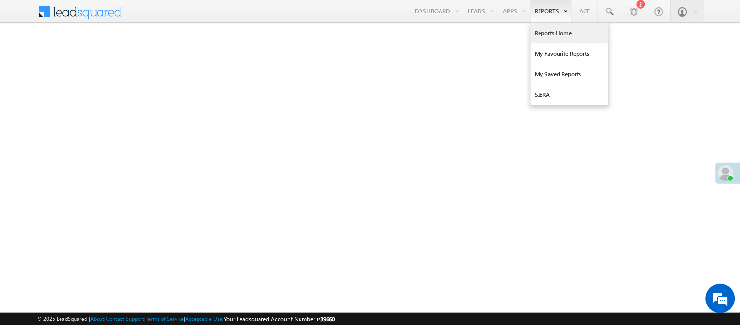
drag, startPoint x: 552, startPoint y: 38, endPoint x: 537, endPoint y: 34, distance: 15.0
click at [551, 38] on link "Reports Home" at bounding box center [570, 33] width 78 height 21
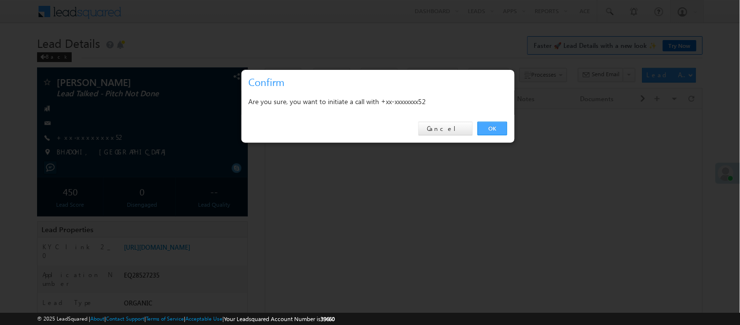
click at [490, 125] on link "OK" at bounding box center [493, 129] width 30 height 14
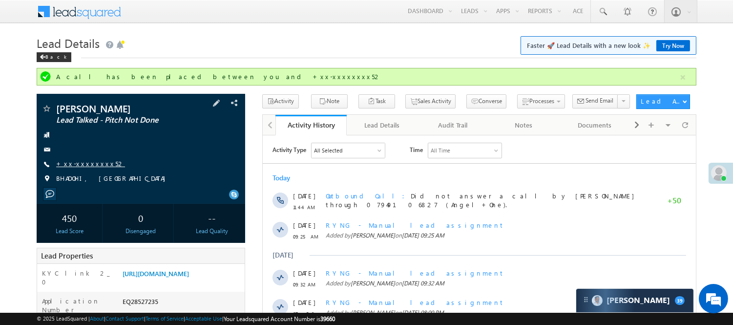
click at [82, 163] on link "+xx-xxxxxxxx52" at bounding box center [90, 163] width 69 height 8
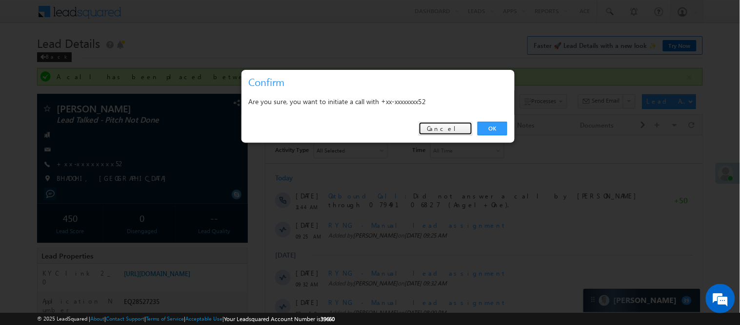
drag, startPoint x: 454, startPoint y: 124, endPoint x: 420, endPoint y: 103, distance: 40.2
click at [453, 124] on link "Cancel" at bounding box center [446, 129] width 54 height 14
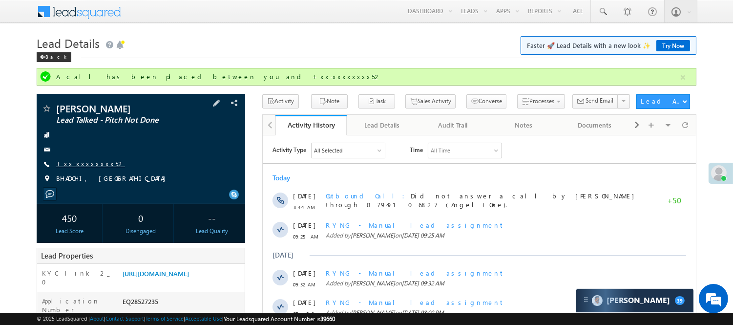
click at [71, 164] on link "+xx-xxxxxxxx52" at bounding box center [90, 163] width 69 height 8
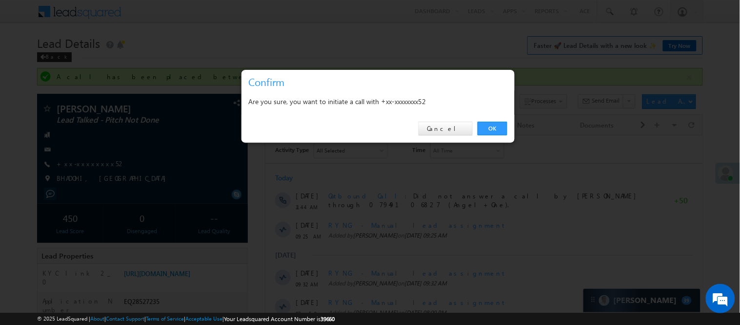
click at [499, 121] on div "OK Cancel" at bounding box center [378, 129] width 273 height 28
click at [499, 124] on link "OK" at bounding box center [493, 129] width 30 height 14
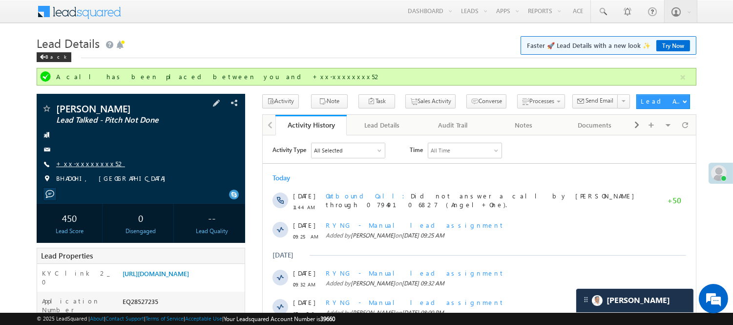
click at [72, 159] on link "+xx-xxxxxxxx52" at bounding box center [90, 163] width 69 height 8
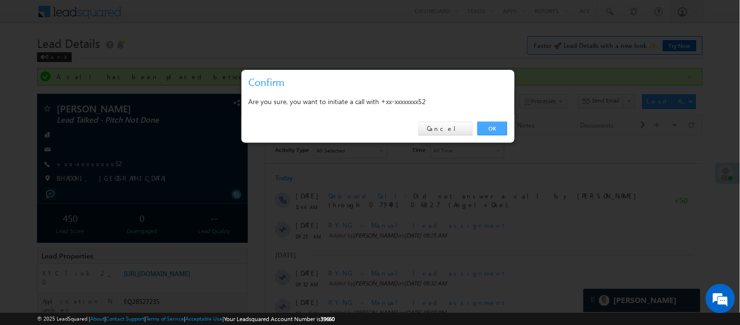
click at [480, 129] on link "OK" at bounding box center [493, 129] width 30 height 14
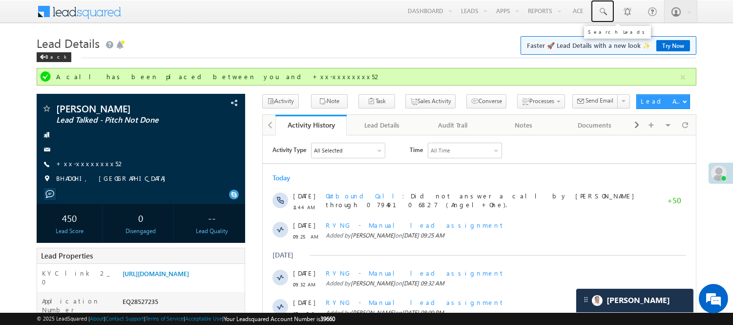
drag, startPoint x: 607, startPoint y: 11, endPoint x: 614, endPoint y: 30, distance: 19.8
click at [607, 11] on link at bounding box center [602, 11] width 23 height 22
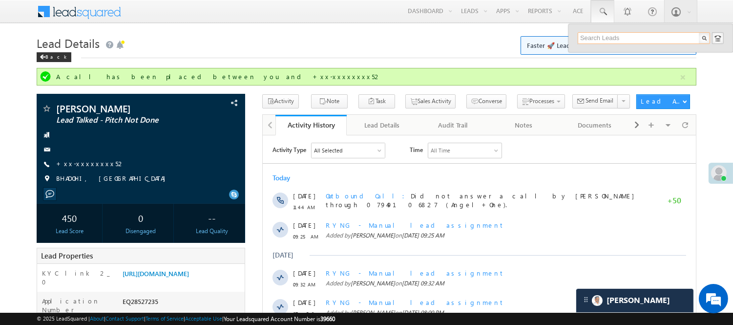
click at [618, 37] on input "text" at bounding box center [643, 38] width 132 height 12
paste input "EQ28975866"
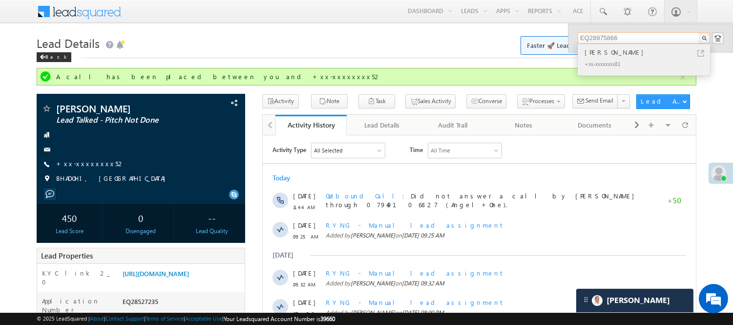
type input "EQ28975866"
click at [618, 59] on div "+xx-xxxxxxxx81" at bounding box center [647, 64] width 131 height 12
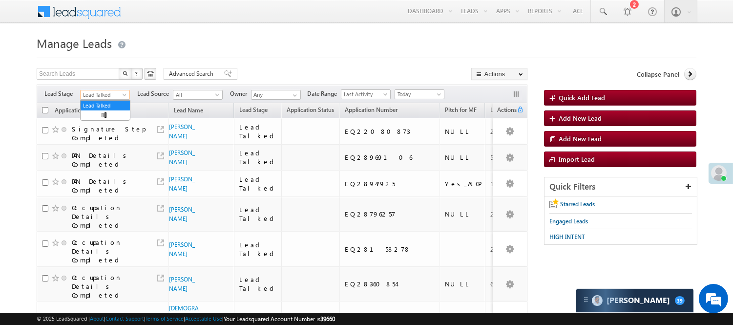
click at [81, 91] on span "Lead Talked" at bounding box center [104, 94] width 46 height 9
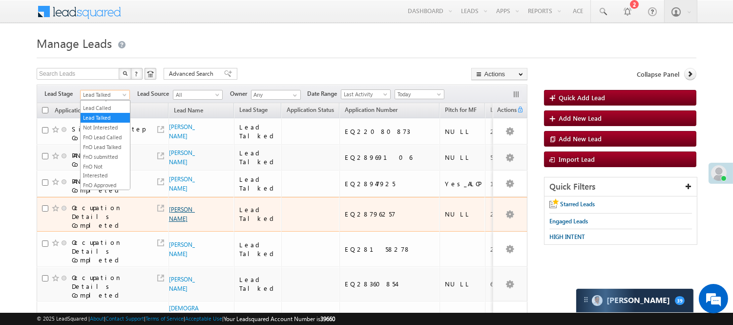
click at [170, 208] on link "Vishvajeet Yadav" at bounding box center [182, 213] width 26 height 17
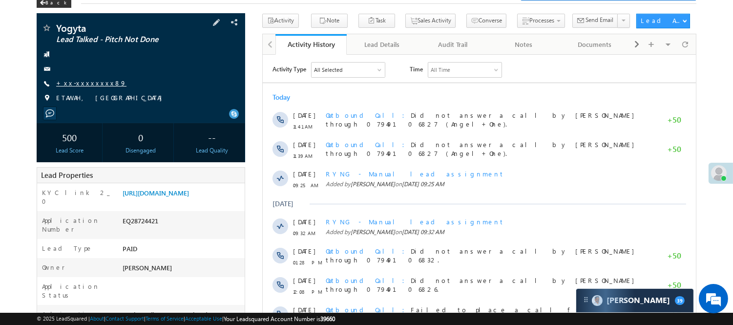
click at [79, 86] on link "+xx-xxxxxxxx89" at bounding box center [91, 83] width 70 height 8
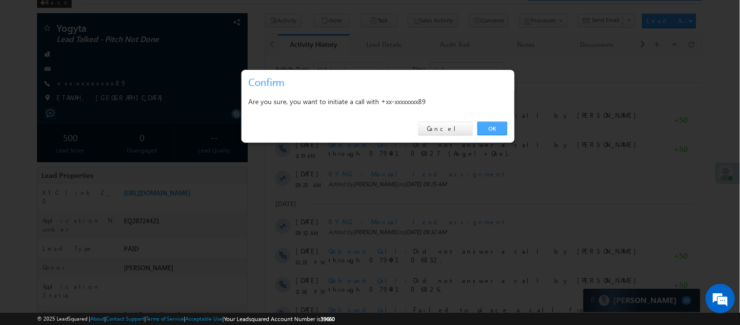
click at [495, 127] on link "OK" at bounding box center [493, 129] width 30 height 14
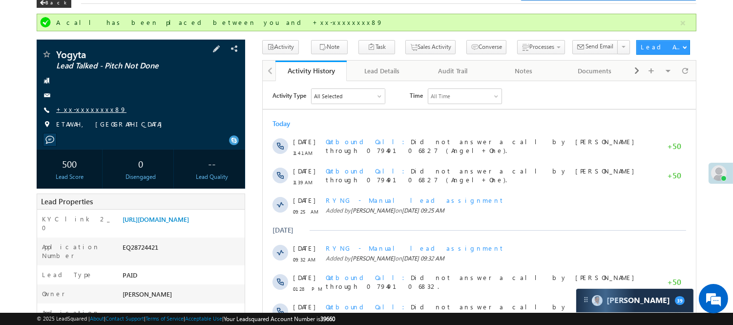
click at [80, 110] on link "+xx-xxxxxxxx89" at bounding box center [91, 109] width 70 height 8
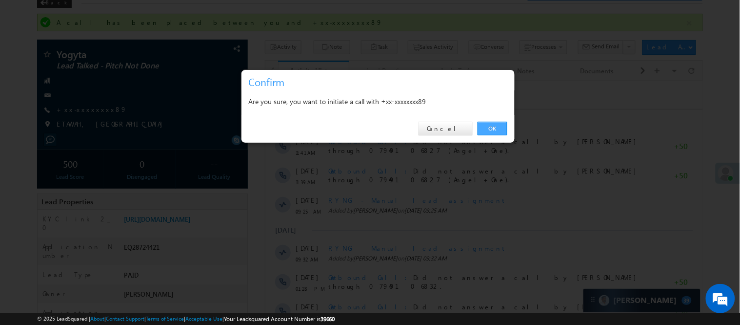
click at [492, 129] on link "OK" at bounding box center [493, 129] width 30 height 14
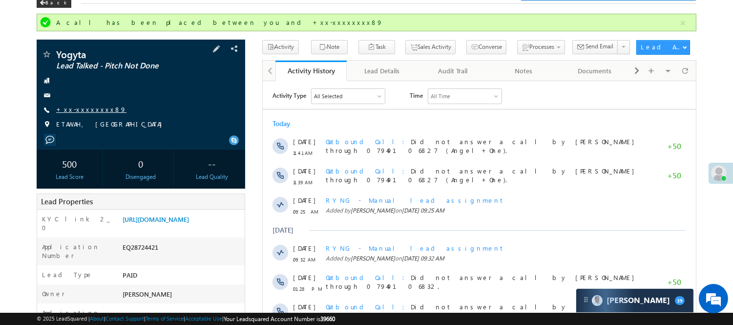
click at [86, 111] on link "+xx-xxxxxxxx89" at bounding box center [91, 109] width 70 height 8
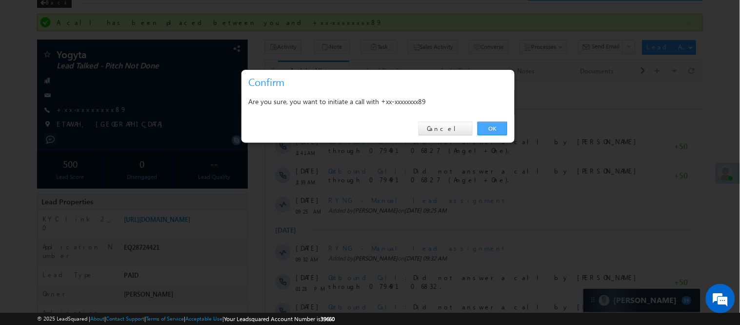
click at [501, 123] on link "OK" at bounding box center [493, 129] width 30 height 14
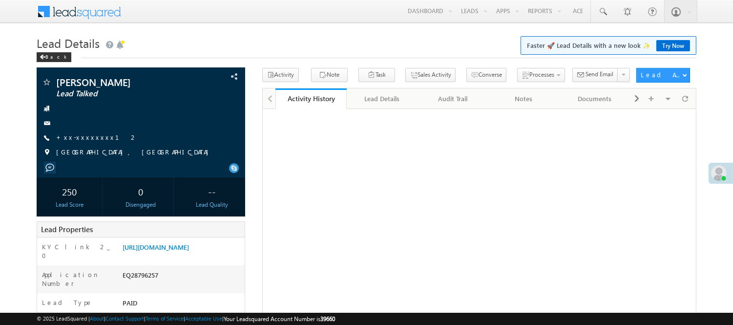
click at [84, 141] on link "+xx-xxxxxxxx12" at bounding box center [97, 137] width 82 height 8
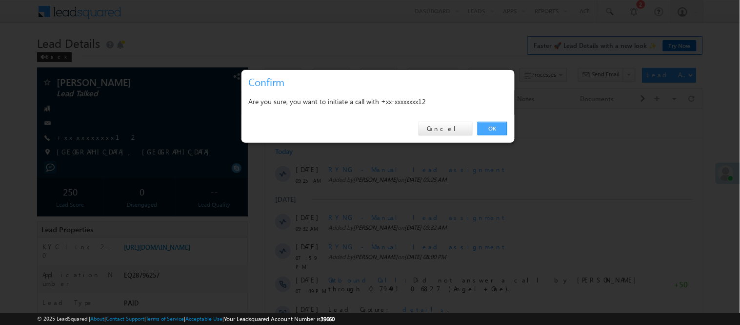
click at [492, 127] on link "OK" at bounding box center [493, 129] width 30 height 14
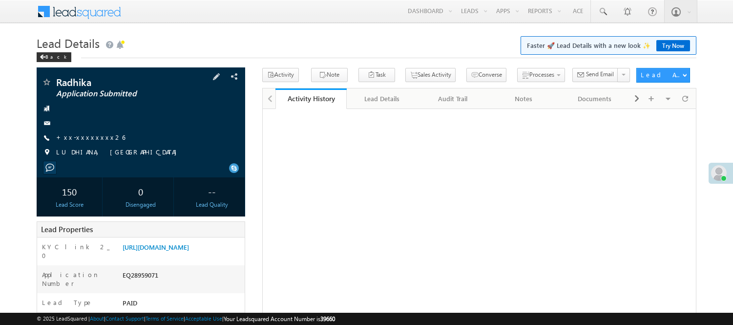
scroll to position [163, 0]
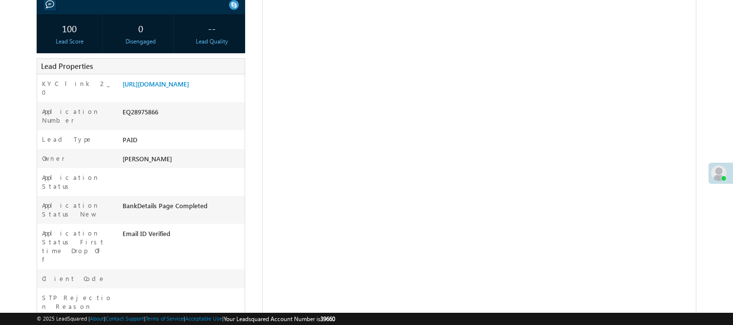
scroll to position [163, 0]
click at [155, 88] on link "[URL][DOMAIN_NAME]" at bounding box center [156, 84] width 66 height 8
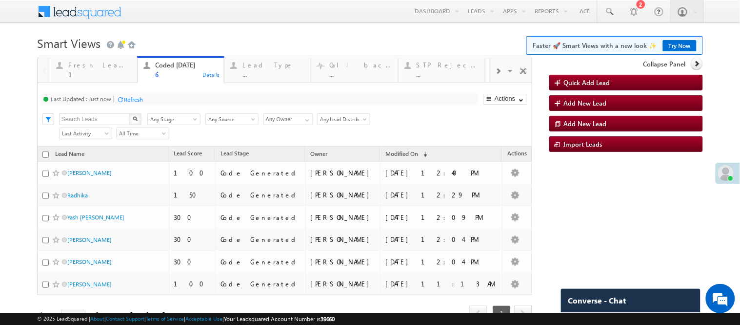
drag, startPoint x: 203, startPoint y: 45, endPoint x: 110, endPoint y: 29, distance: 94.1
click at [207, 38] on h1 "Smart Views Getting Started Faster 🚀 Smart Views with a new look ✨ Try Now" at bounding box center [370, 42] width 666 height 19
click at [218, 37] on h1 "Smart Views Getting Started Faster 🚀 Smart Views with a new look ✨ Try Now" at bounding box center [370, 42] width 666 height 19
click at [220, 27] on body "Menu Nisha Anand Yadav Nisha .Yada v@ang elbro king. com" at bounding box center [370, 174] width 740 height 349
click at [113, 26] on body "Menu Nisha Anand Yadav Nisha .Yada v@ang elbro king. com" at bounding box center [370, 174] width 740 height 349
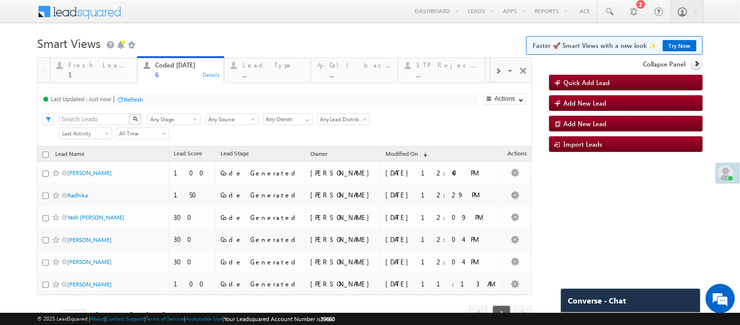
click at [373, 48] on h1 "Smart Views Getting Started Faster 🚀 Smart Views with a new look ✨ Try Now" at bounding box center [370, 42] width 666 height 19
click at [195, 37] on h1 "Smart Views Getting Started Faster 🚀 Smart Views with a new look ✨ Try Now" at bounding box center [370, 42] width 666 height 19
click at [262, 18] on div "Menu Nisha Anand Yadav Nisha .Yada v@ang elbro king. com Angel Broki" at bounding box center [370, 12] width 666 height 24
click at [293, 28] on body "Menu Nisha Anand Yadav Nisha .Yada v@ang elbro king. com" at bounding box center [370, 174] width 740 height 349
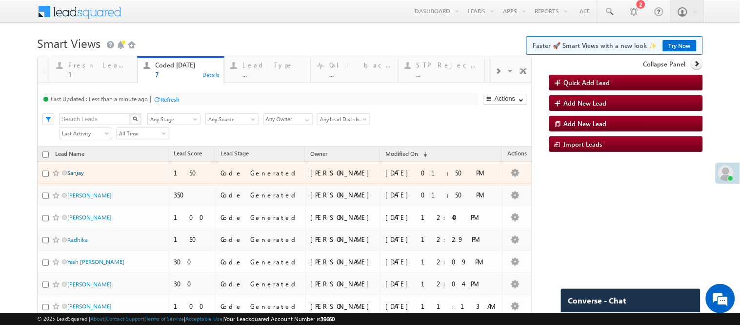
click at [77, 176] on link "Sanjay" at bounding box center [75, 172] width 17 height 7
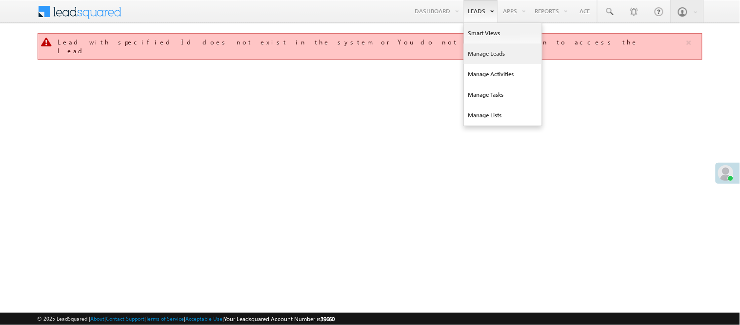
click at [476, 54] on link "Manage Leads" at bounding box center [503, 53] width 78 height 21
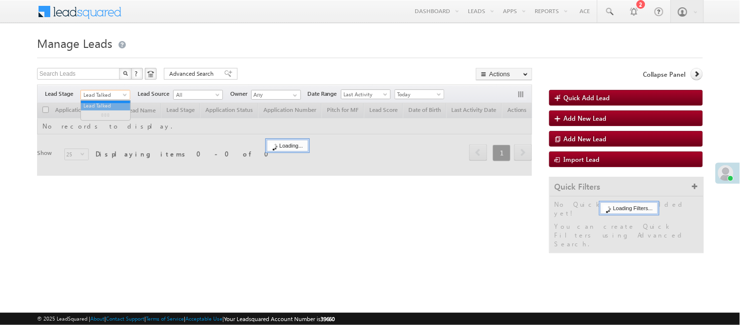
click at [106, 93] on span "Lead Talked" at bounding box center [104, 94] width 46 height 9
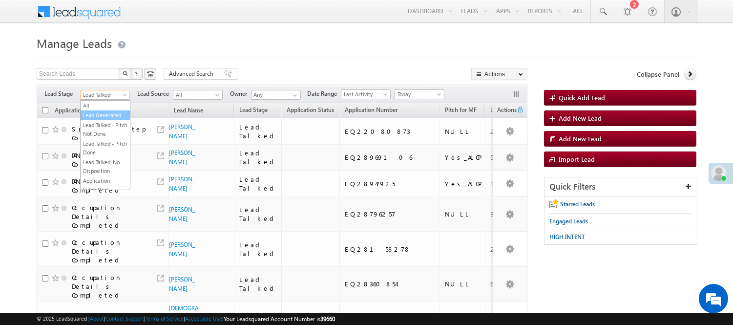
click at [96, 119] on link "Lead Generated" at bounding box center [105, 115] width 49 height 9
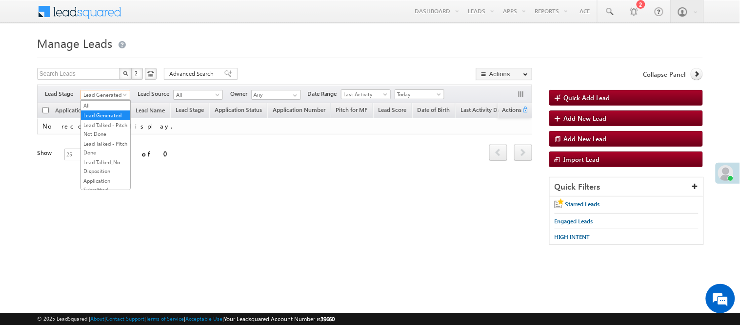
click at [116, 96] on span "Lead Generated" at bounding box center [104, 94] width 46 height 9
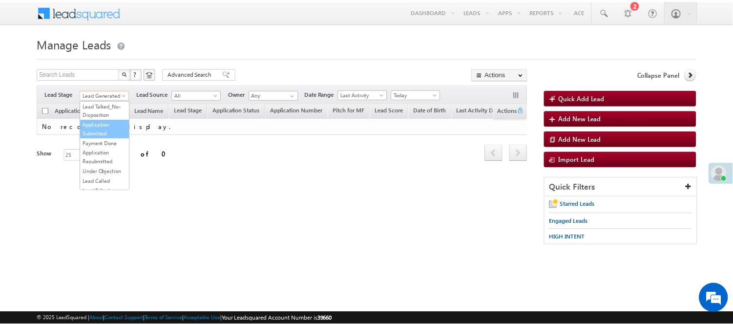
scroll to position [163, 0]
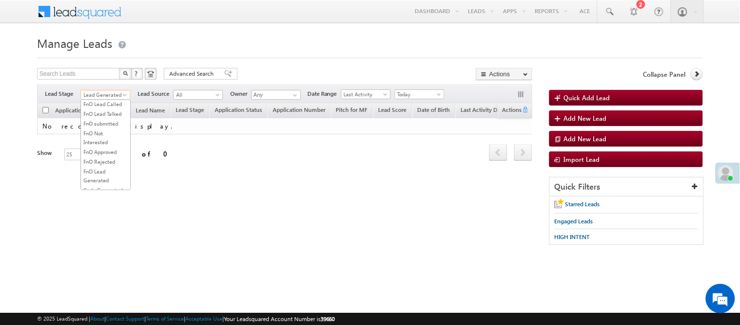
click at [104, 79] on link "Lead Called" at bounding box center [105, 74] width 49 height 9
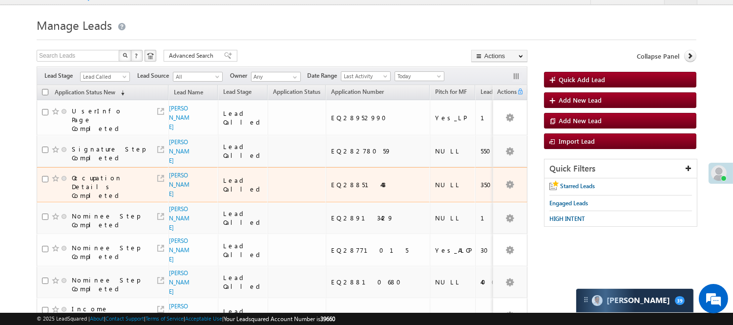
scroll to position [0, 0]
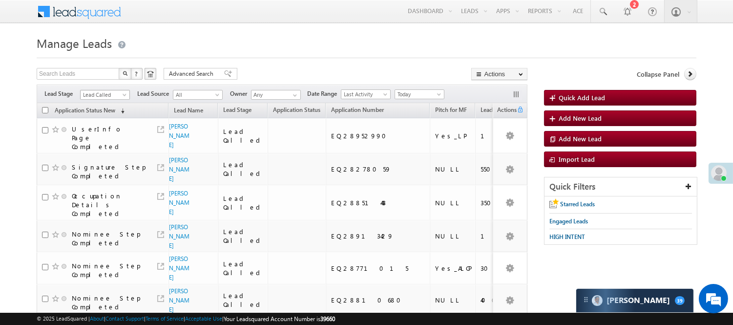
click at [104, 93] on span "Lead Called" at bounding box center [104, 94] width 46 height 9
click at [98, 120] on link "Lead Generated" at bounding box center [105, 115] width 49 height 9
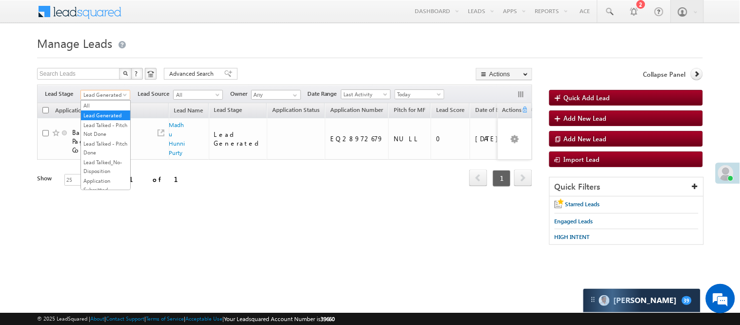
click at [111, 93] on span "Lead Generated" at bounding box center [104, 94] width 46 height 9
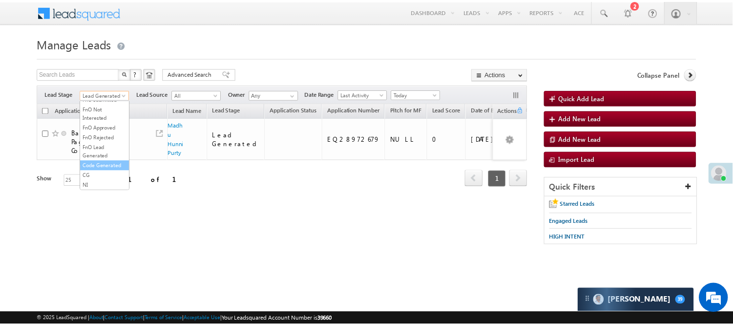
scroll to position [242, 0]
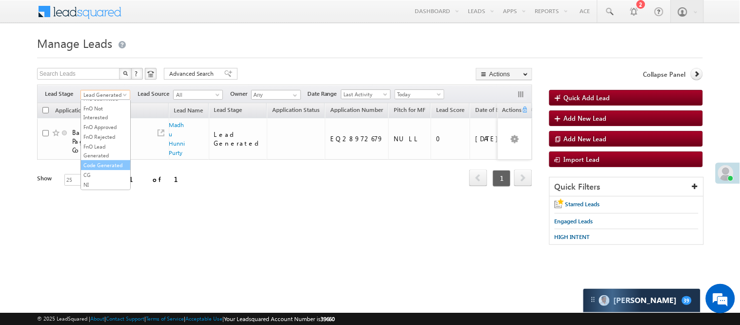
click at [97, 161] on link "Code Generated" at bounding box center [105, 165] width 49 height 9
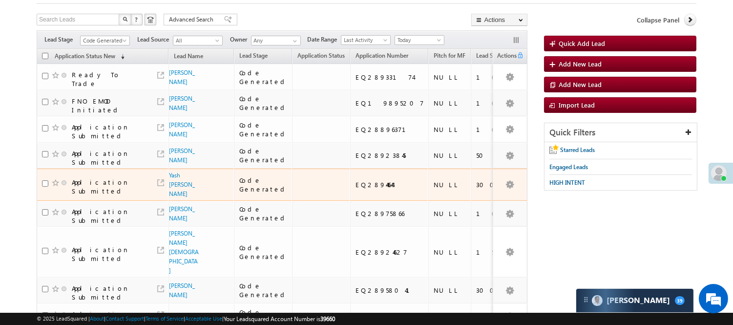
scroll to position [108, 0]
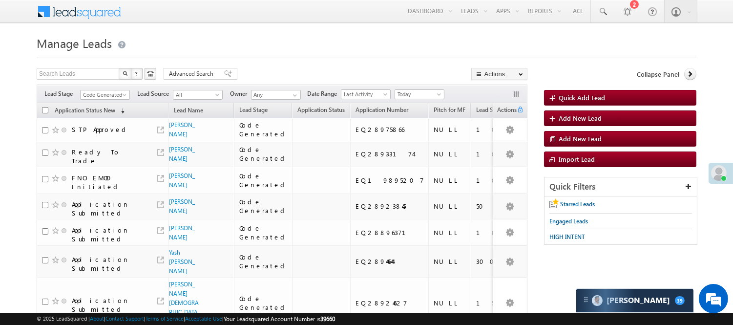
click at [100, 98] on span "Code Generated" at bounding box center [104, 94] width 46 height 9
click at [100, 120] on link "Lead Generated" at bounding box center [105, 115] width 49 height 9
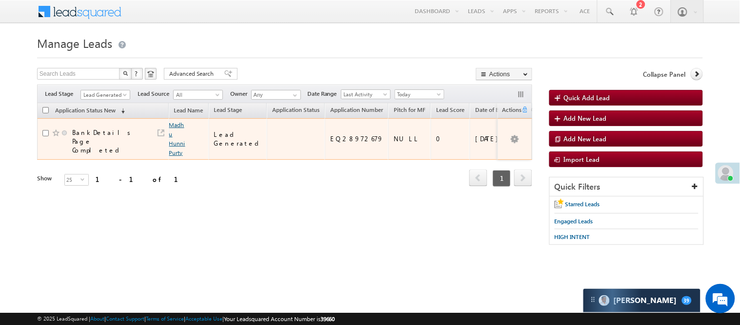
click at [174, 124] on link "Madhu Hunni Purty" at bounding box center [177, 138] width 16 height 35
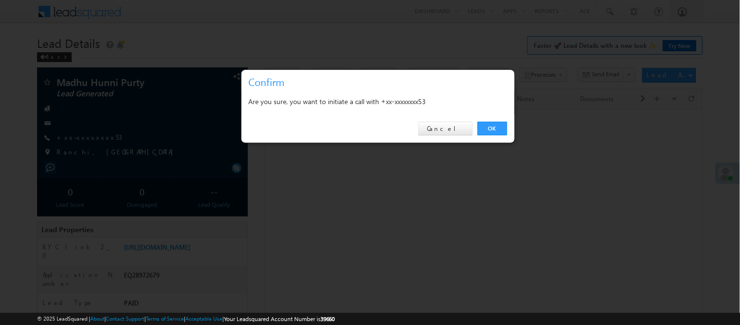
click at [508, 128] on div "OK Cancel" at bounding box center [378, 129] width 273 height 28
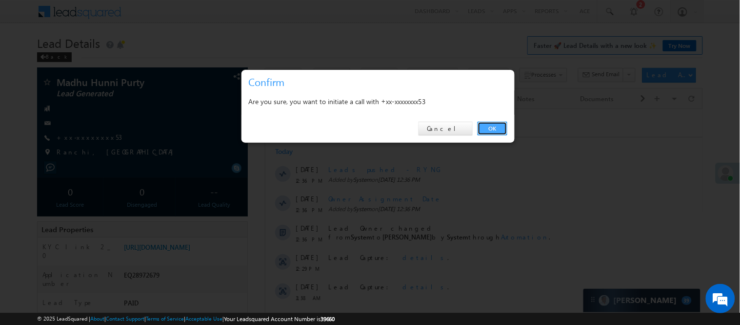
click at [481, 125] on link "OK" at bounding box center [493, 129] width 30 height 14
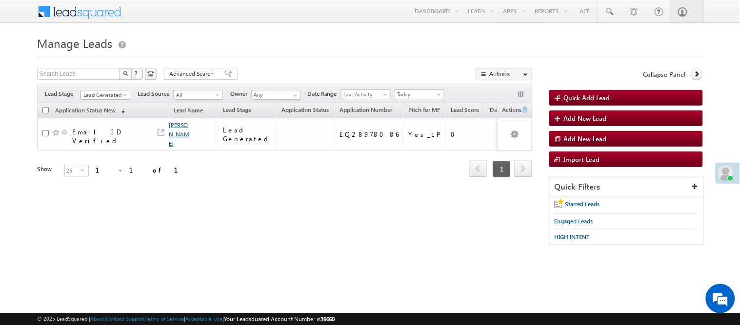
click at [176, 129] on link "[PERSON_NAME]" at bounding box center [179, 134] width 21 height 26
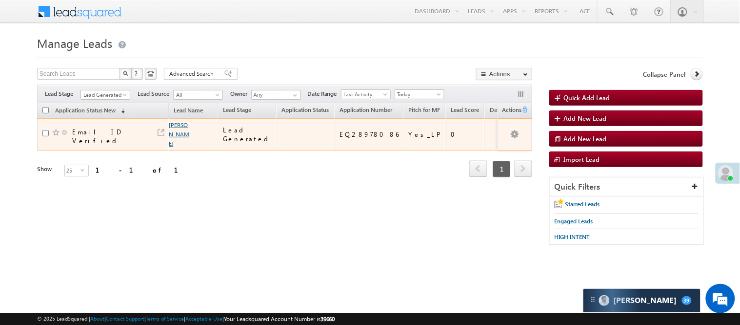
click at [179, 123] on link "[PERSON_NAME]" at bounding box center [179, 134] width 21 height 26
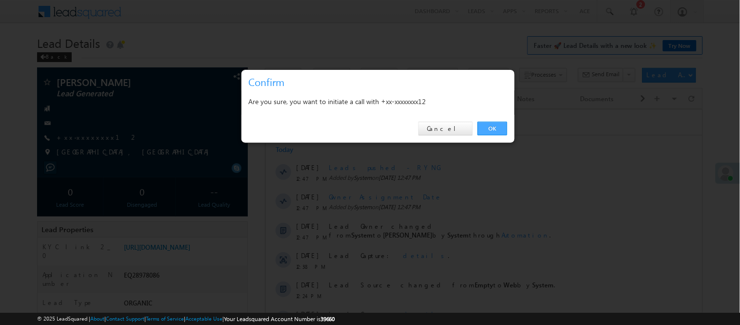
click at [491, 128] on link "OK" at bounding box center [493, 129] width 30 height 14
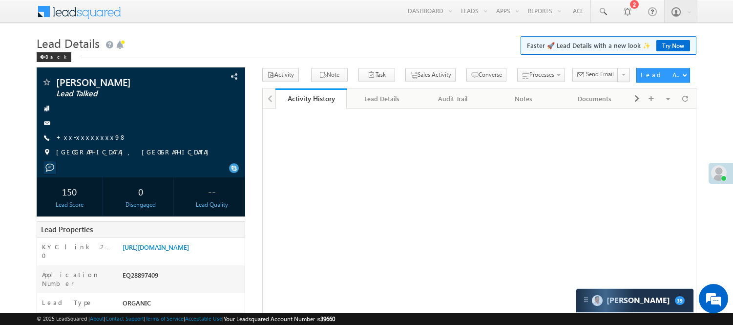
scroll to position [108, 0]
